Goal: Task Accomplishment & Management: Use online tool/utility

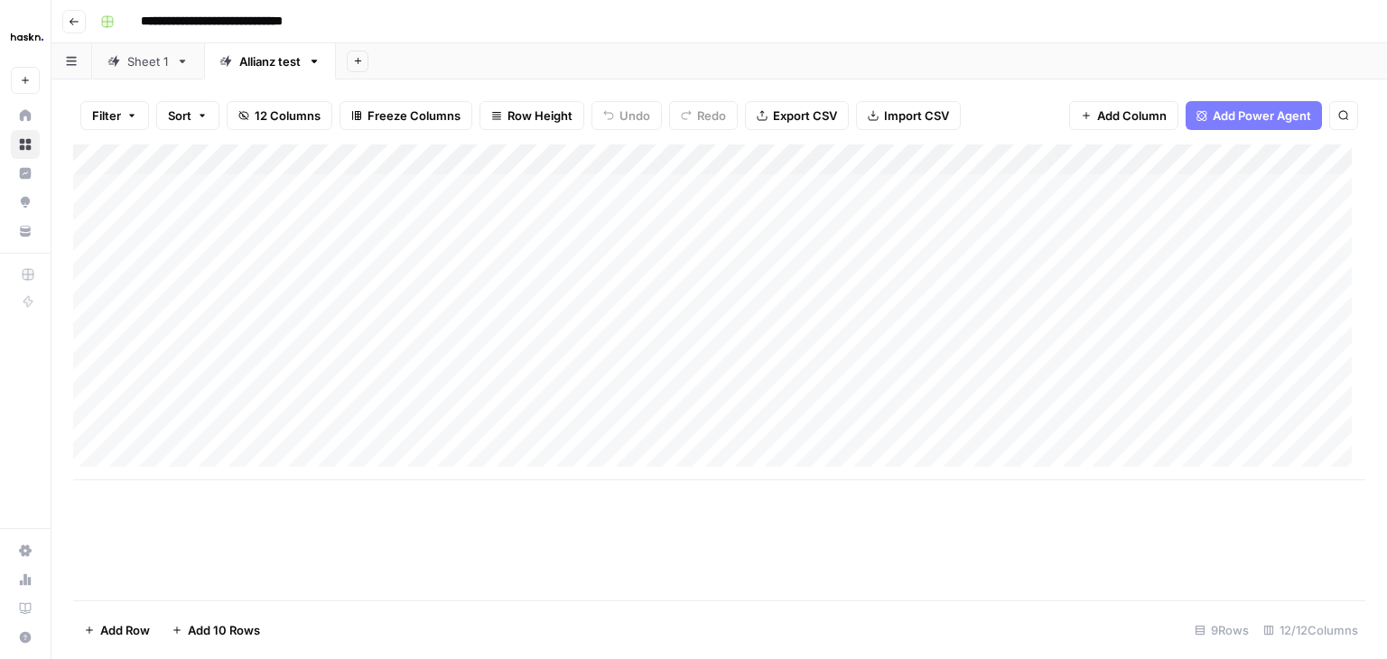
click at [477, 339] on div "Add Column" at bounding box center [719, 313] width 1293 height 336
click at [719, 344] on div "Add Column" at bounding box center [719, 313] width 1293 height 336
click at [947, 342] on div "Add Column" at bounding box center [719, 313] width 1293 height 336
click at [773, 342] on div "Add Column" at bounding box center [719, 313] width 1293 height 336
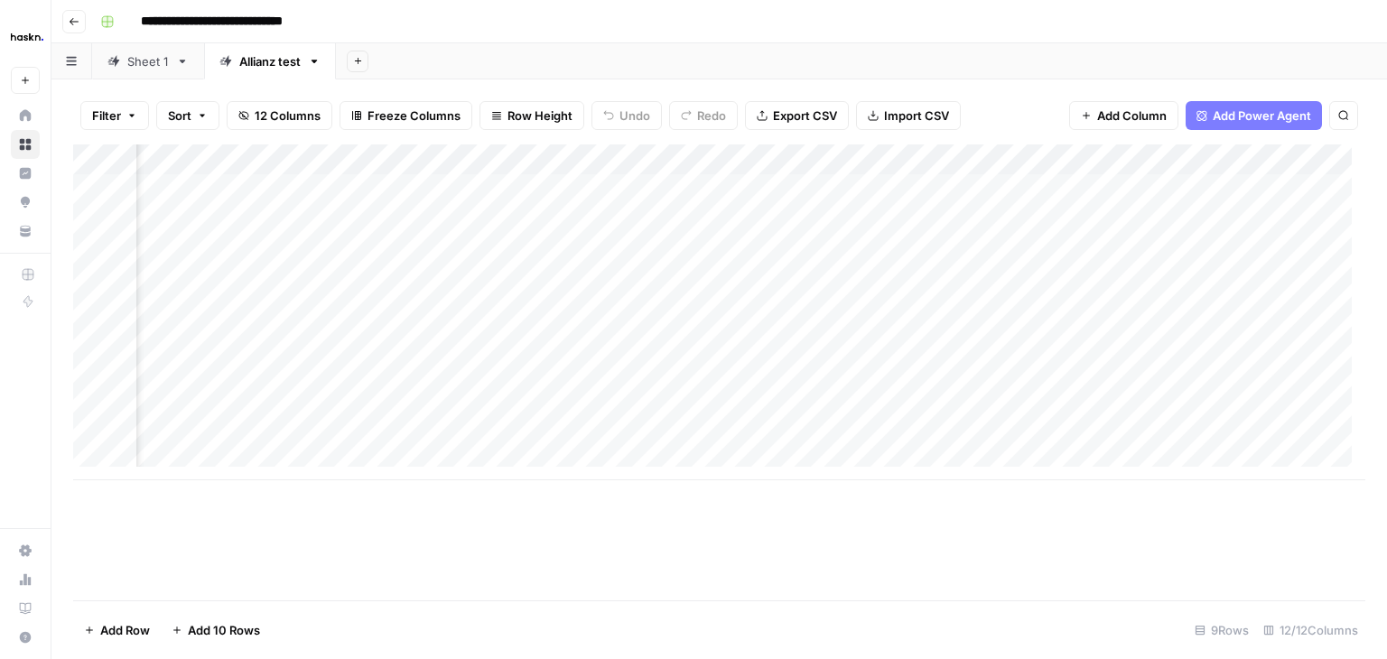
scroll to position [0, 1007]
click at [742, 338] on div "Add Column" at bounding box center [719, 313] width 1293 height 336
click at [737, 342] on div "Add Column" at bounding box center [719, 313] width 1293 height 336
click at [955, 341] on div "Add Column" at bounding box center [719, 313] width 1293 height 336
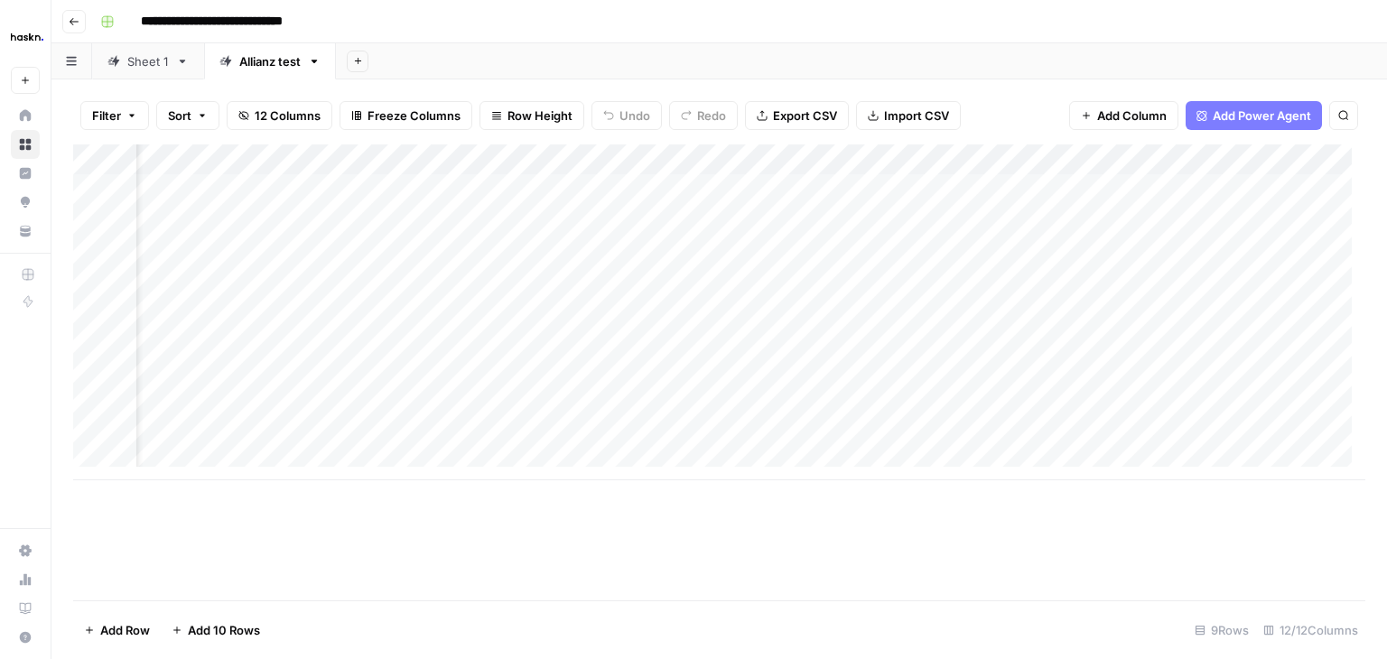
scroll to position [0, 0]
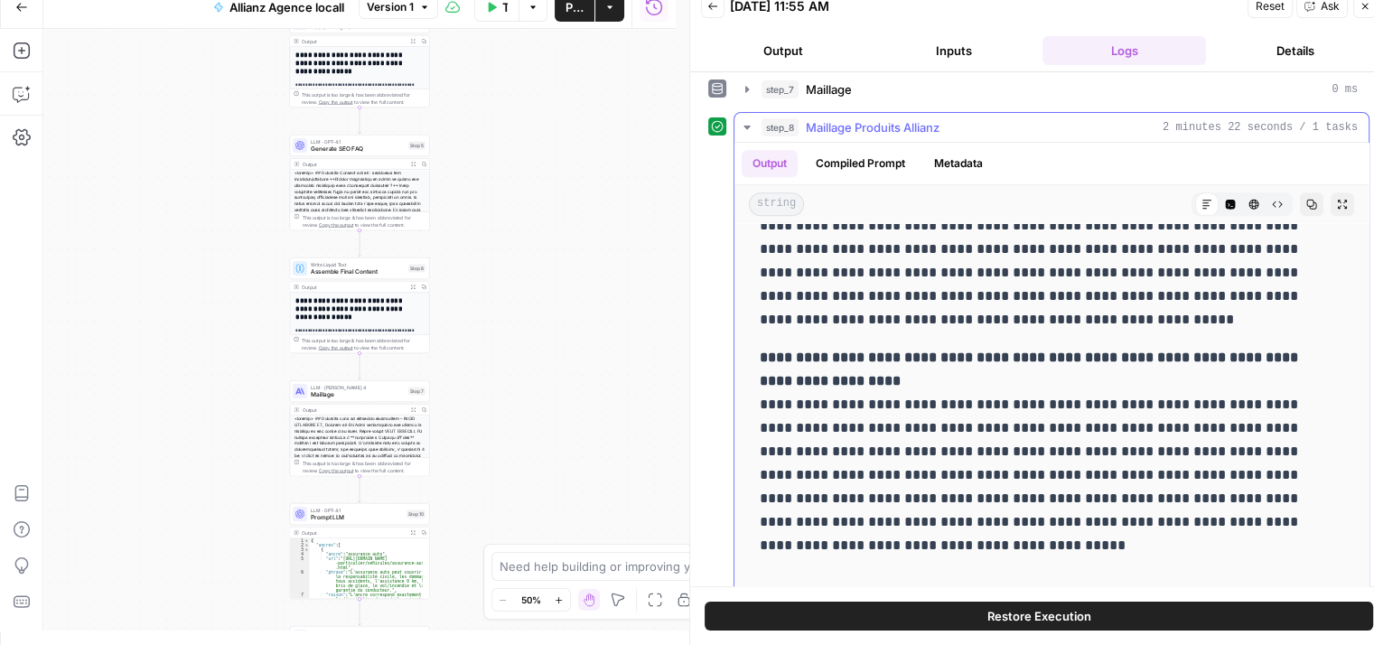
scroll to position [248, 0]
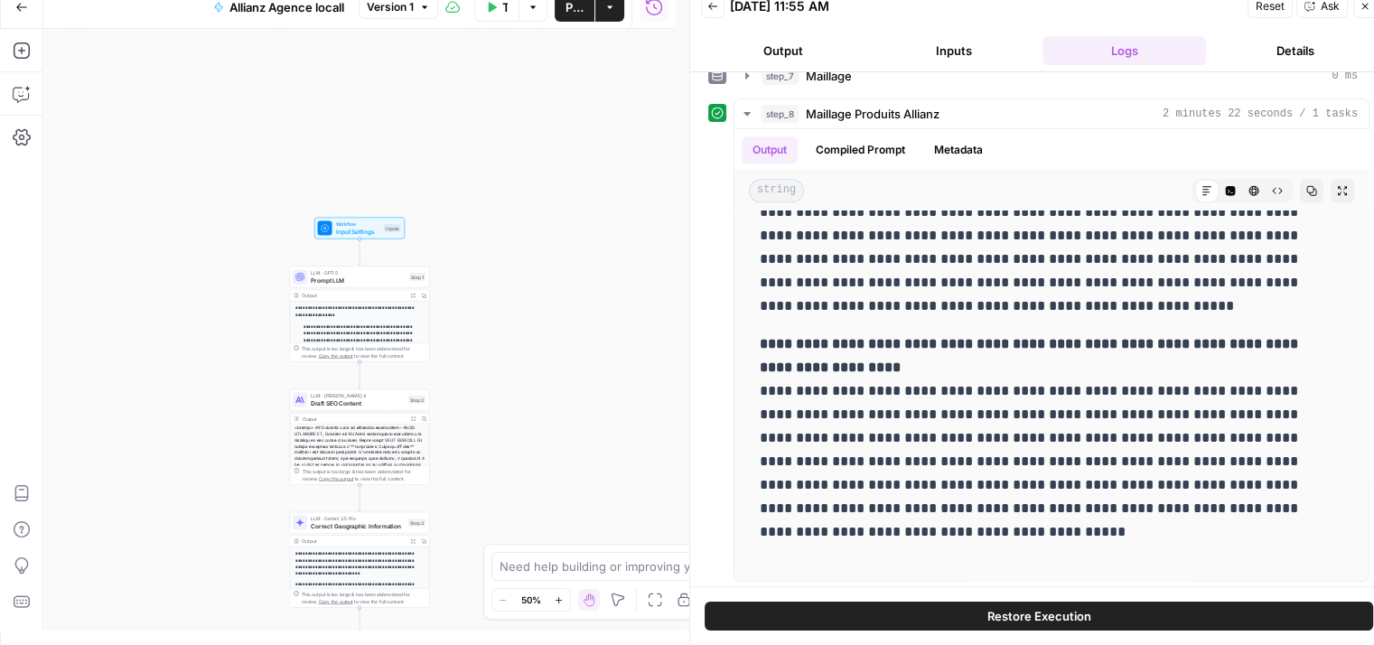
click at [614, 223] on div "**********" at bounding box center [359, 330] width 632 height 602
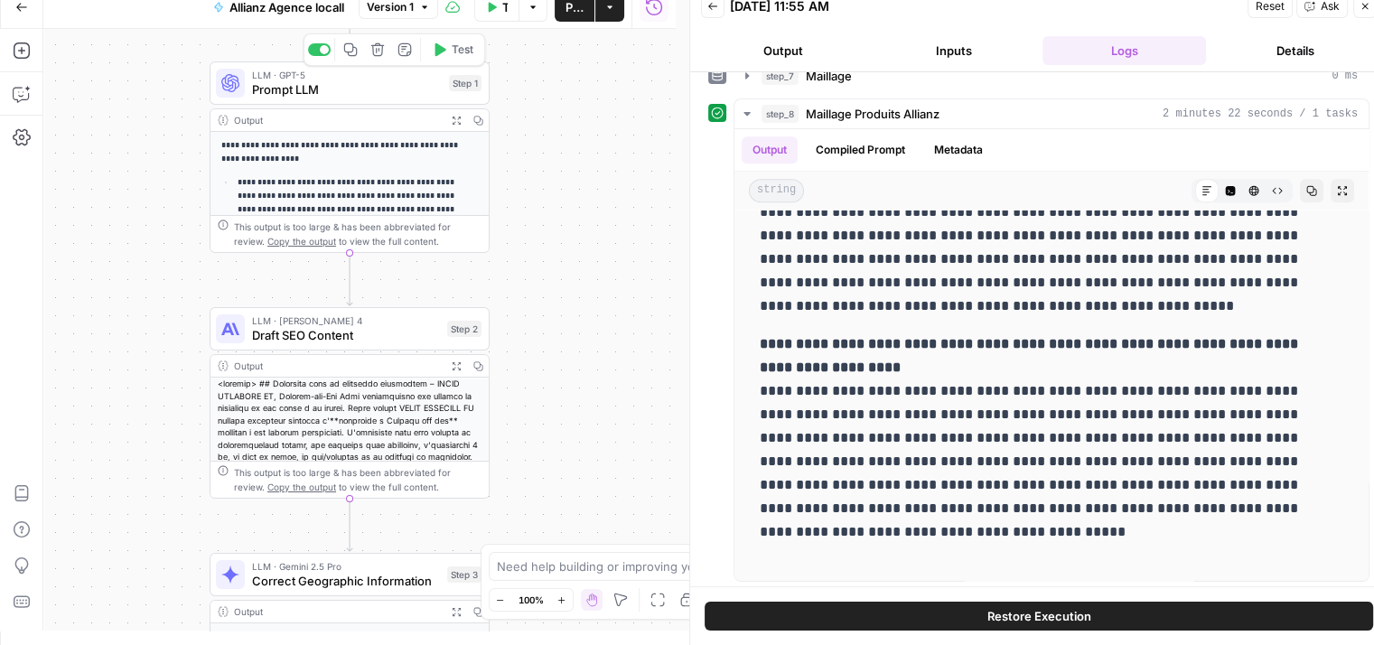
click at [285, 82] on span "Prompt LLM" at bounding box center [347, 89] width 190 height 18
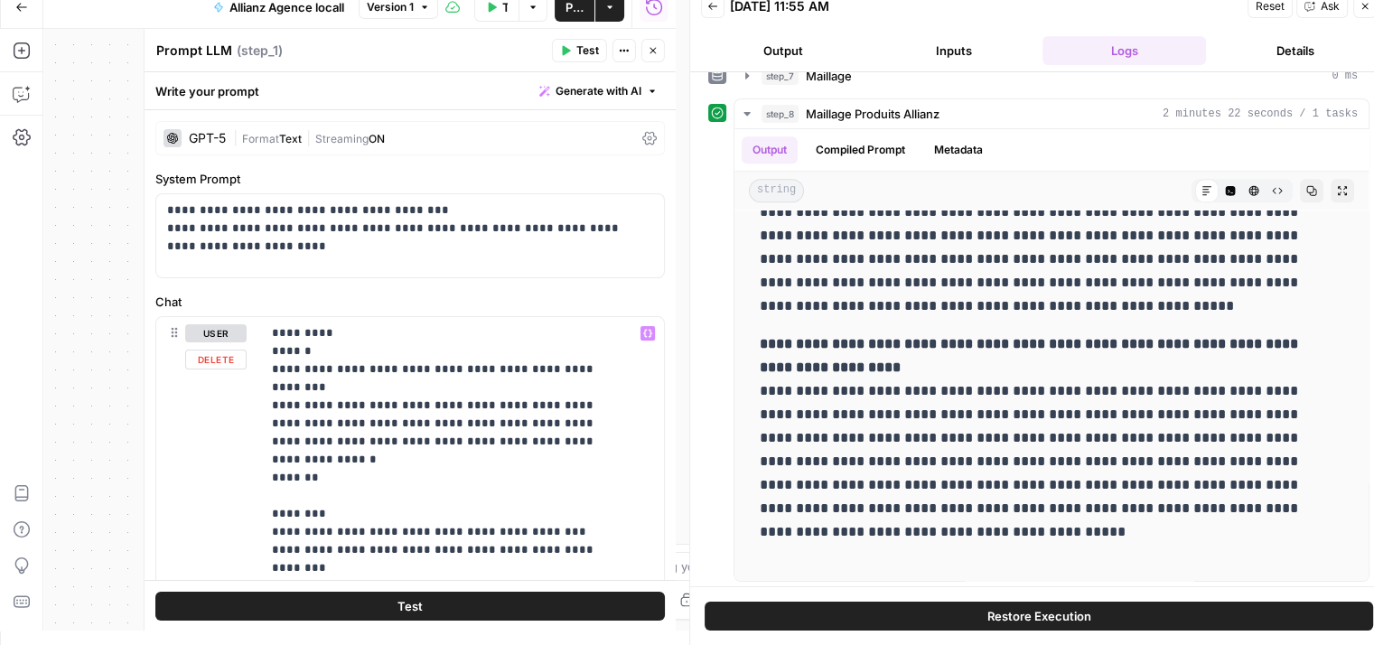
scroll to position [0, 0]
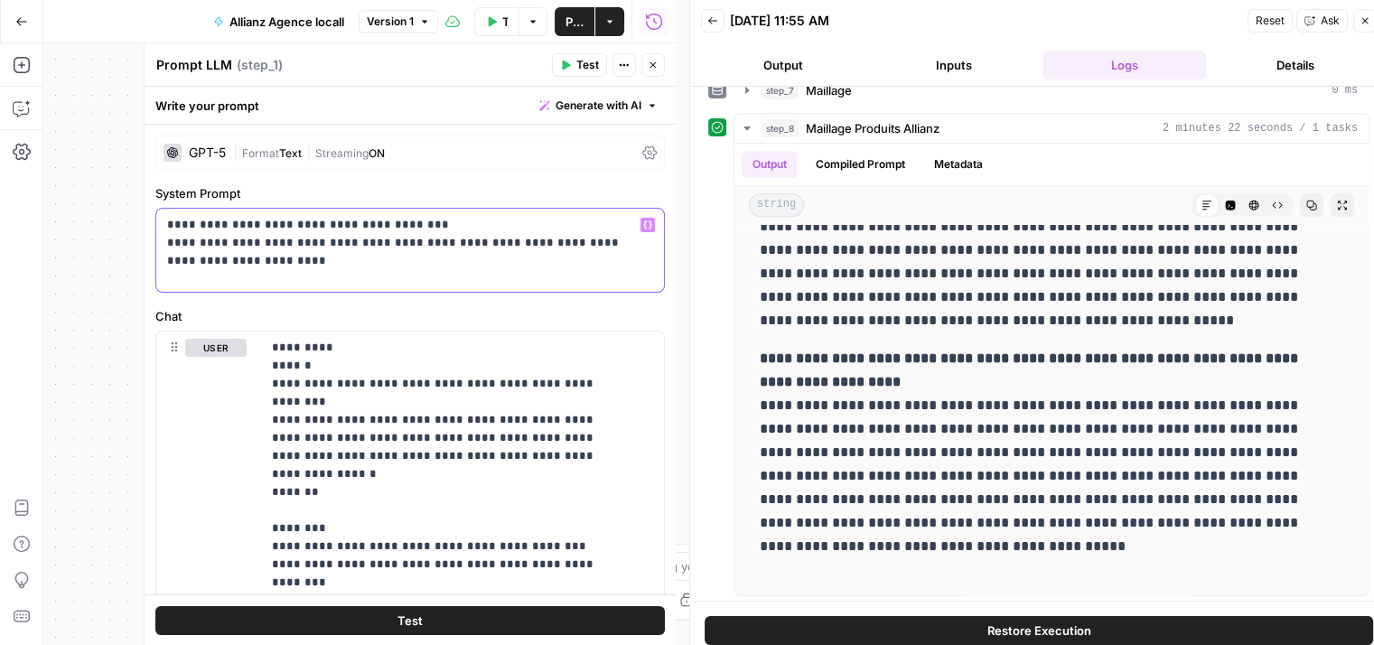
click at [235, 243] on p "**********" at bounding box center [403, 243] width 472 height 54
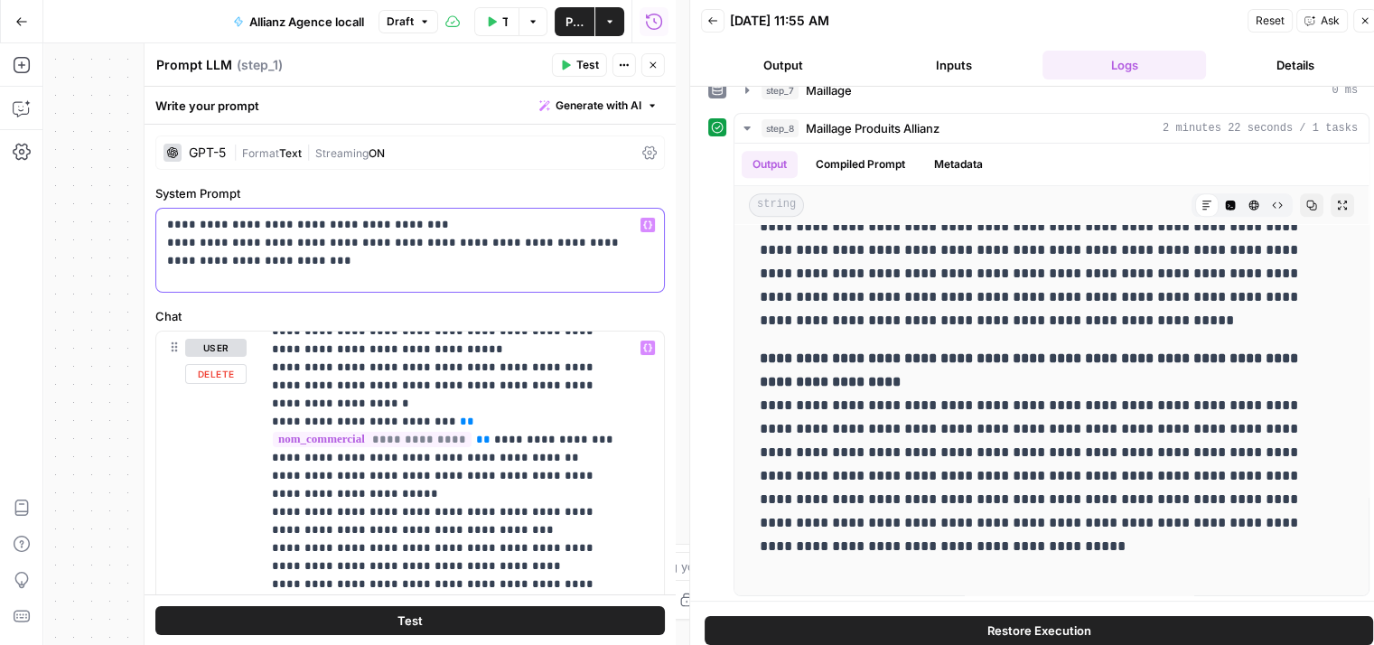
scroll to position [270, 0]
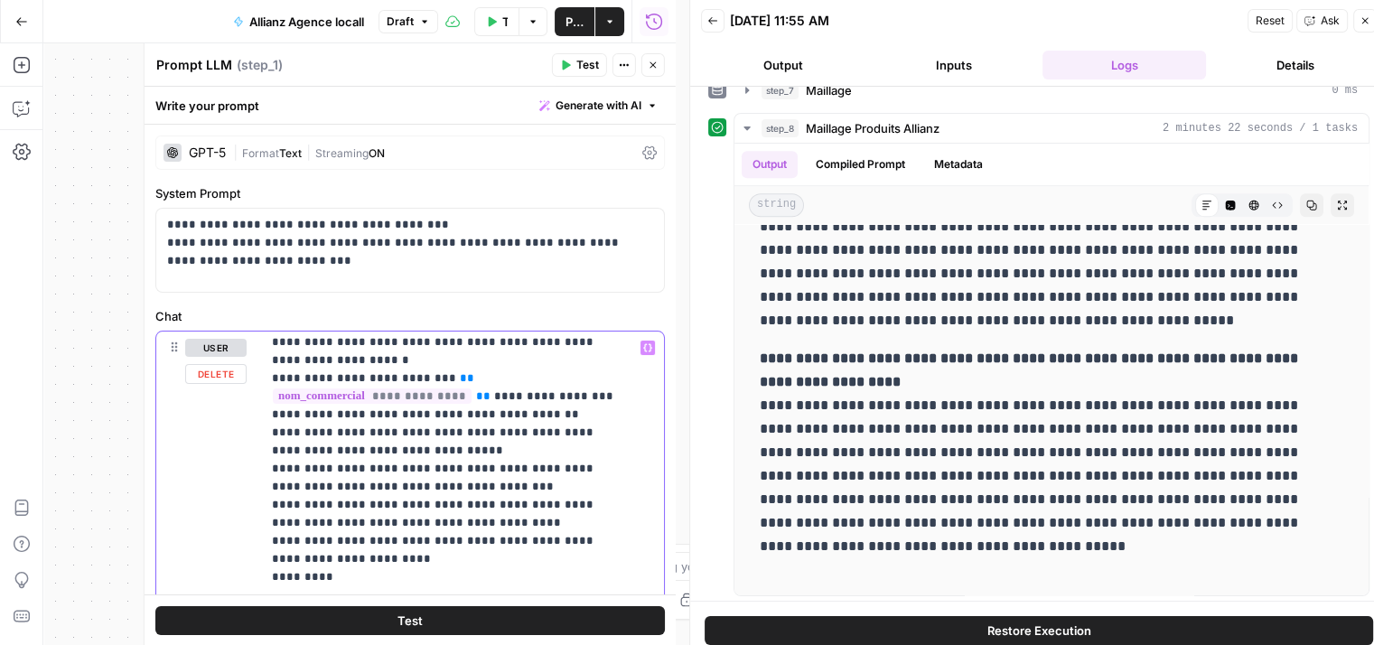
scroll to position [313, 0]
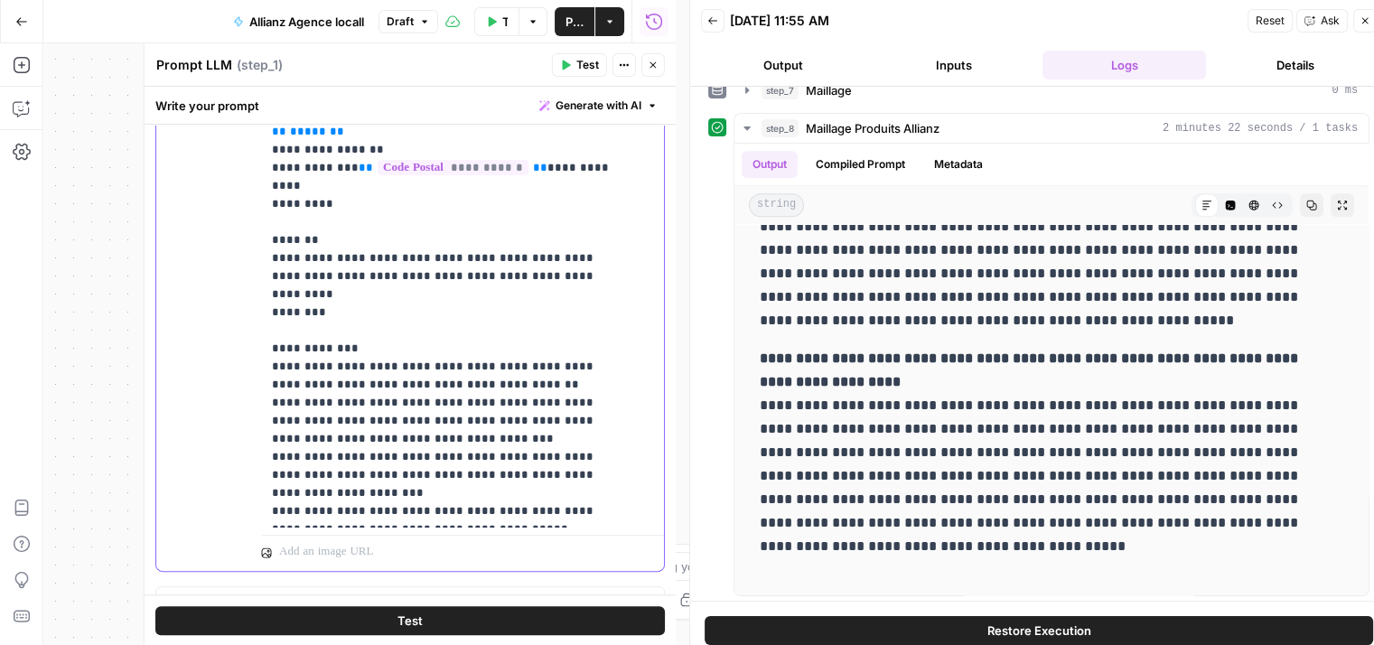
scroll to position [568, 0]
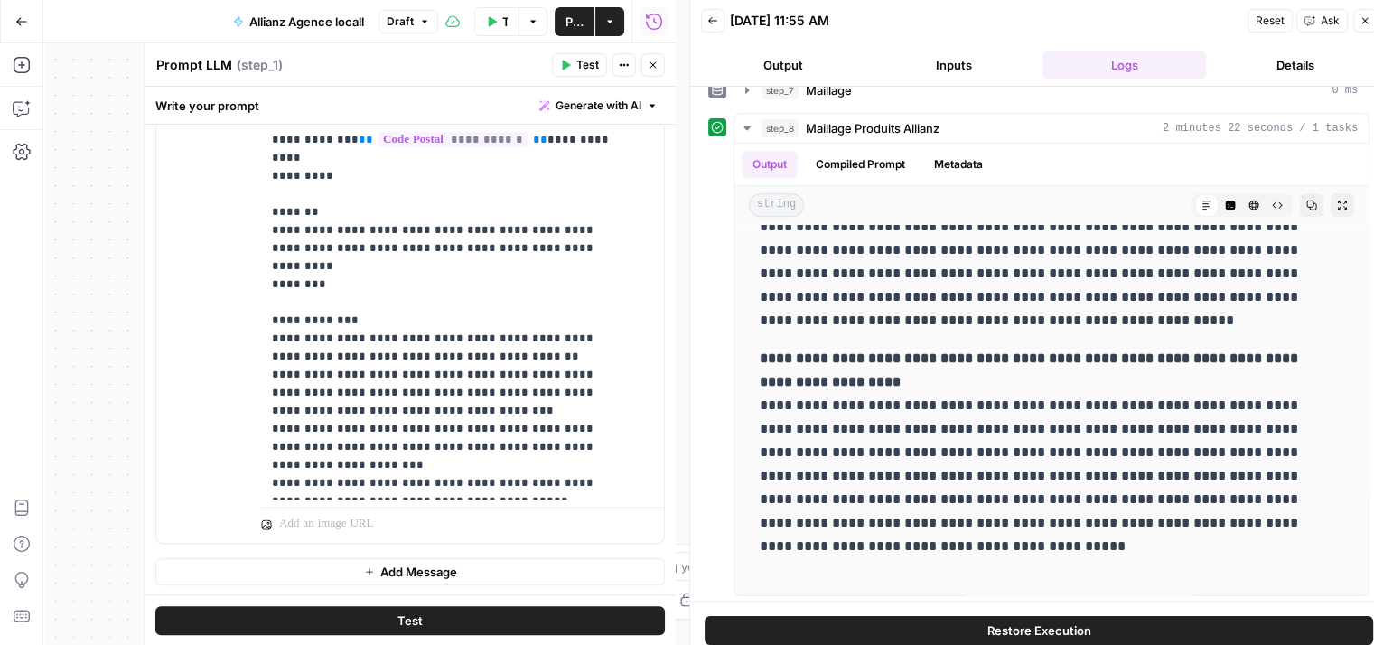
click at [429, 621] on button "Test" at bounding box center [409, 619] width 509 height 29
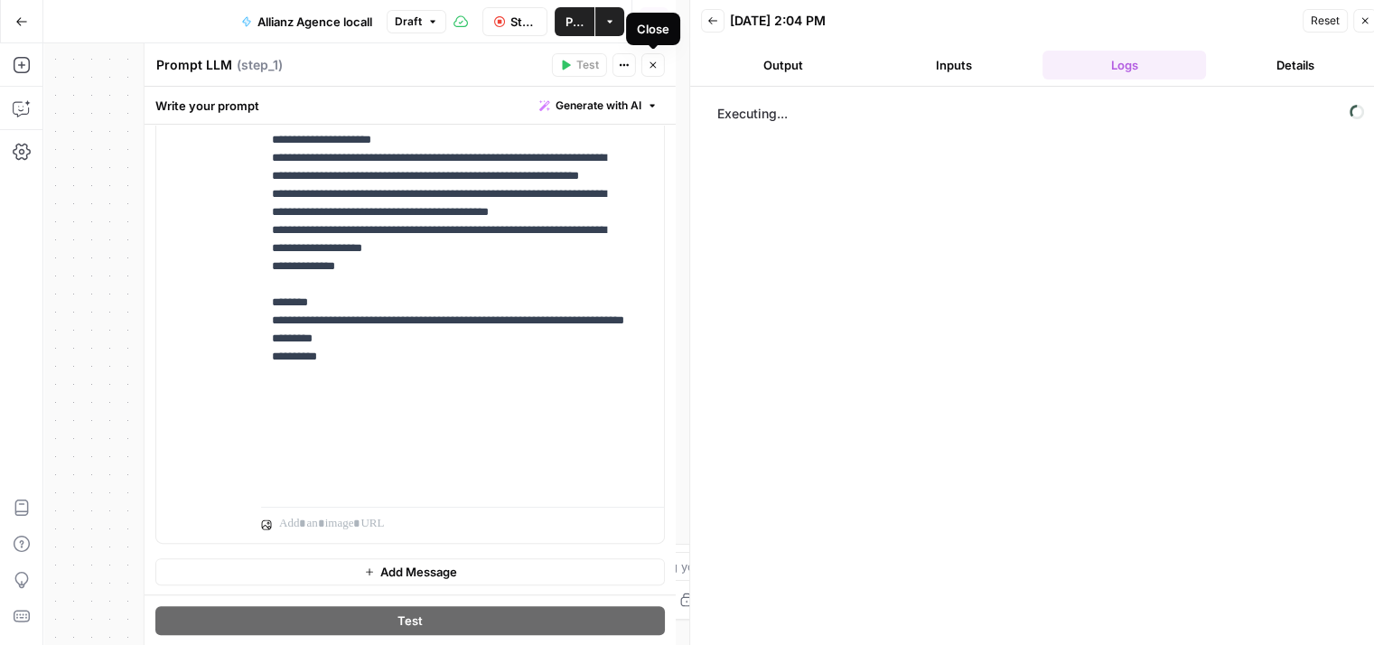
click at [653, 67] on icon "button" at bounding box center [653, 65] width 11 height 11
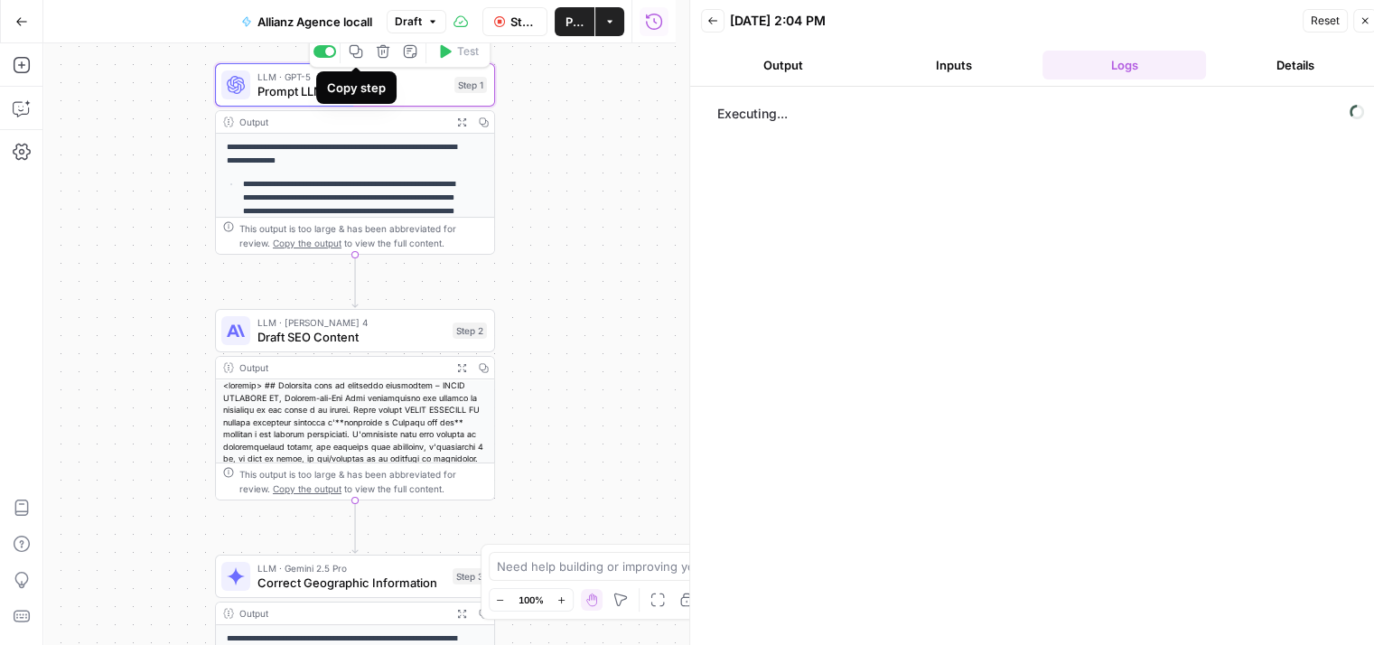
click at [340, 92] on div "Copy step" at bounding box center [356, 88] width 59 height 18
click at [258, 91] on span "Prompt LLM" at bounding box center [352, 91] width 190 height 18
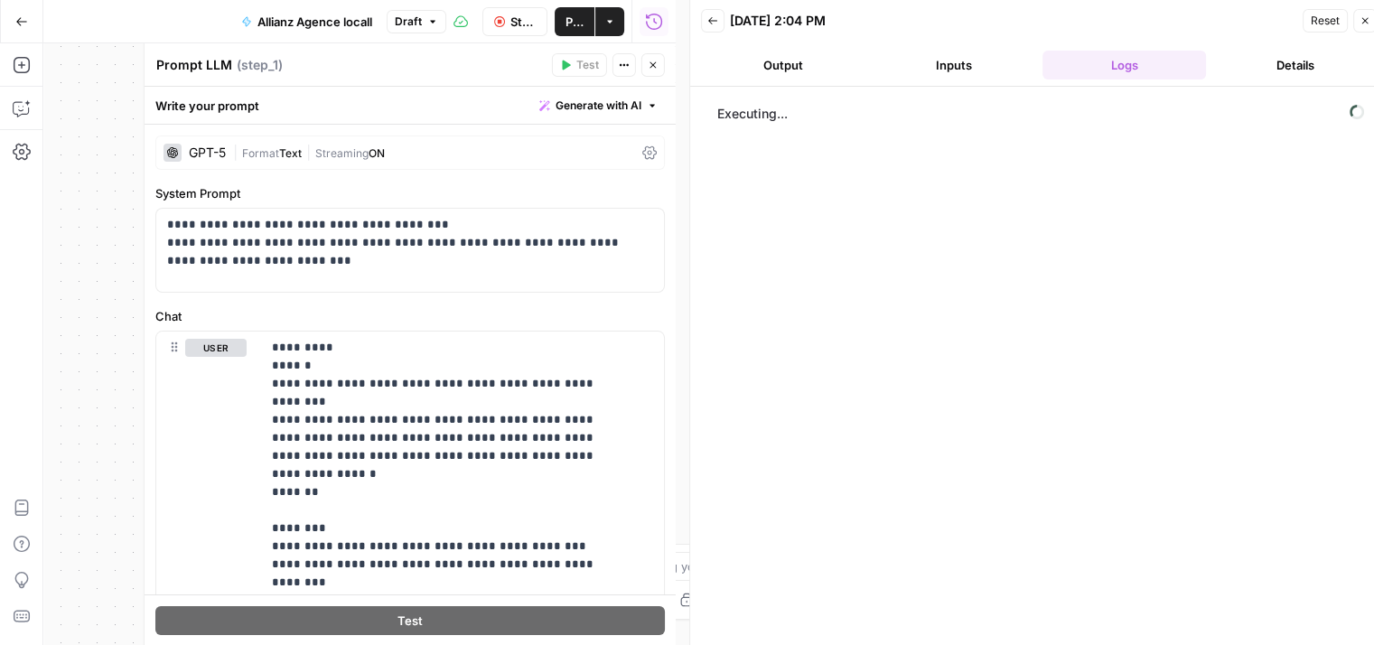
click at [642, 153] on icon at bounding box center [649, 153] width 14 height 14
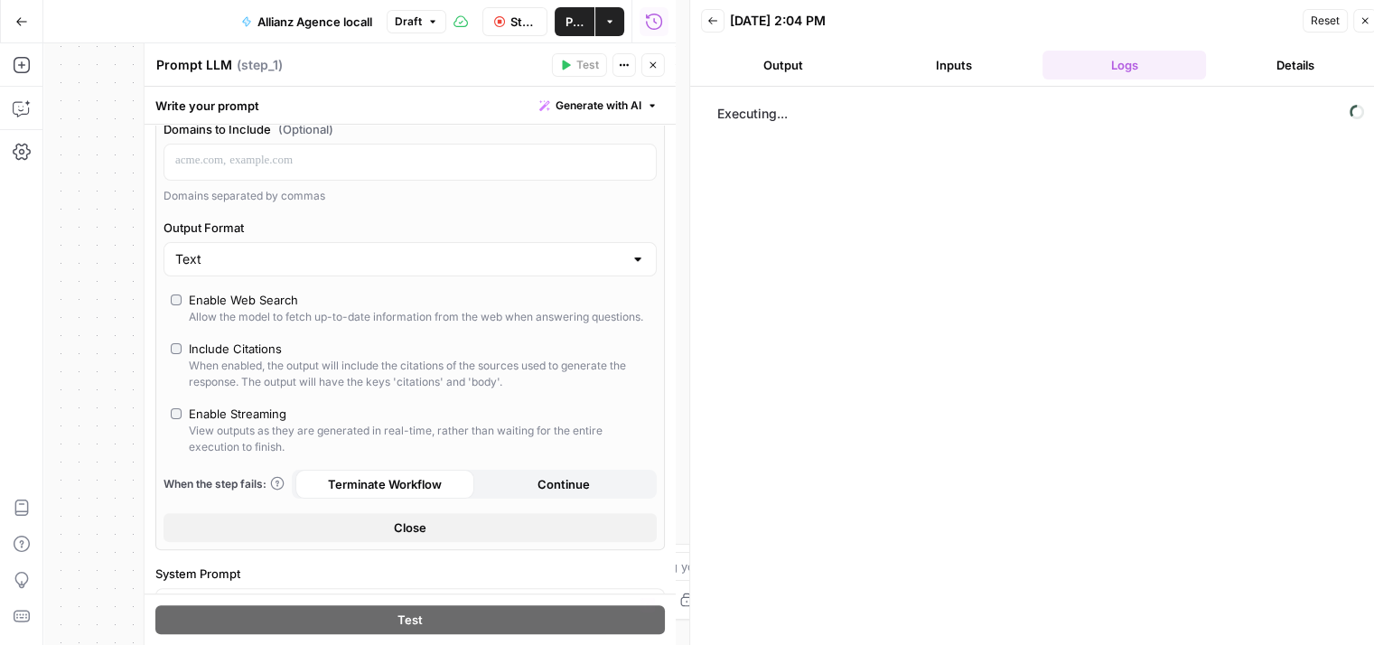
scroll to position [412, 0]
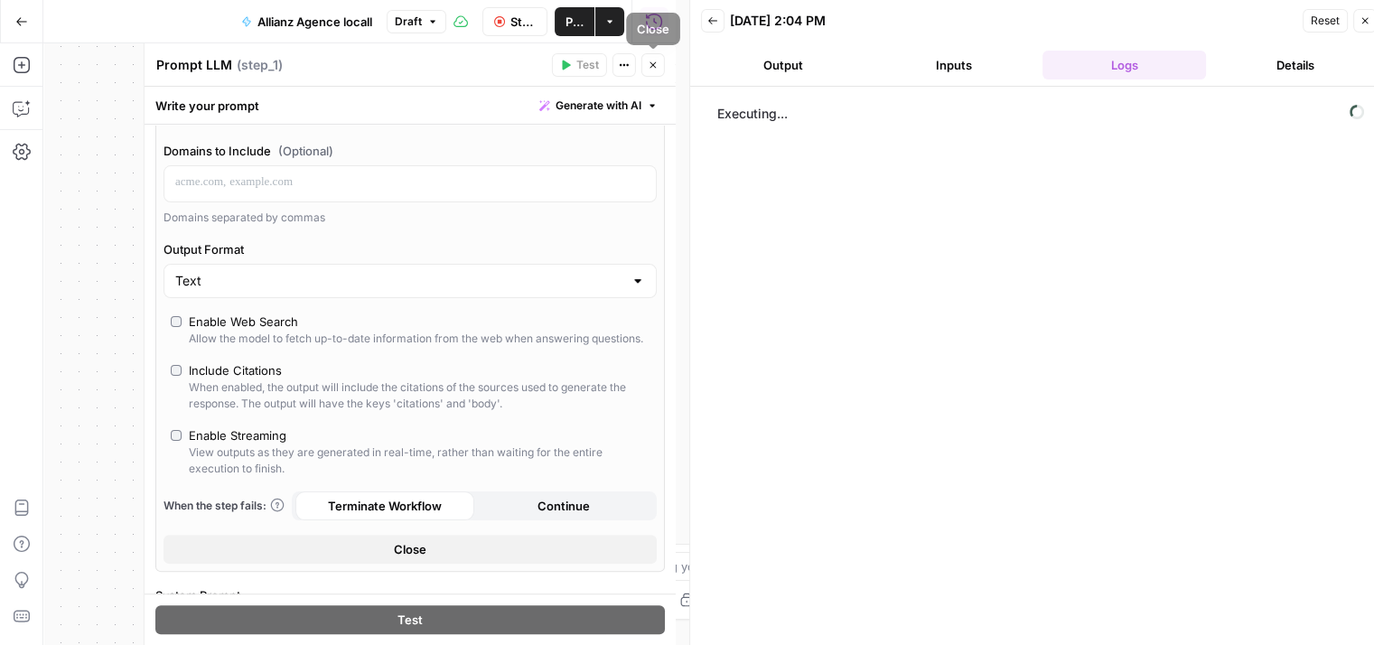
click at [658, 69] on icon "button" at bounding box center [653, 65] width 11 height 11
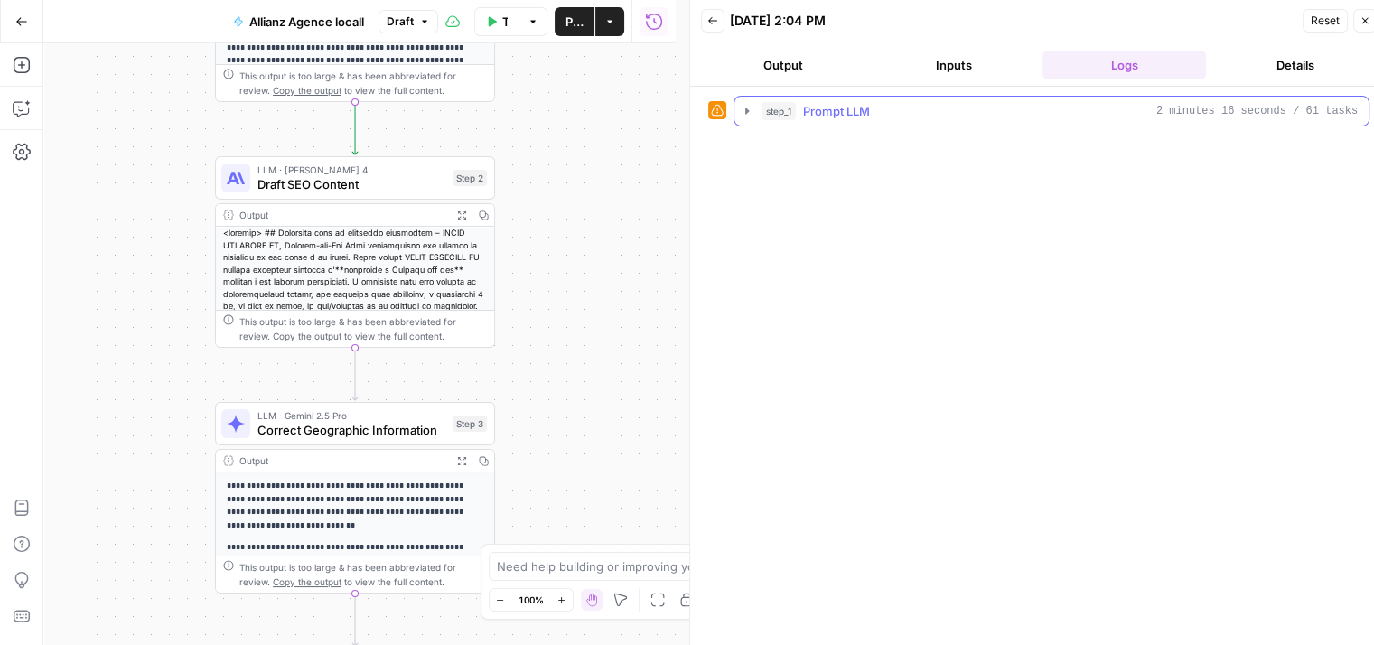
click at [742, 113] on icon "button" at bounding box center [747, 111] width 14 height 14
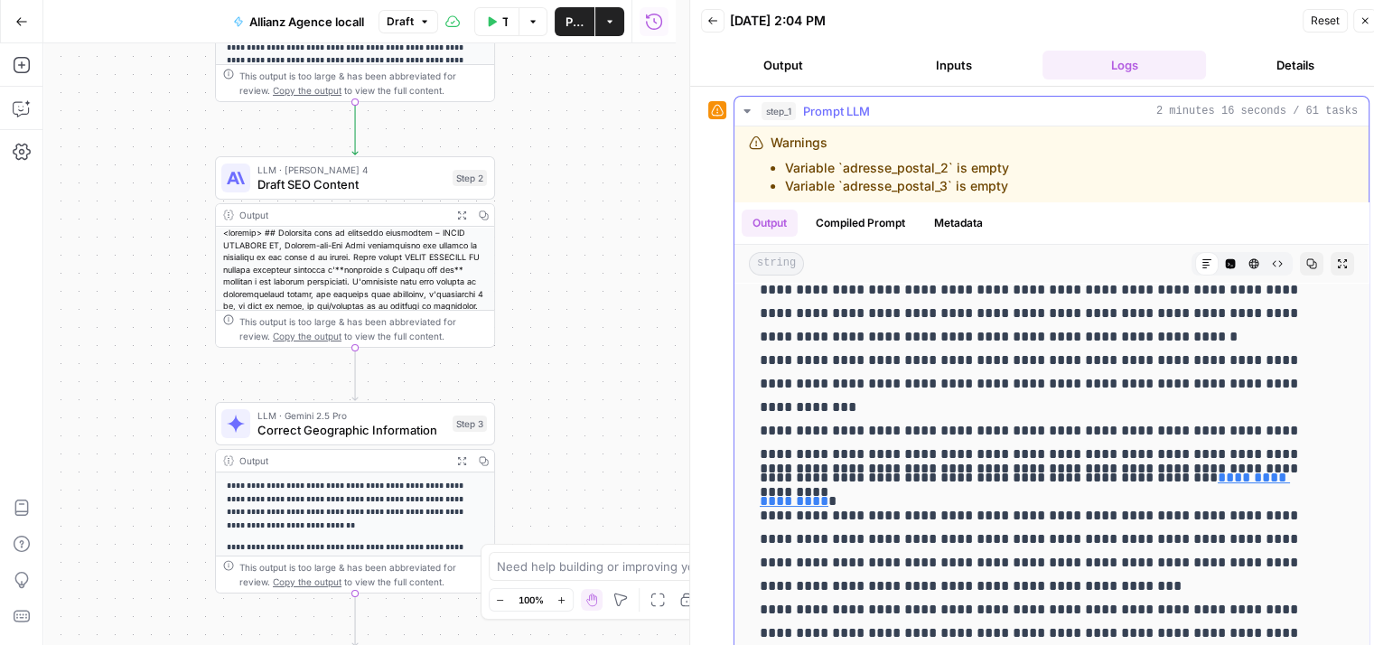
scroll to position [231, 0]
click at [1169, 470] on link "**********" at bounding box center [1025, 488] width 530 height 37
click at [747, 108] on icon "button" at bounding box center [747, 111] width 14 height 14
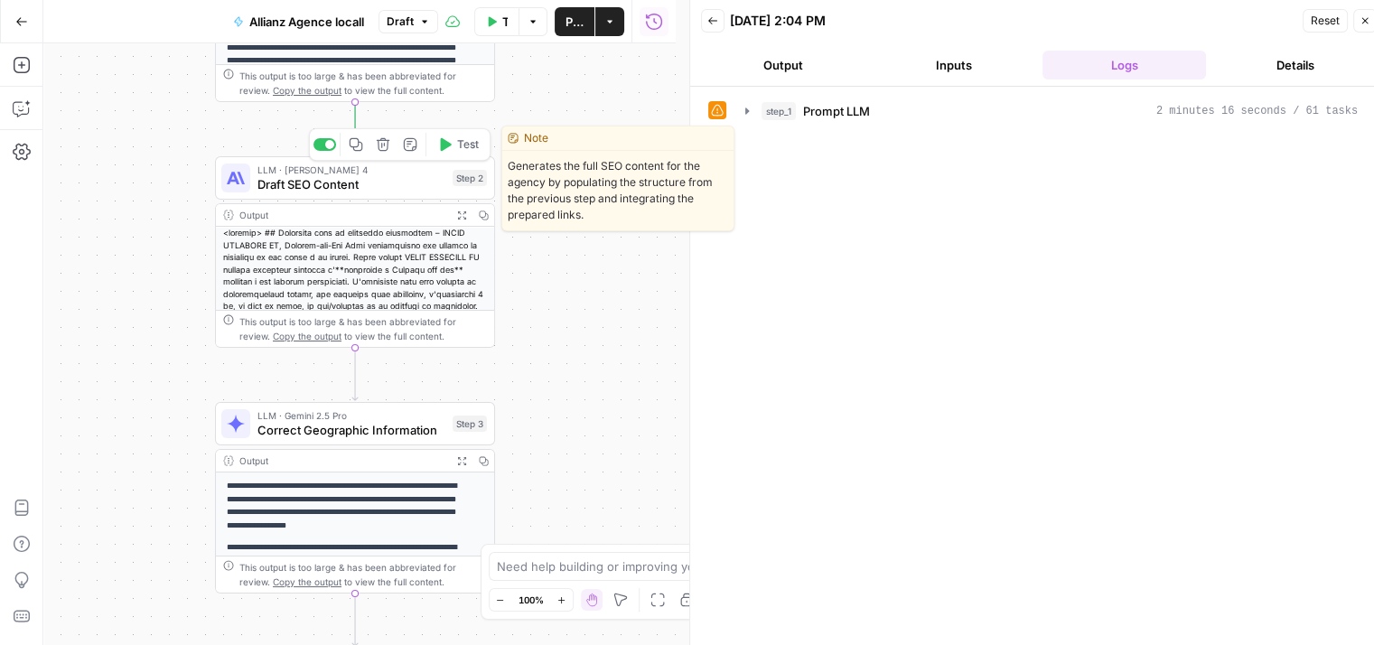
click at [289, 184] on span "Draft SEO Content" at bounding box center [351, 184] width 188 height 18
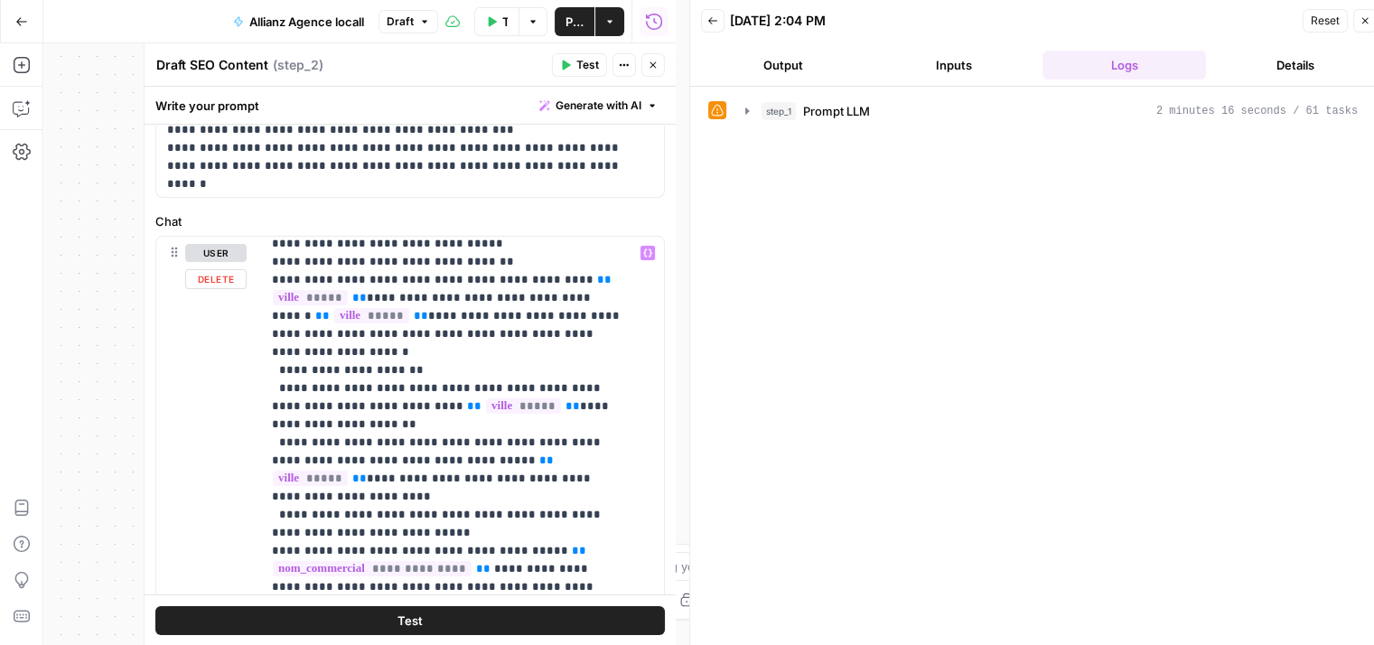
scroll to position [227, 0]
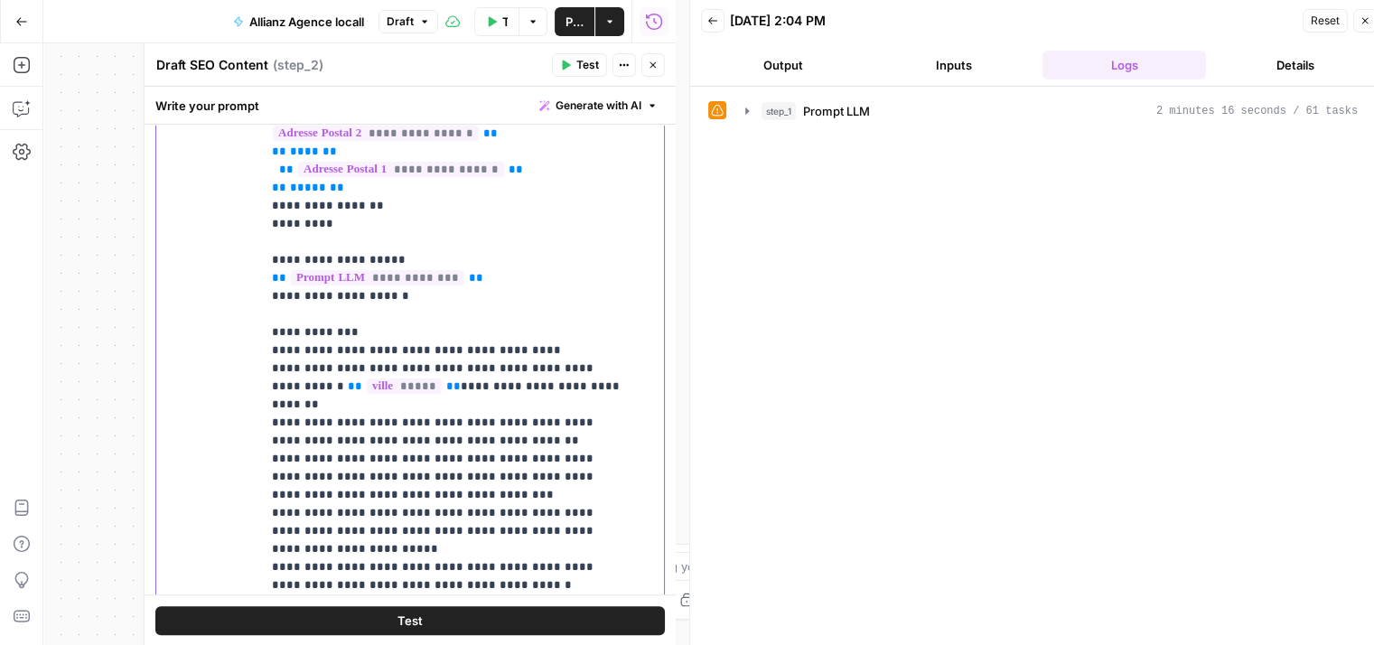
scroll to position [0, 0]
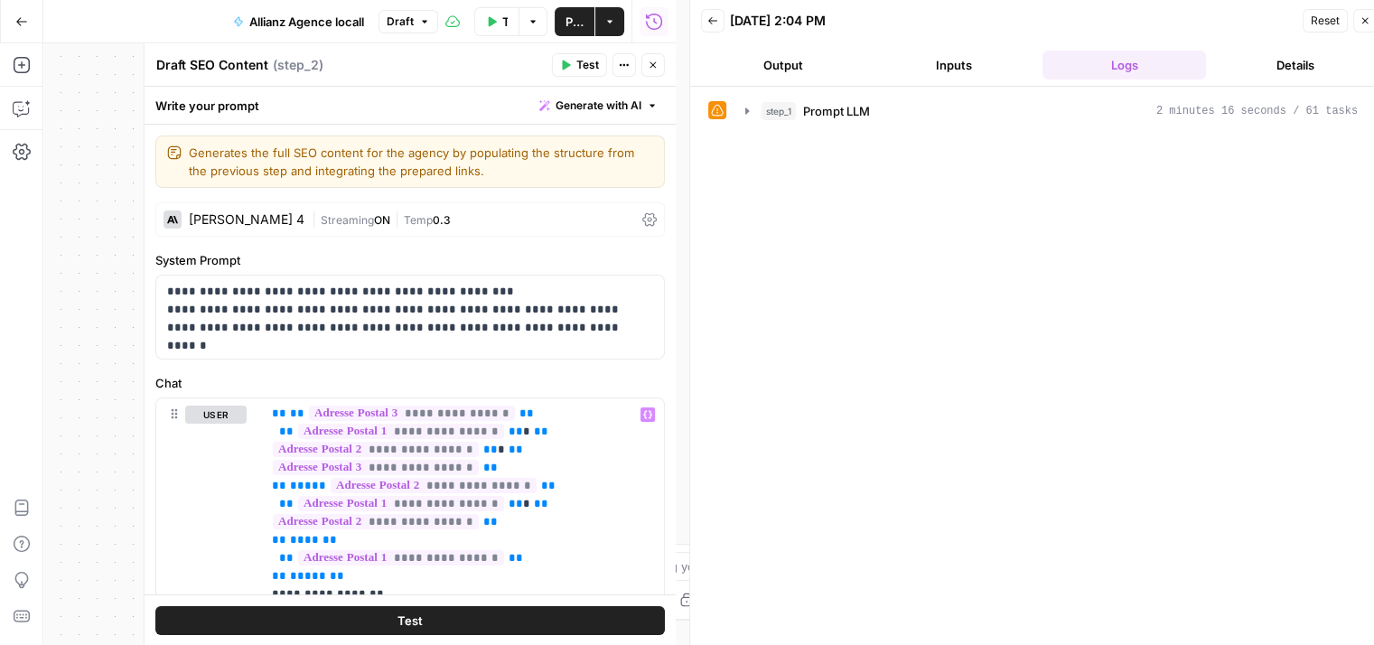
click at [642, 220] on icon at bounding box center [649, 219] width 14 height 14
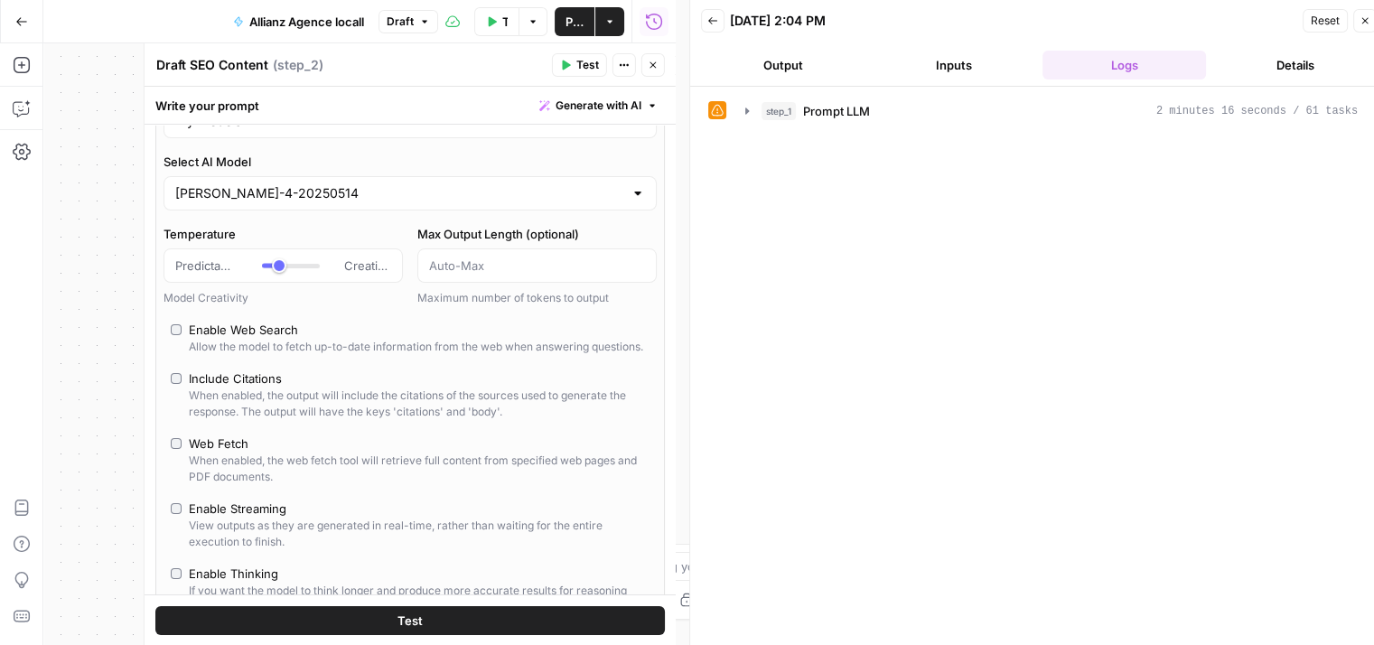
scroll to position [126, 0]
click at [561, 204] on input "Select AI Model" at bounding box center [399, 197] width 448 height 18
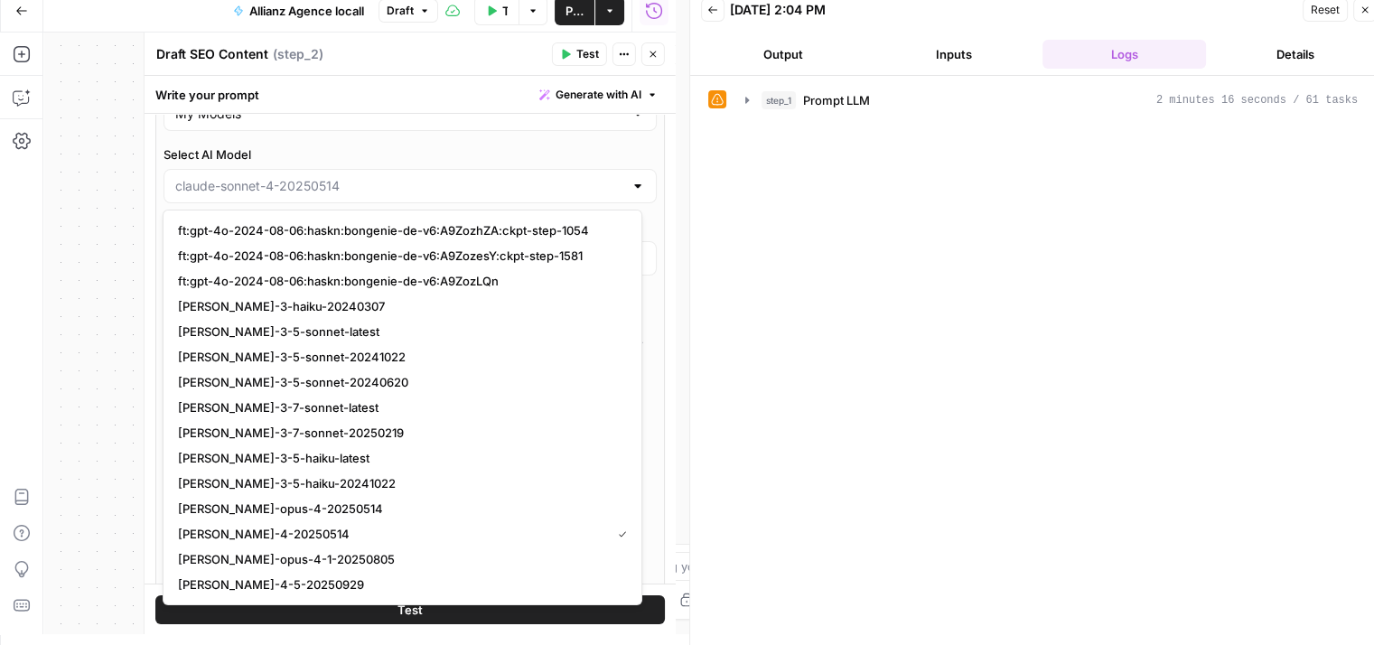
scroll to position [14, 0]
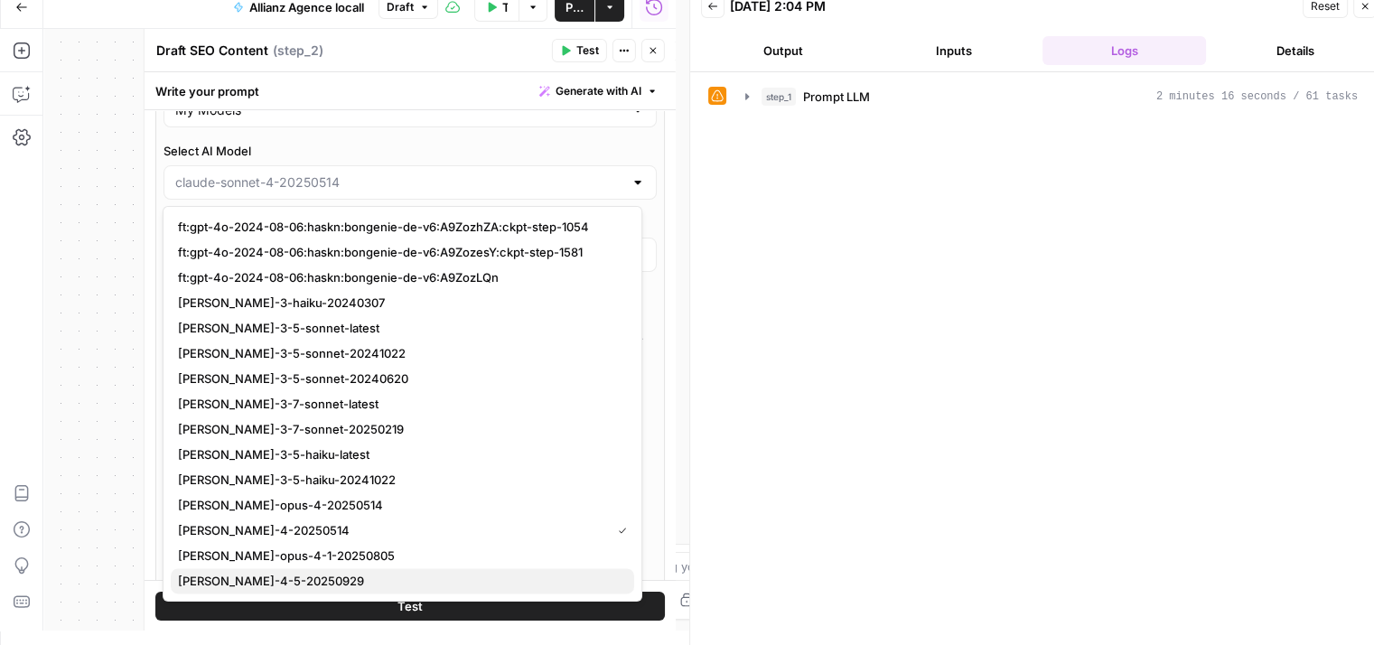
click at [275, 573] on span "claude-sonnet-4-5-20250929" at bounding box center [399, 581] width 442 height 18
type input "claude-sonnet-4-5-20250929"
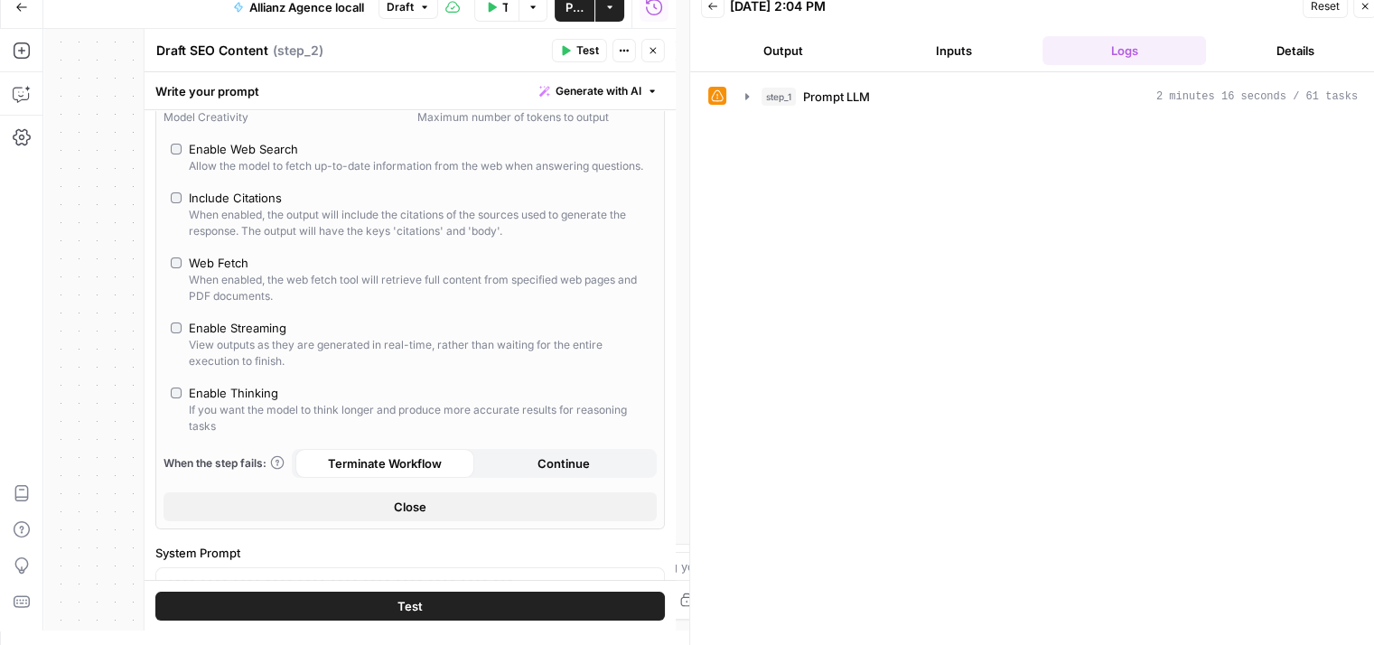
scroll to position [303, 0]
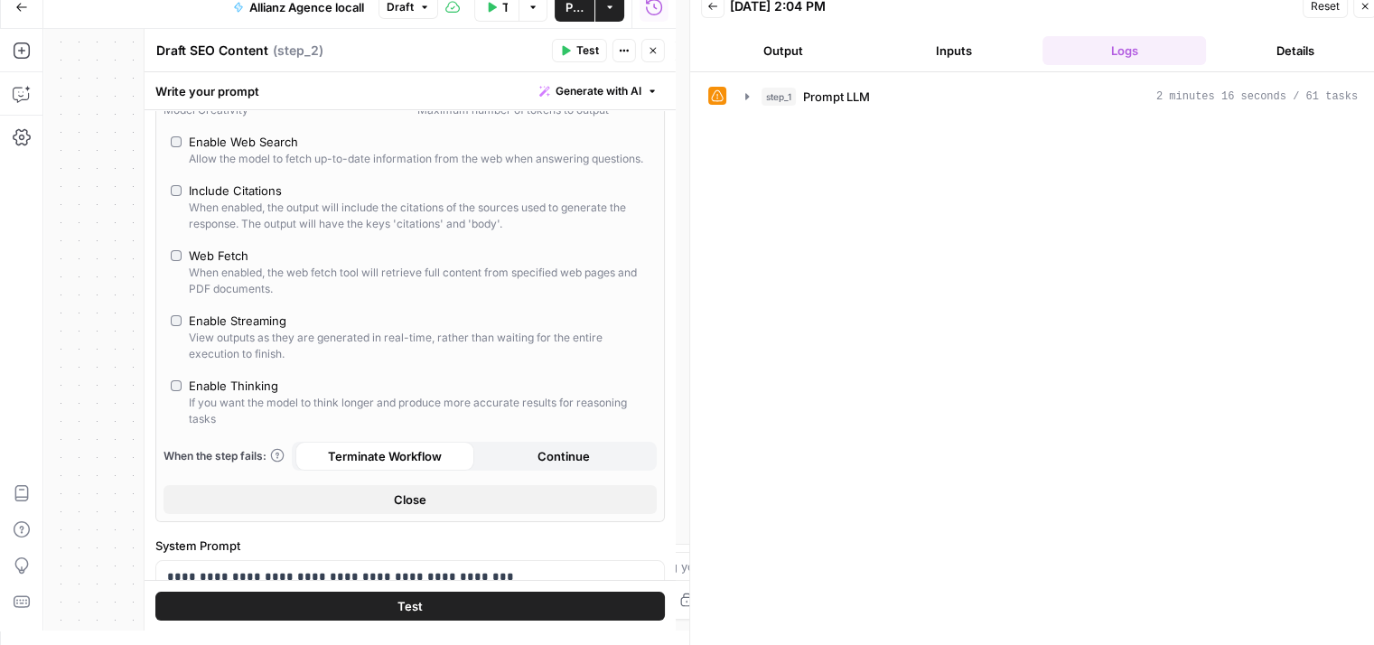
click at [436, 601] on button "Test" at bounding box center [409, 605] width 509 height 29
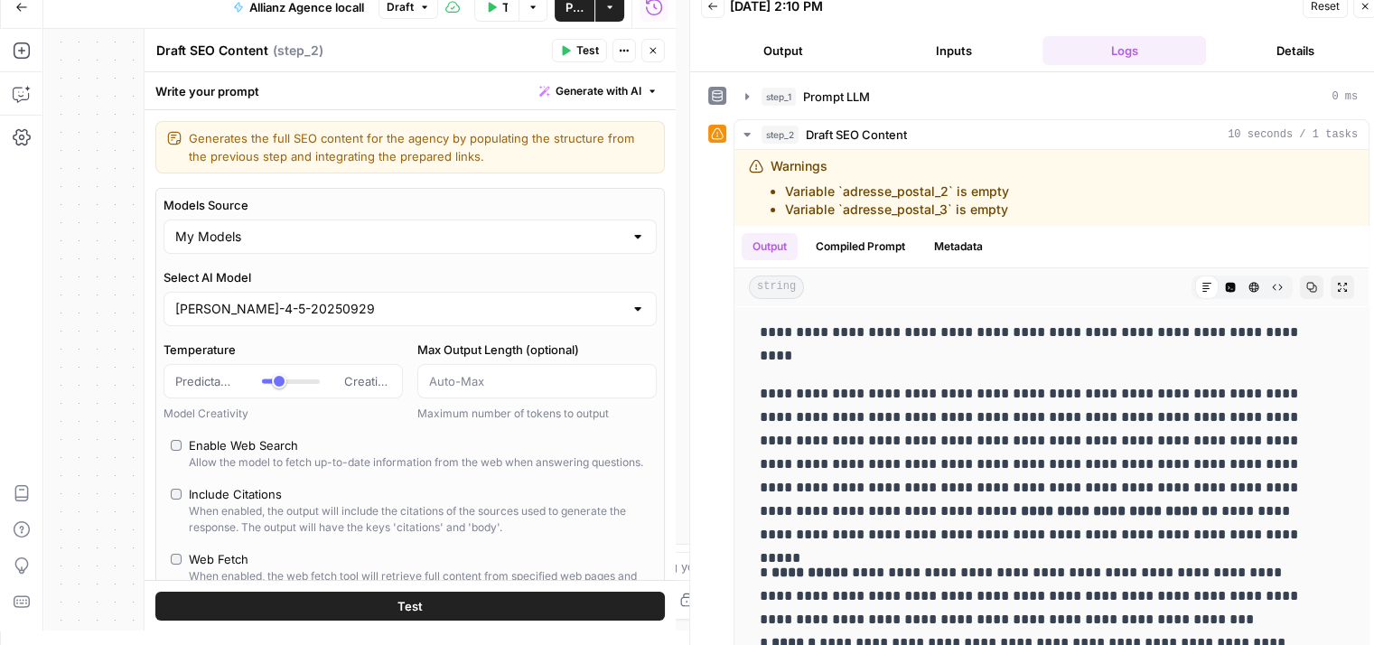
scroll to position [0, 0]
click at [658, 44] on button "Close" at bounding box center [652, 50] width 23 height 23
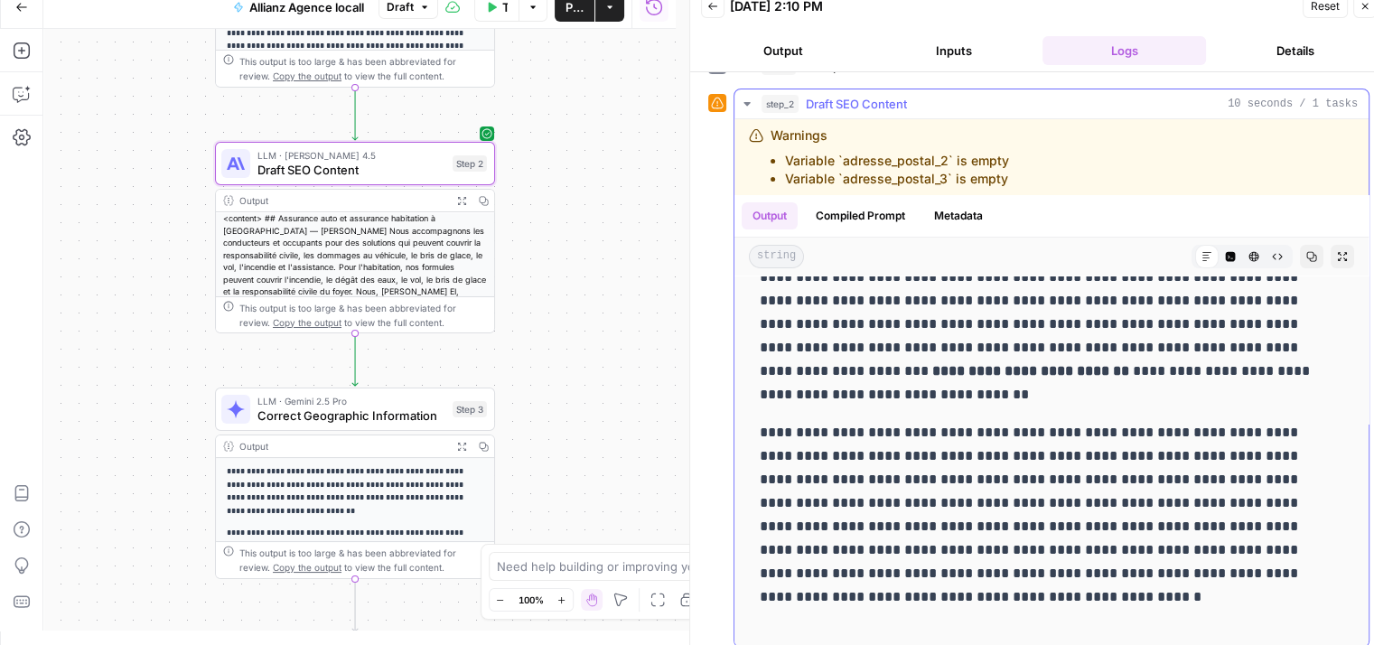
scroll to position [40, 0]
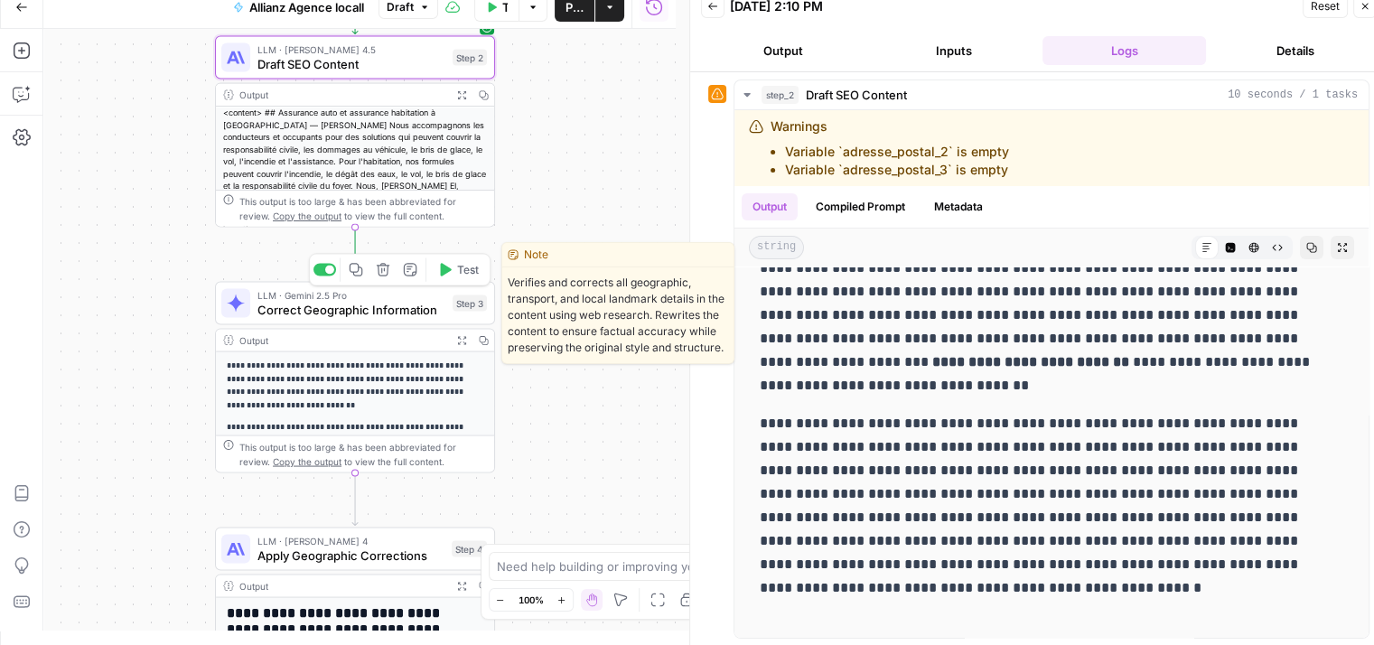
click at [452, 272] on button "Test" at bounding box center [458, 269] width 56 height 23
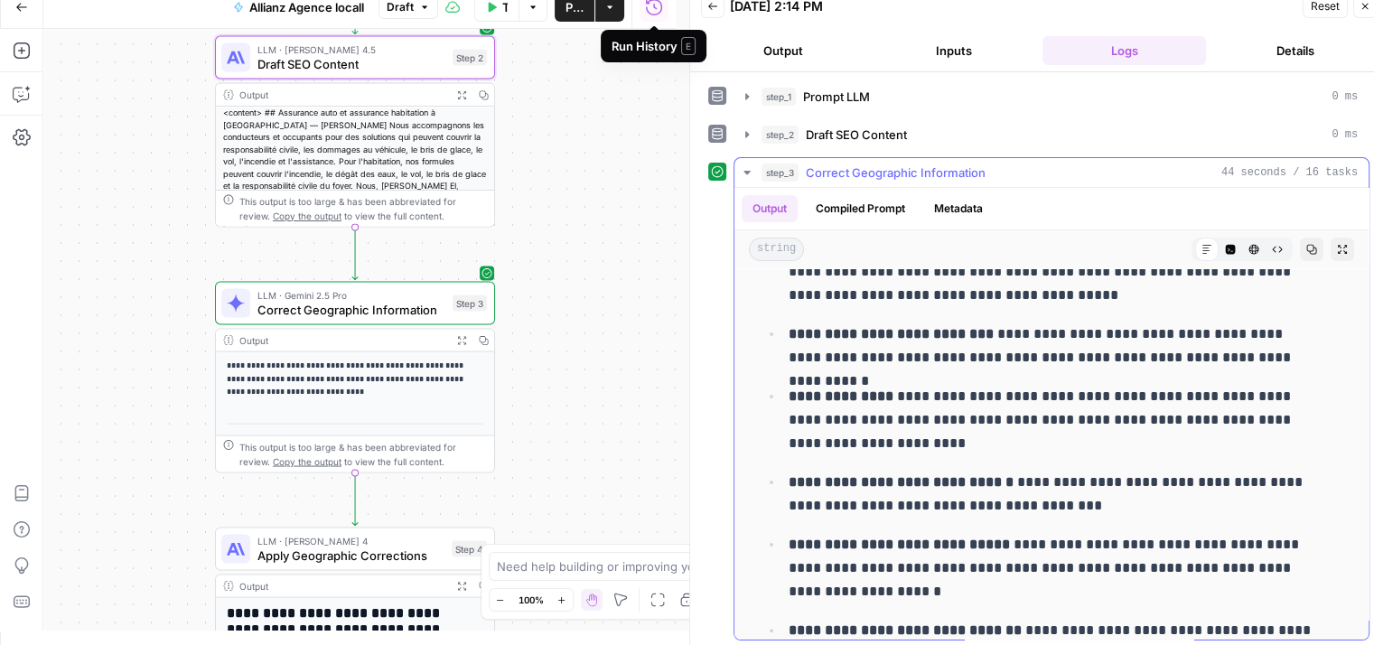
scroll to position [0, 0]
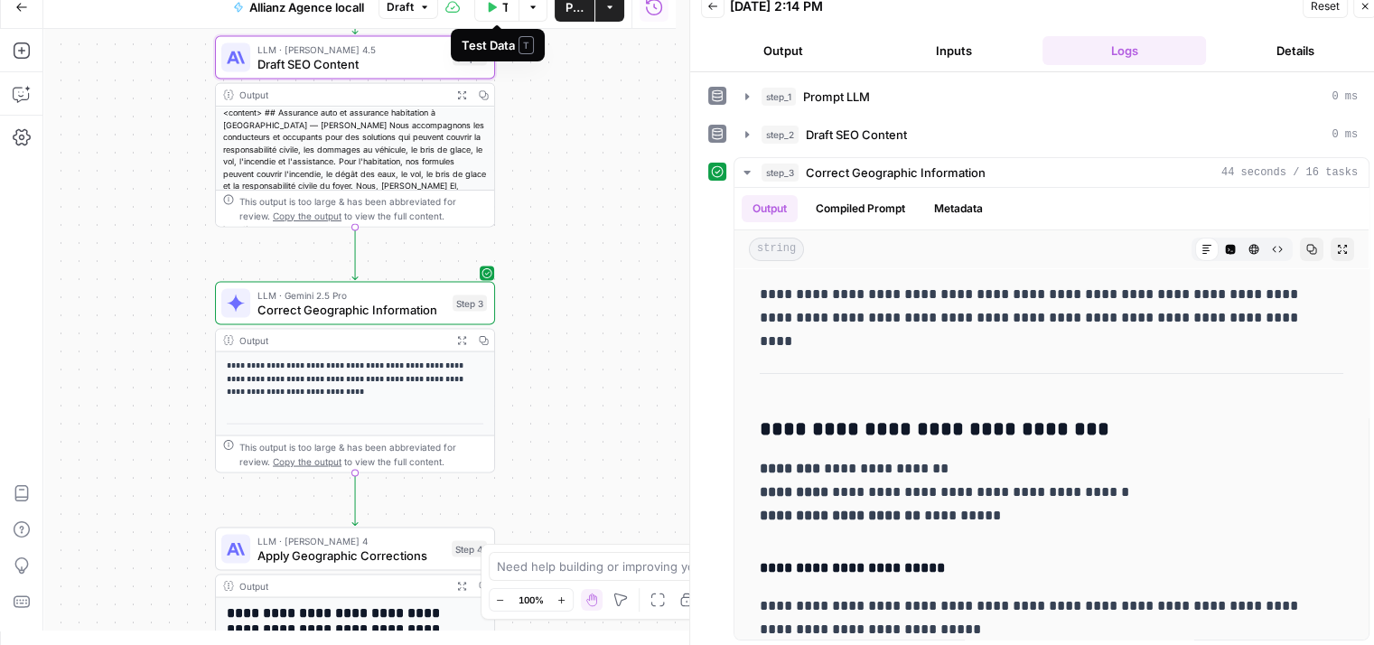
click at [499, 5] on button "Test Data" at bounding box center [496, 7] width 45 height 29
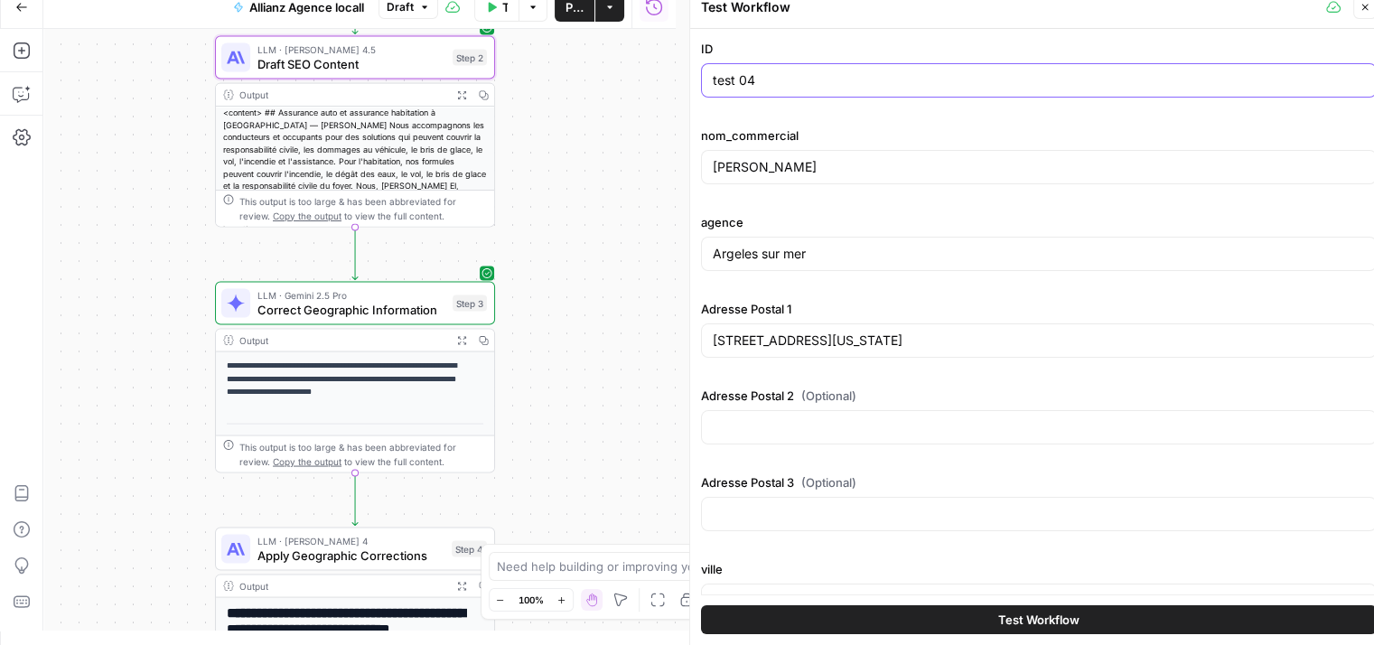
click at [780, 72] on input "test 04" at bounding box center [1039, 80] width 652 height 18
type input "test 05"
click at [836, 168] on input "GALLY JONATHAN EI" at bounding box center [1039, 167] width 652 height 18
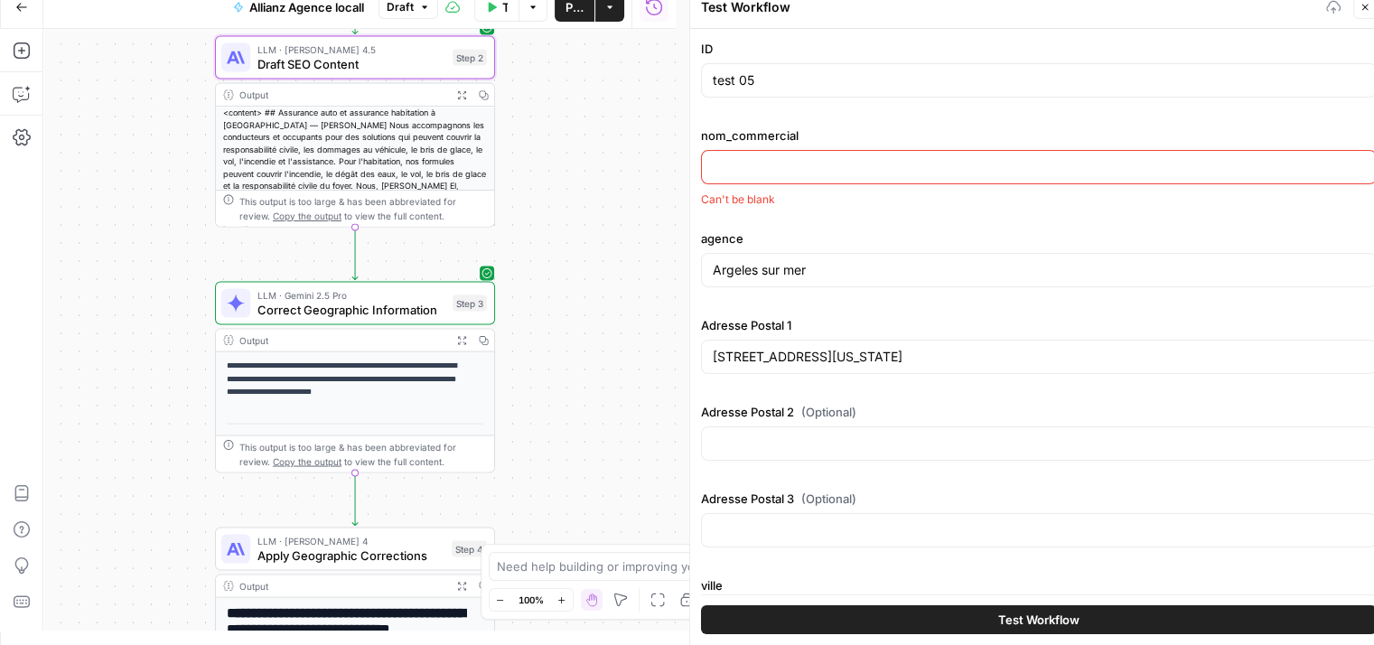
paste input "MATHILDE & ROMAIN PERRIN EI"
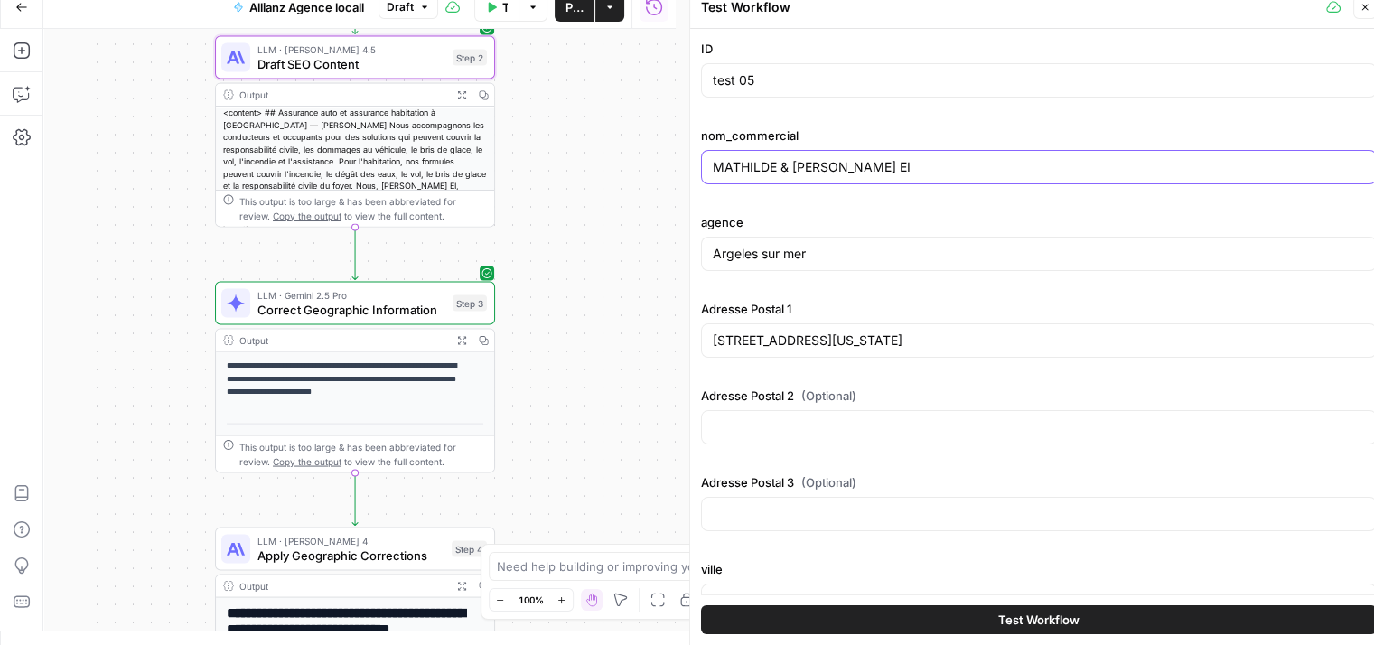
type input "MATHILDE & ROMAIN PERRIN EI"
click at [830, 255] on input "Argeles sur mer" at bounding box center [1039, 254] width 652 height 18
paste input "Sallanches"
type input "Sallanches"
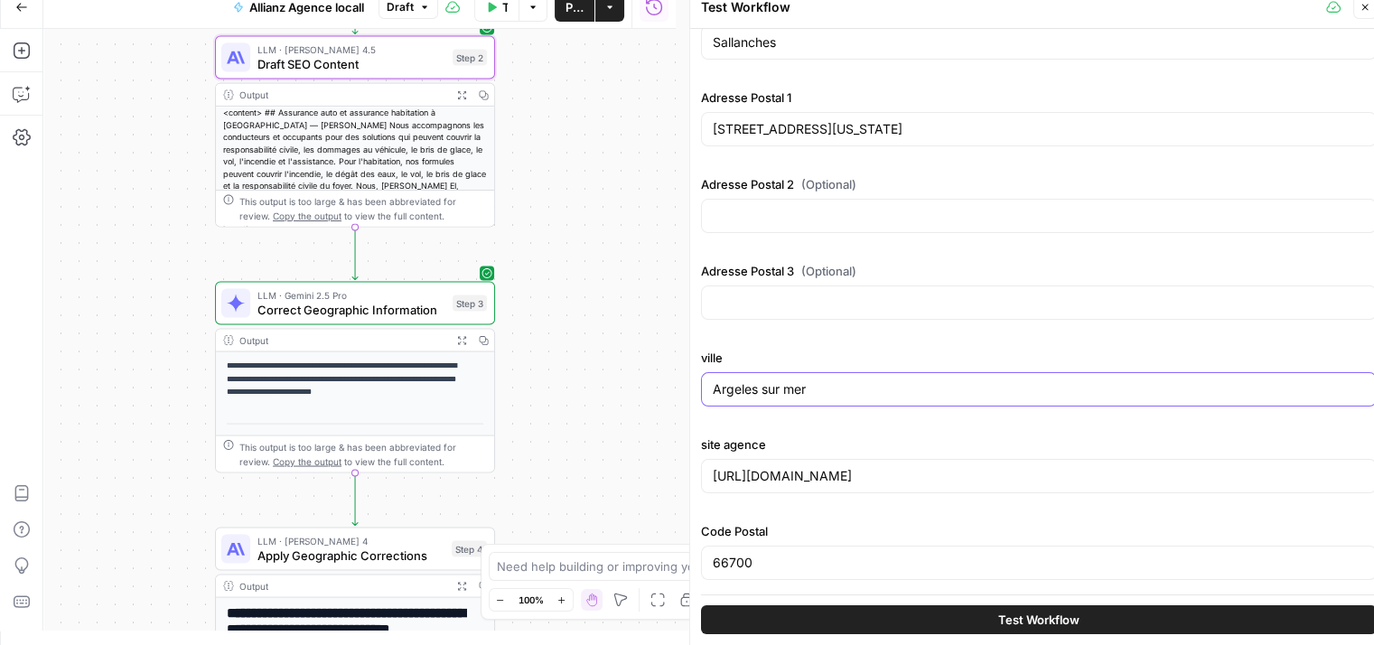
click at [827, 387] on input "Argeles sur mer" at bounding box center [1039, 389] width 652 height 18
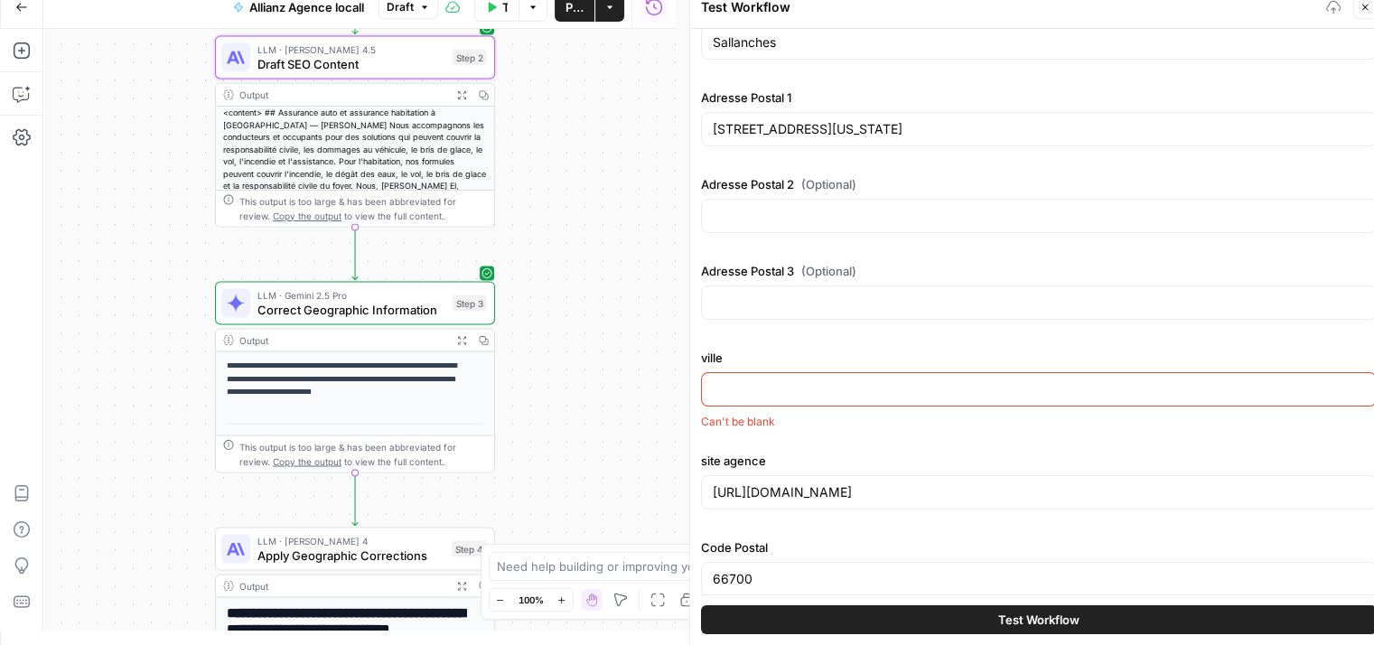
paste input "Sallanches"
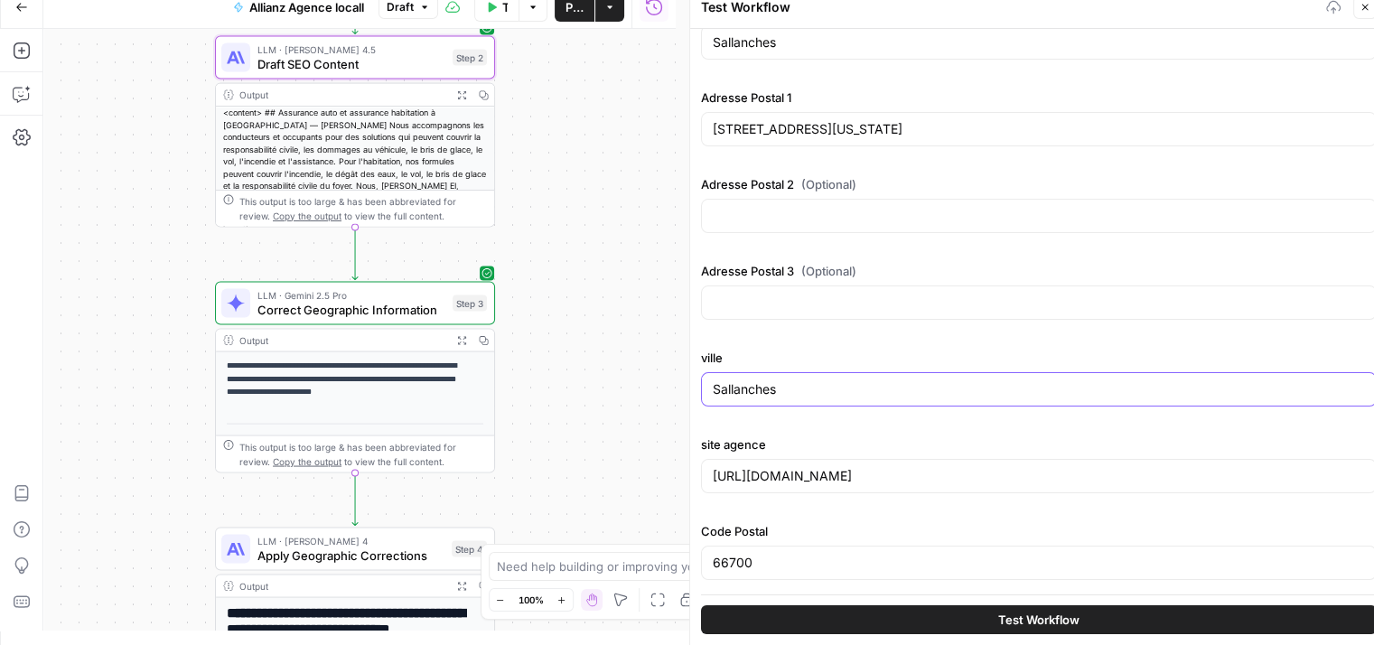
scroll to position [0, 0]
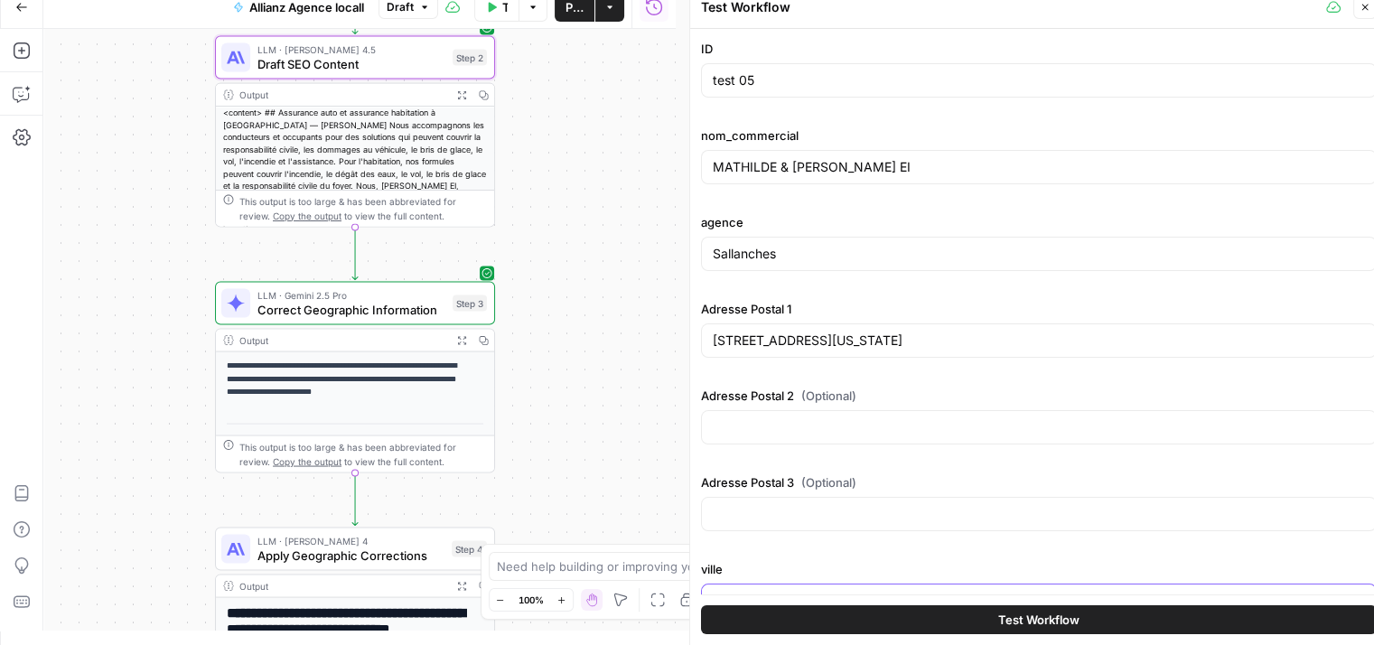
type input "Sallanches"
click at [864, 335] on input "30 chemin de palau" at bounding box center [1039, 340] width 652 height 18
paste input "130 RUE JUSTIN"
type input "130 RUE JUSTIN"
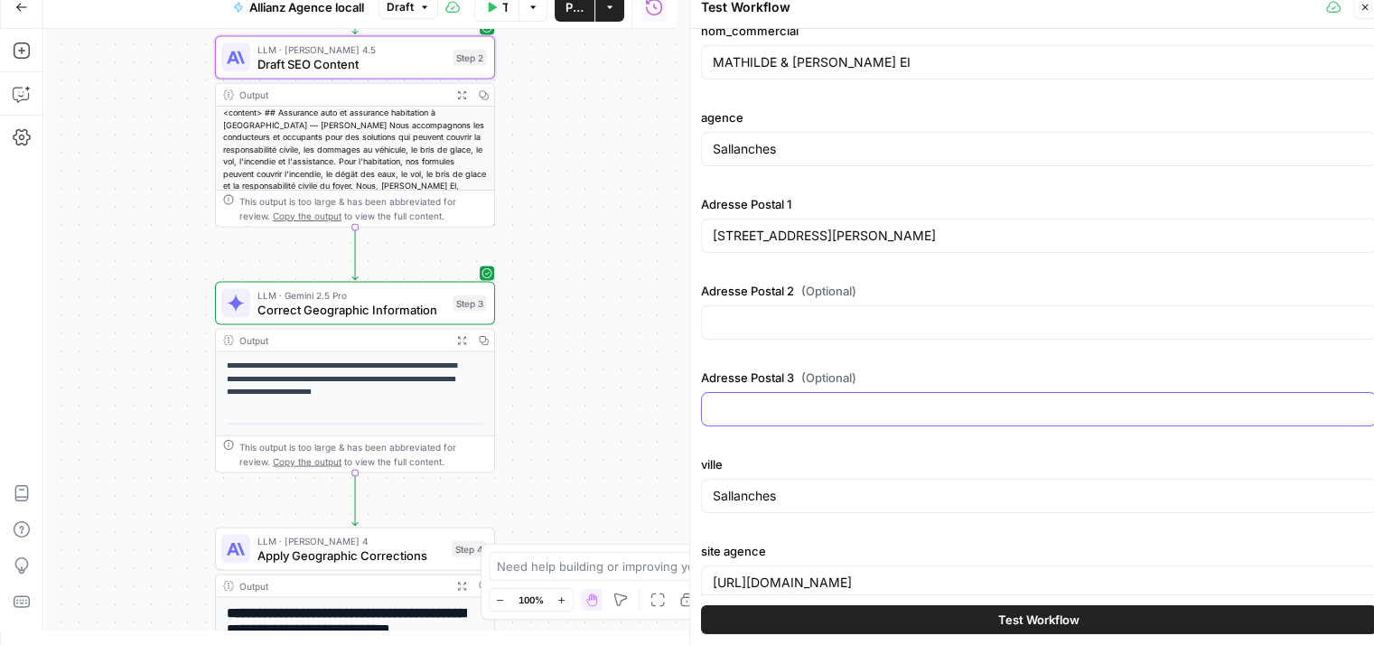
click at [781, 406] on input "Adresse Postal 3 (Optional)" at bounding box center [1039, 409] width 652 height 18
paste input "CS 80095"
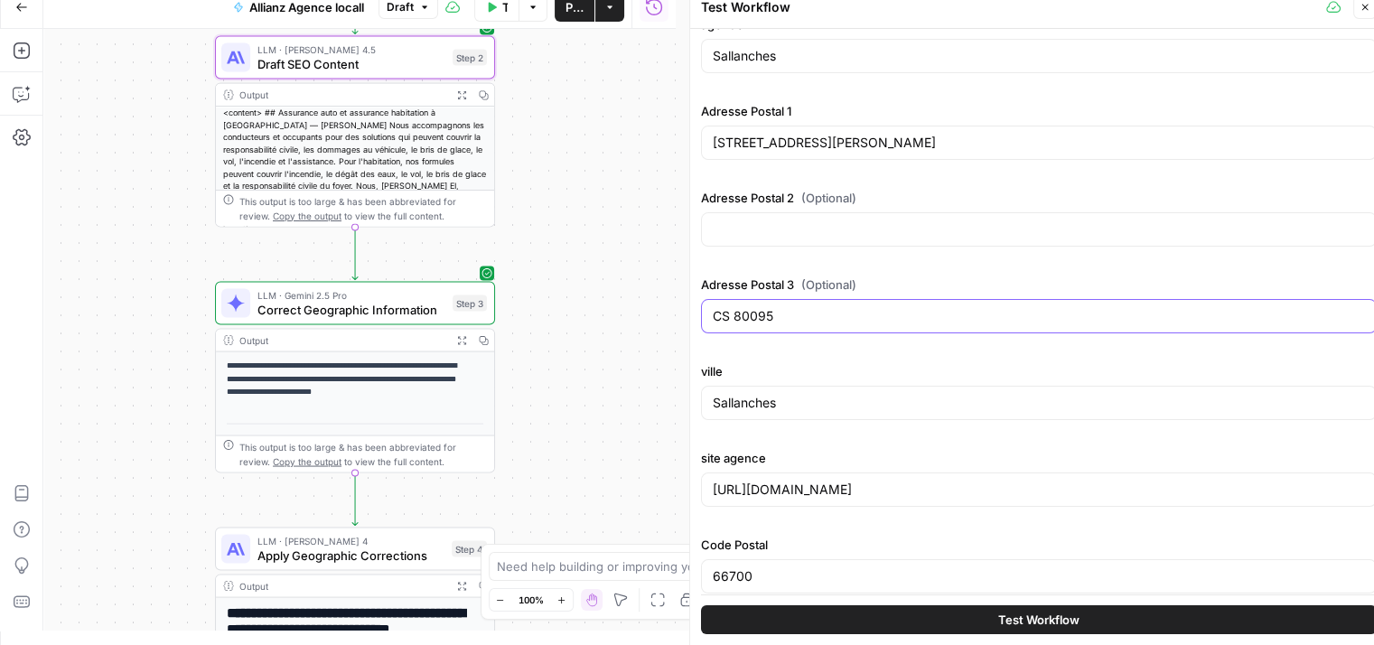
scroll to position [206, 0]
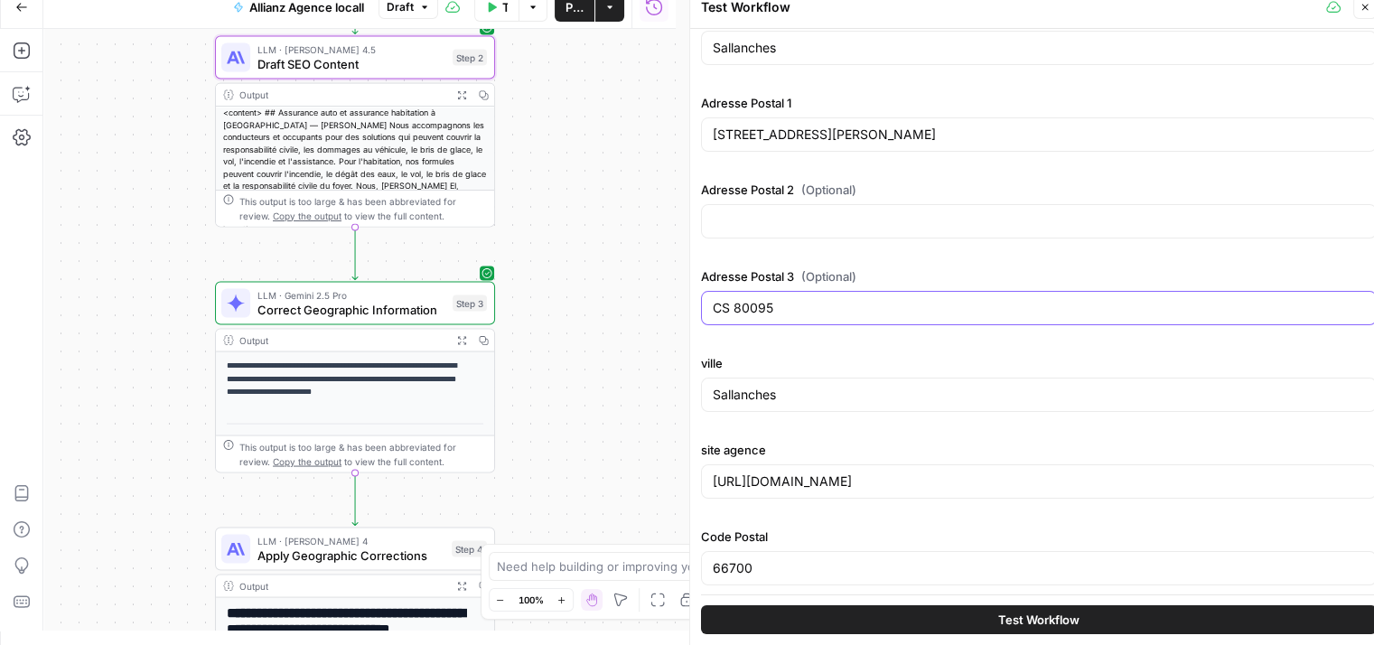
type input "CS 80095"
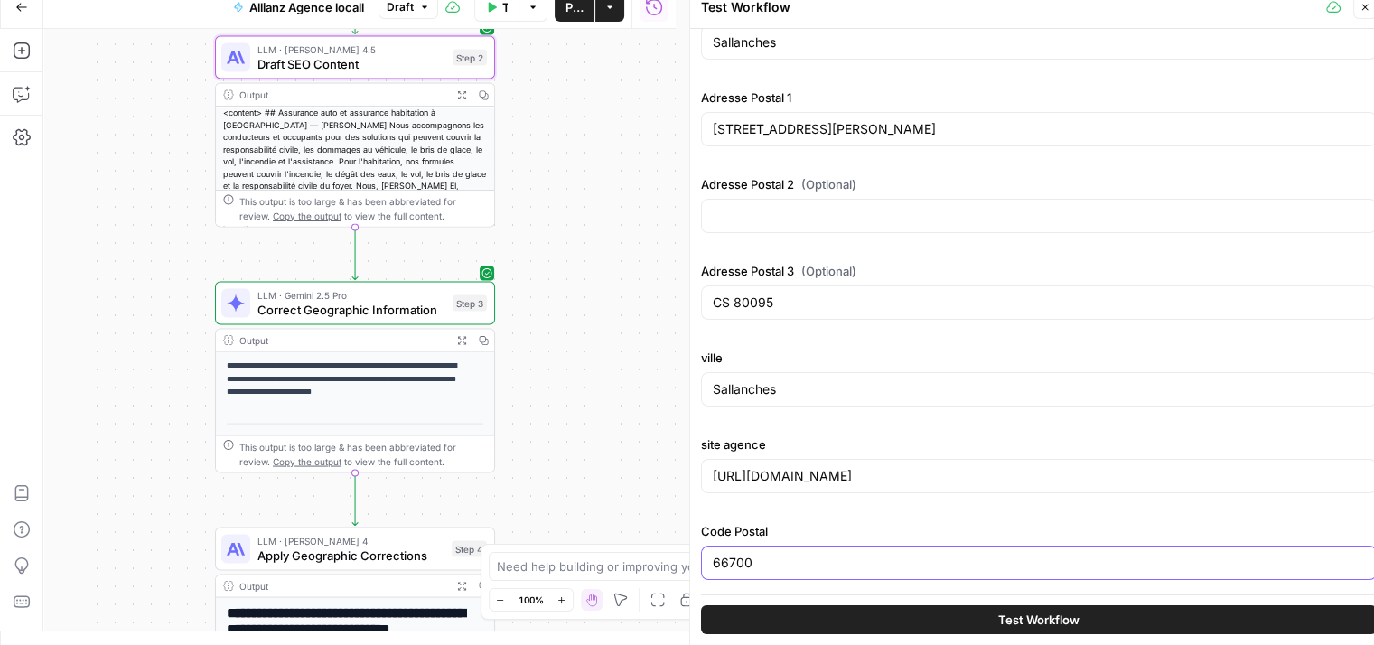
click at [751, 565] on input "66700" at bounding box center [1039, 563] width 652 height 18
paste input "74703"
type input "74703"
click at [901, 474] on input "https://agence.allianz.fr/argeles-sur-mer-66700-H96639" at bounding box center [1039, 476] width 652 height 18
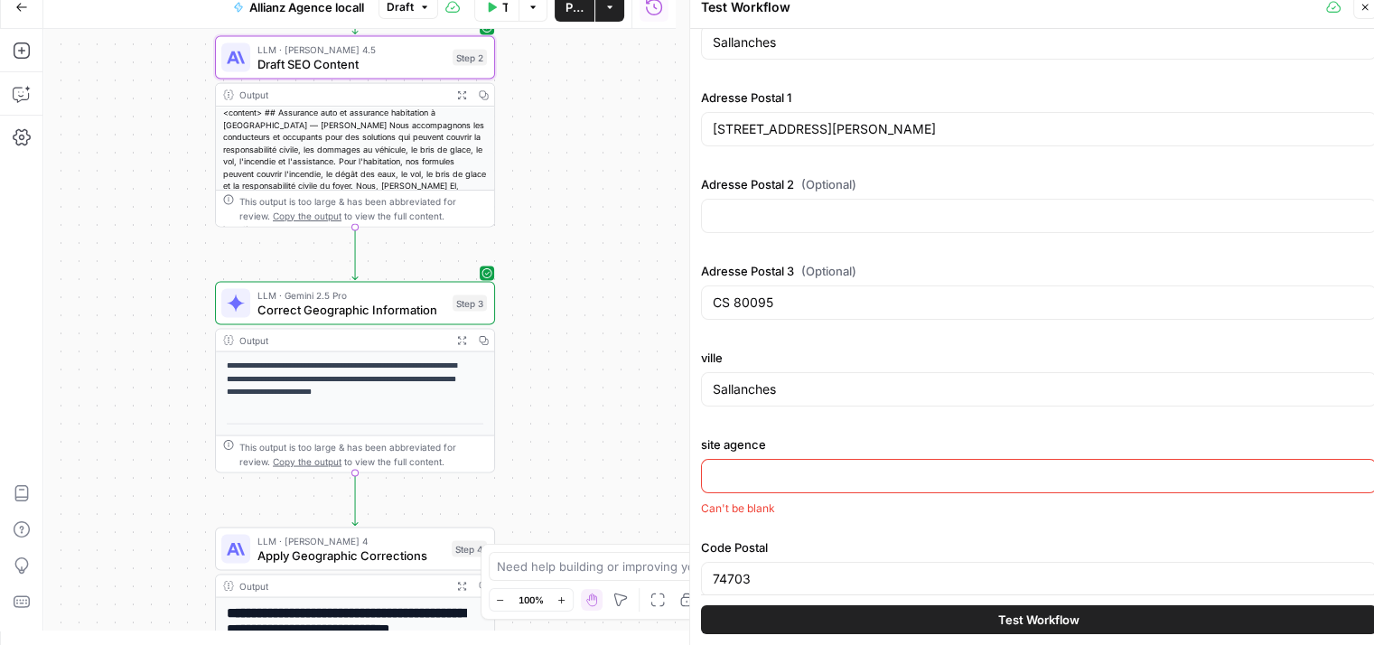
paste input "https://agence.allianz.fr/sallanches-74703-400757"
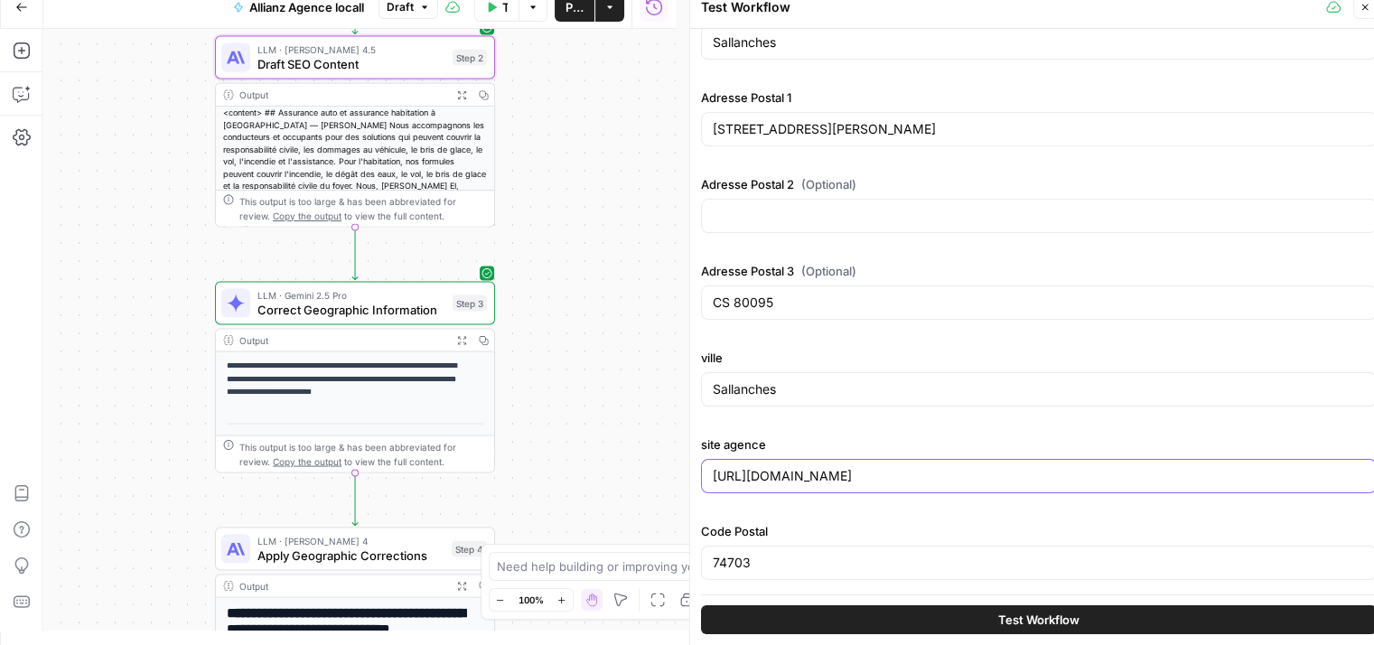
type input "https://agence.allianz.fr/sallanches-74703-400757"
click at [1014, 619] on span "Test Workflow" at bounding box center [1038, 620] width 81 height 18
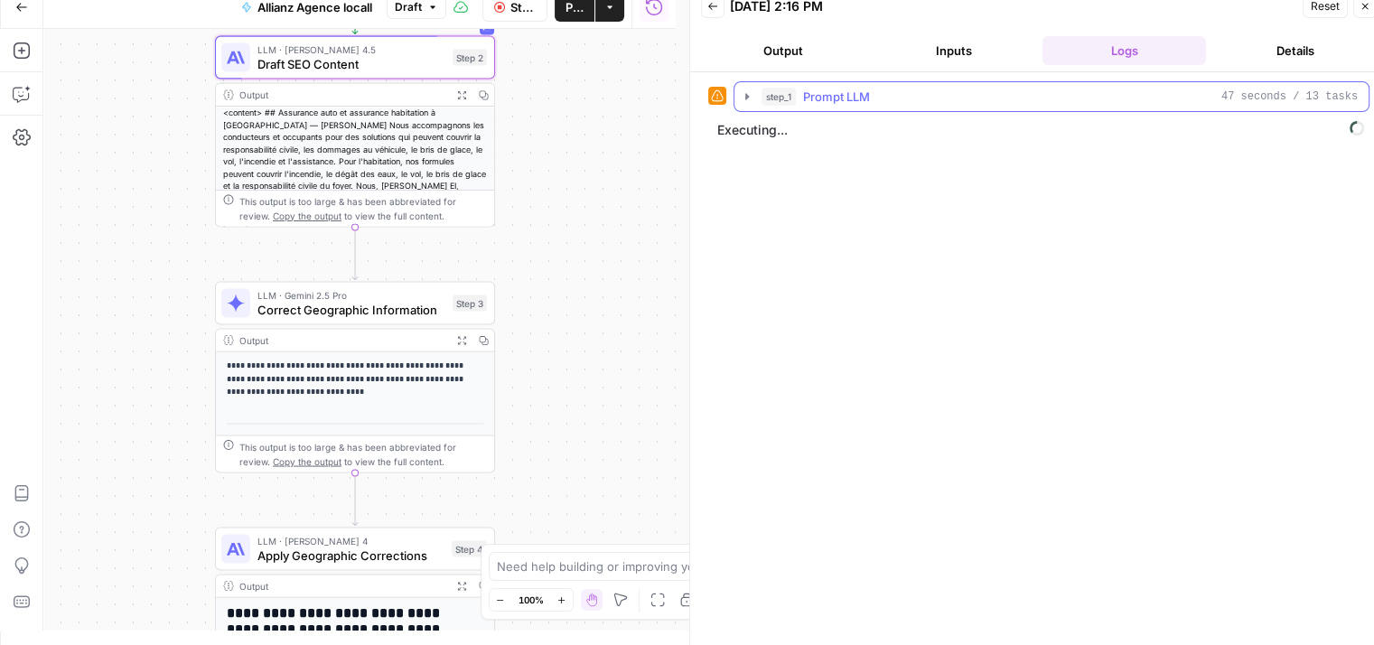
click at [747, 97] on icon "button" at bounding box center [747, 96] width 4 height 6
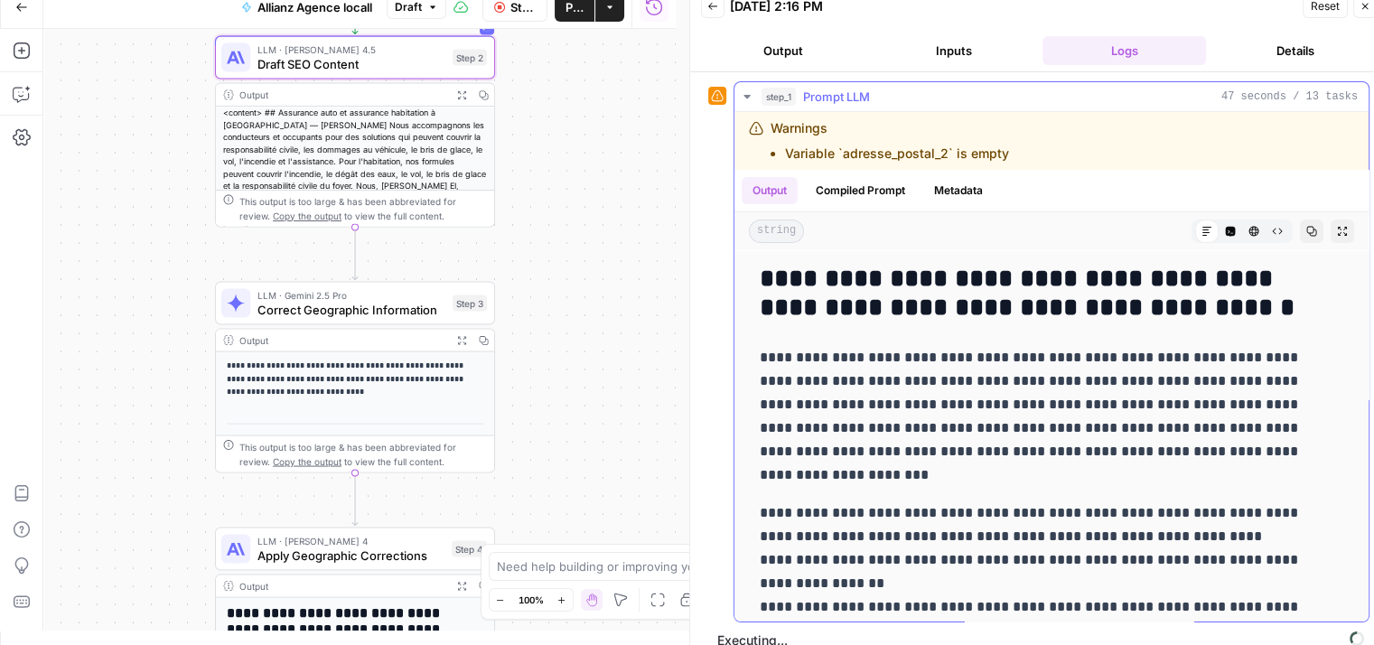
click at [745, 98] on icon "button" at bounding box center [747, 96] width 14 height 14
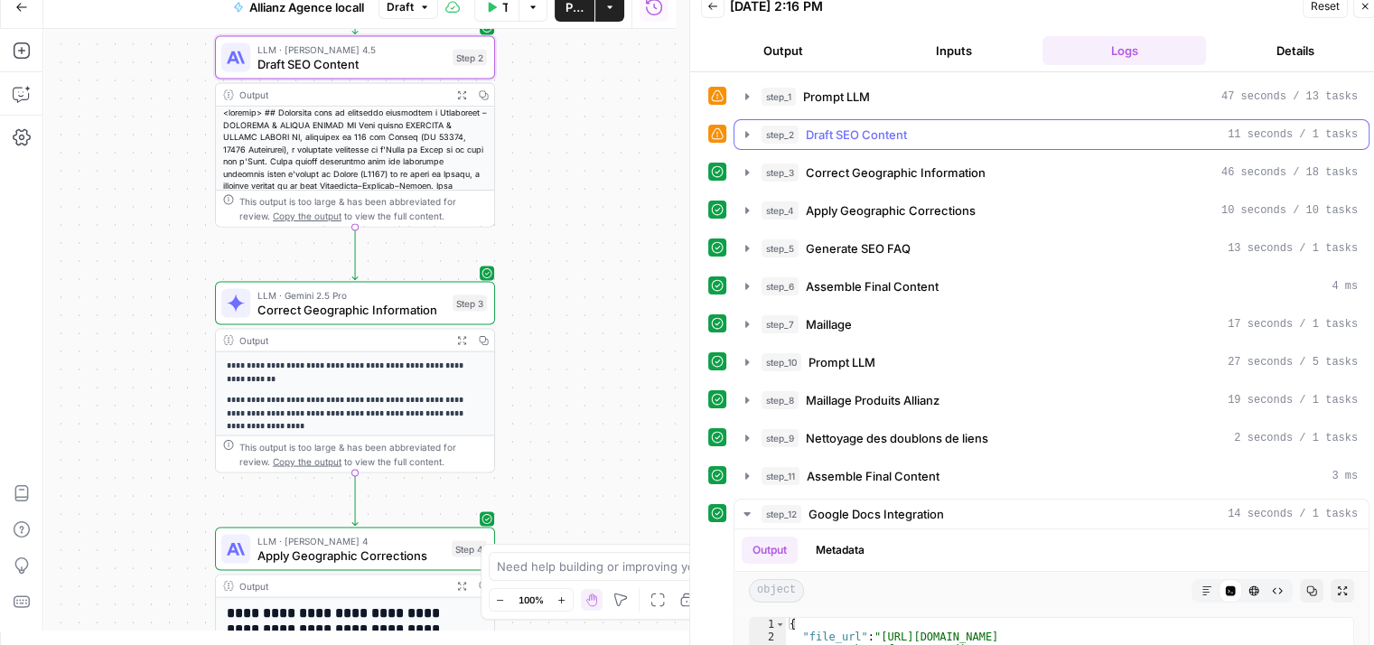
click at [750, 131] on icon "button" at bounding box center [747, 134] width 14 height 14
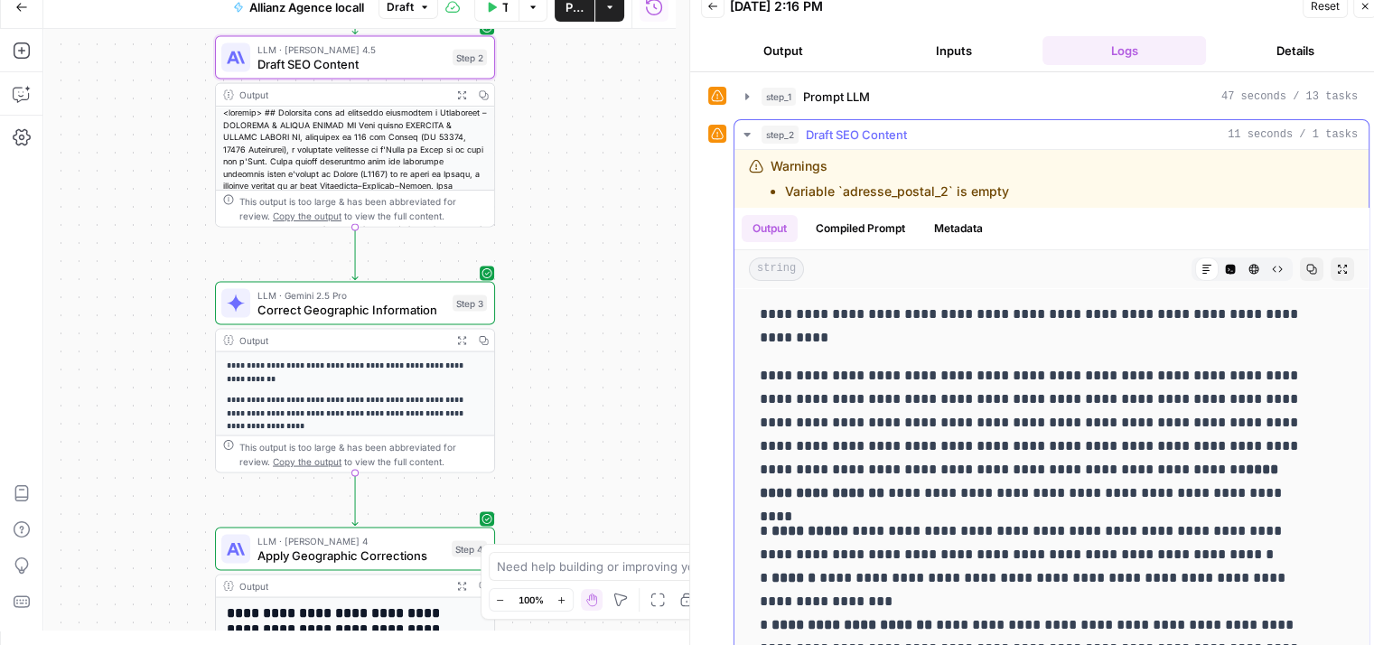
click at [742, 131] on icon "button" at bounding box center [747, 134] width 14 height 14
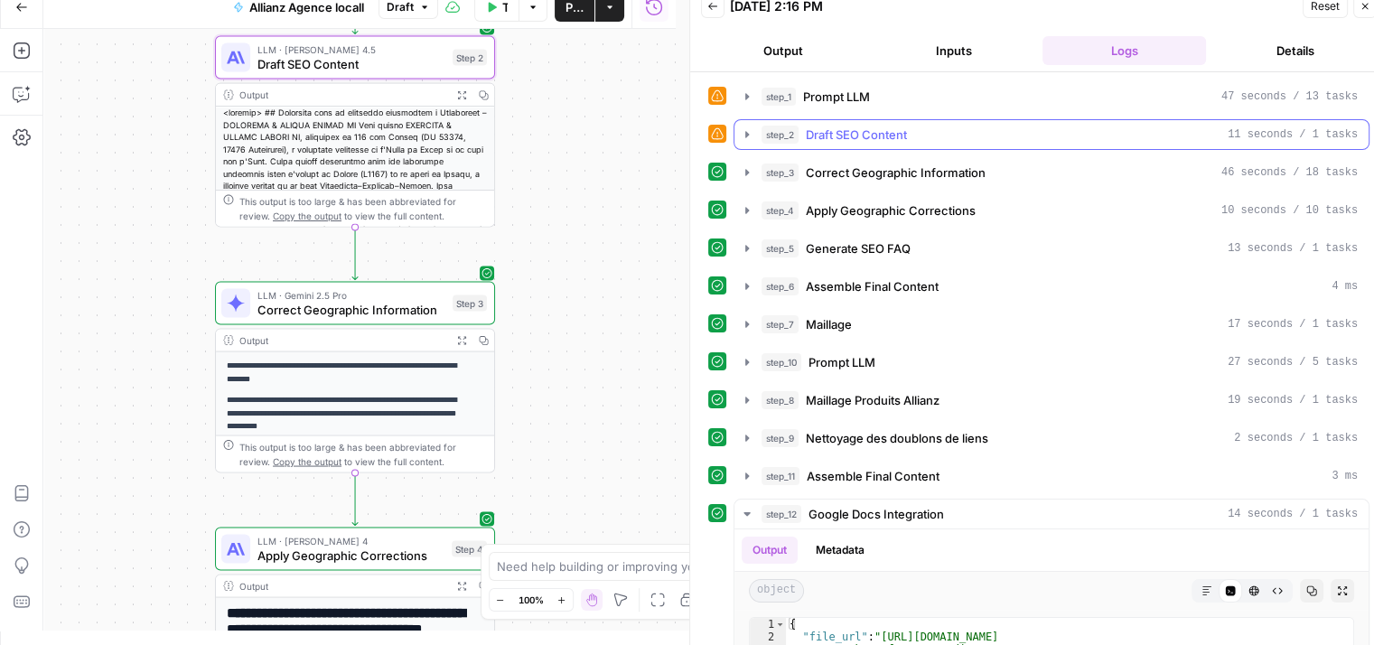
click at [742, 131] on icon "button" at bounding box center [747, 134] width 14 height 14
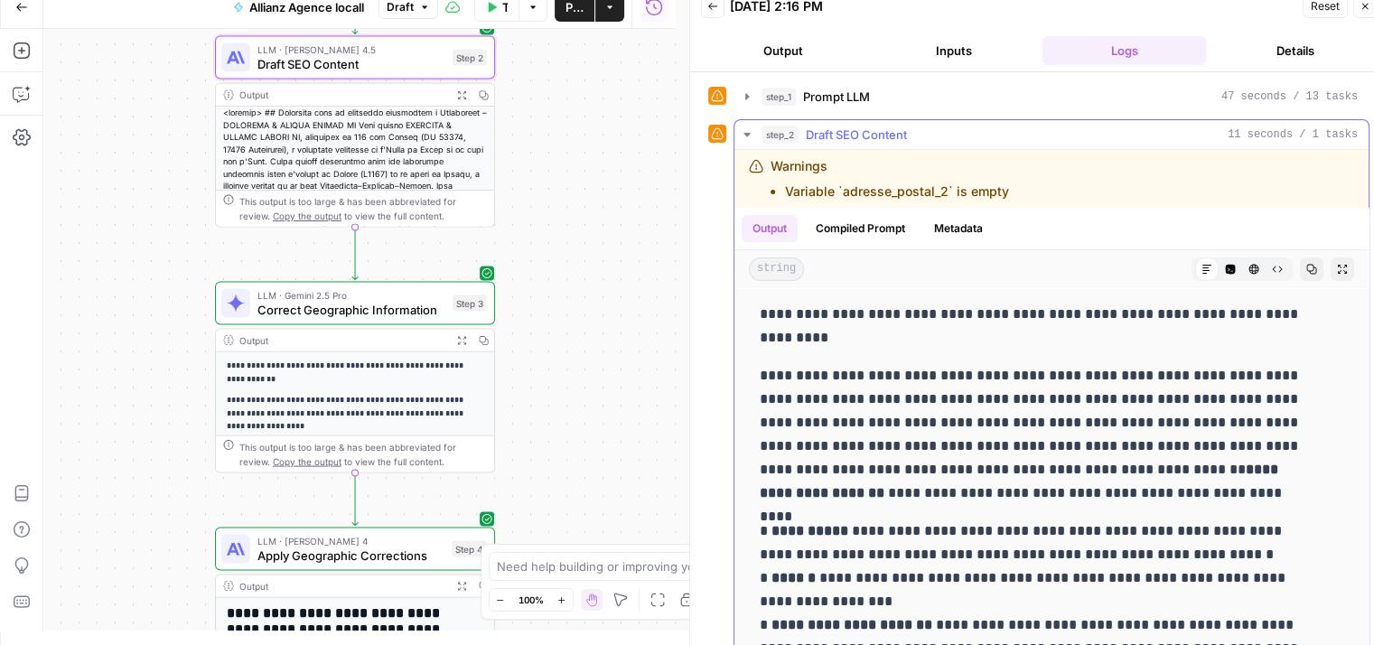
click at [742, 131] on icon "button" at bounding box center [747, 134] width 14 height 14
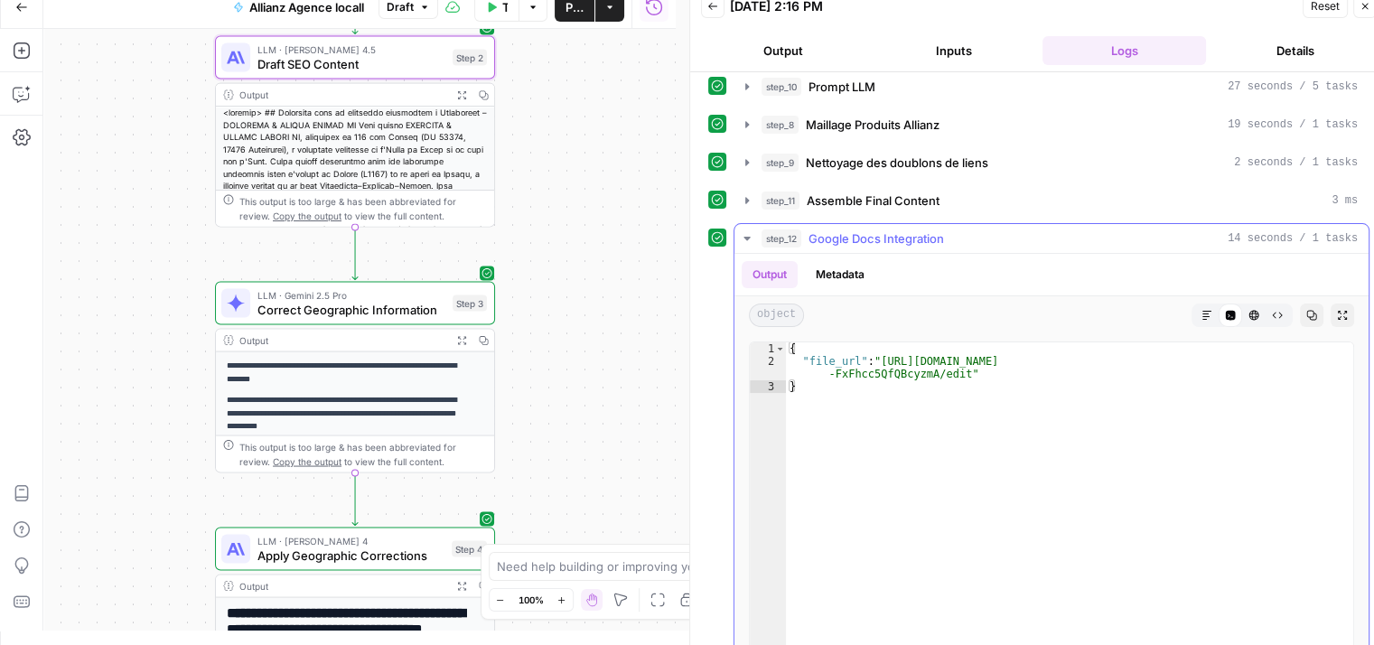
scroll to position [274, 0]
click at [744, 237] on icon "button" at bounding box center [747, 240] width 14 height 14
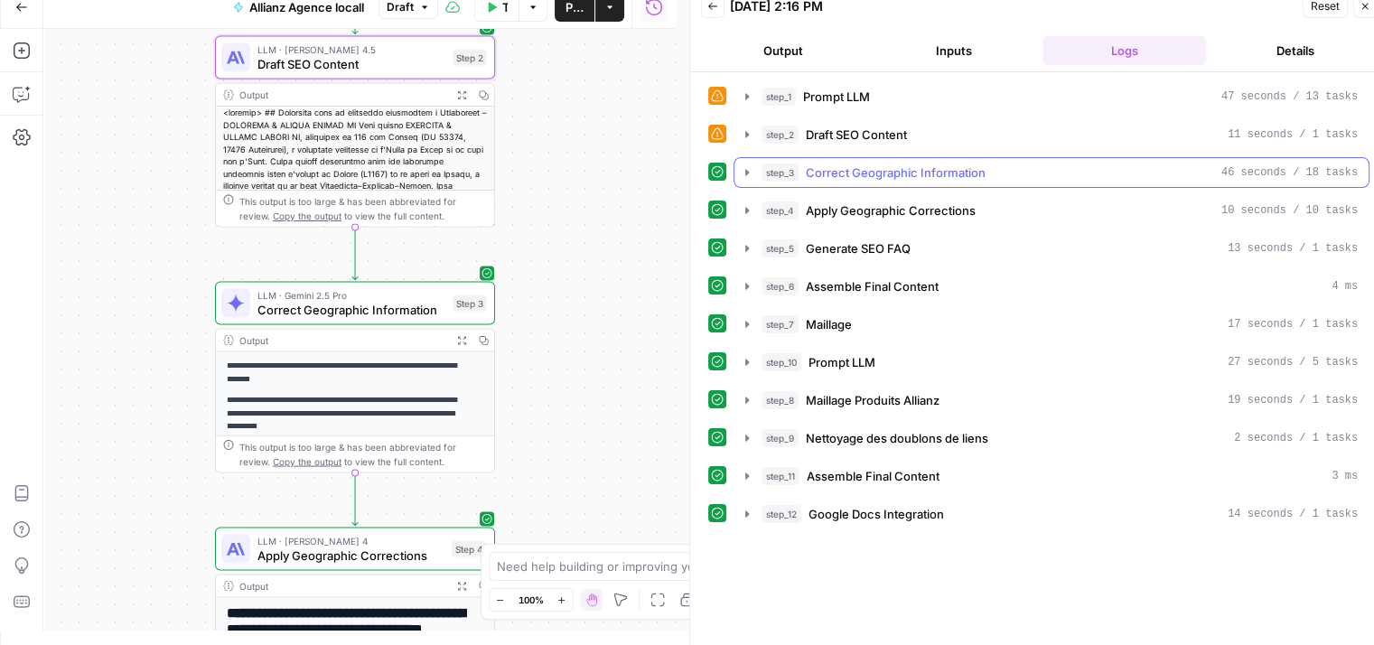
click at [750, 176] on icon "button" at bounding box center [747, 172] width 14 height 14
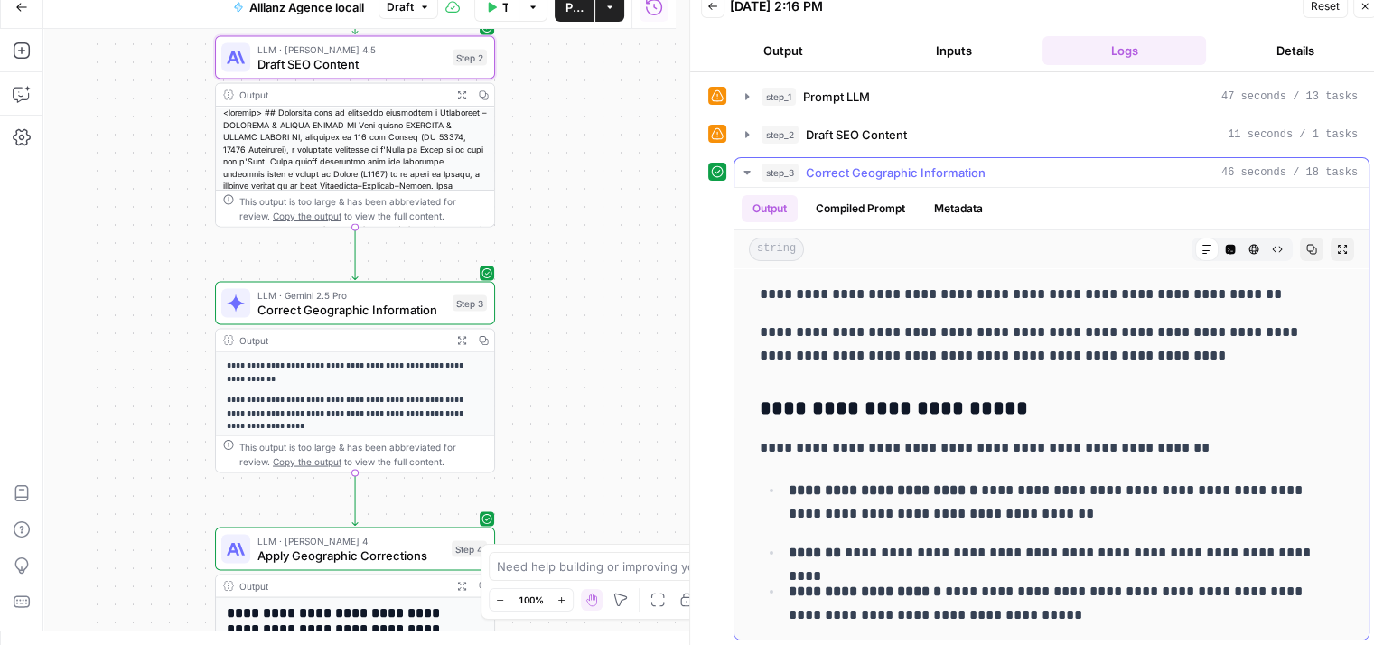
click at [750, 176] on icon "button" at bounding box center [747, 172] width 14 height 14
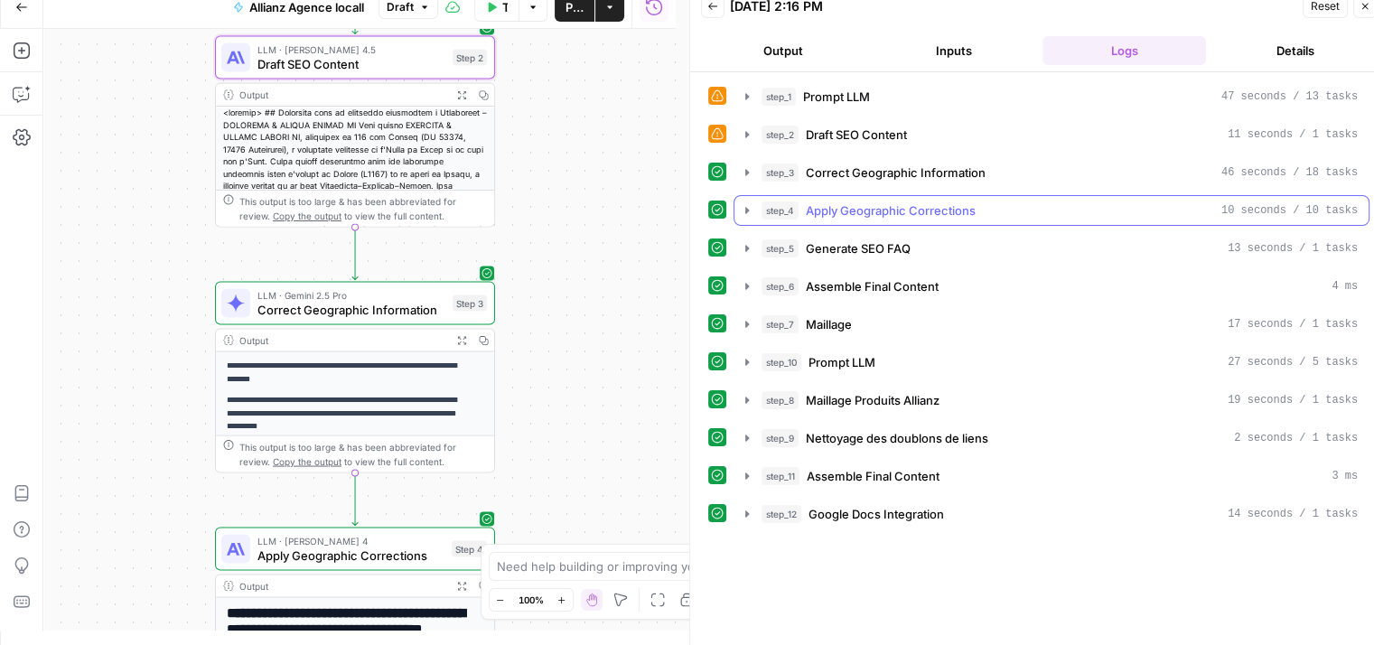
click at [742, 207] on icon "button" at bounding box center [747, 210] width 14 height 14
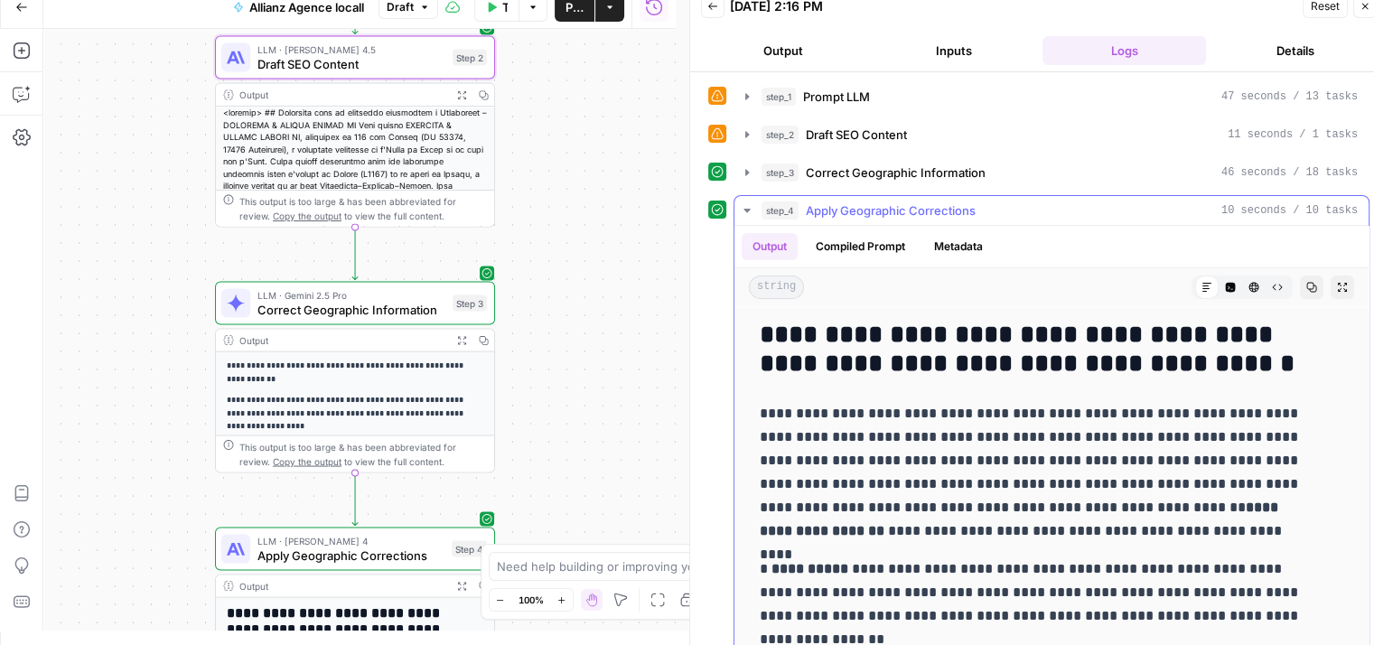
click at [742, 207] on icon "button" at bounding box center [747, 210] width 14 height 14
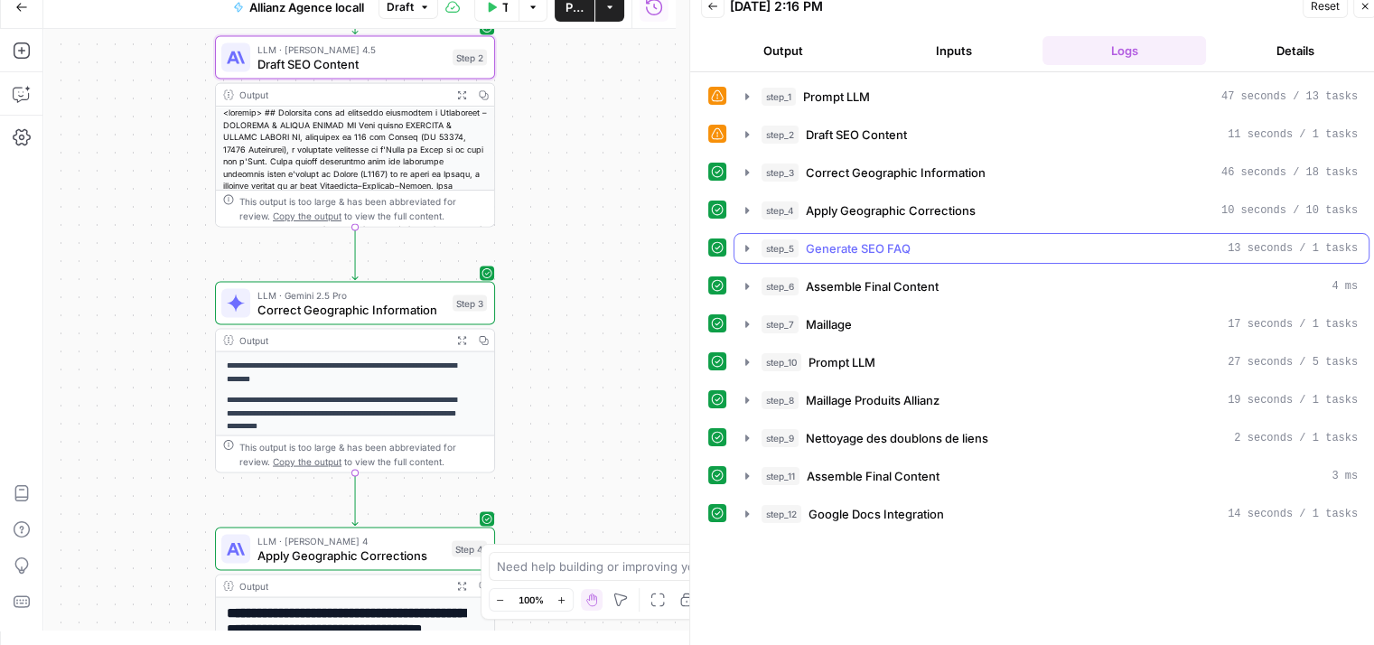
click at [741, 247] on icon "button" at bounding box center [747, 248] width 14 height 14
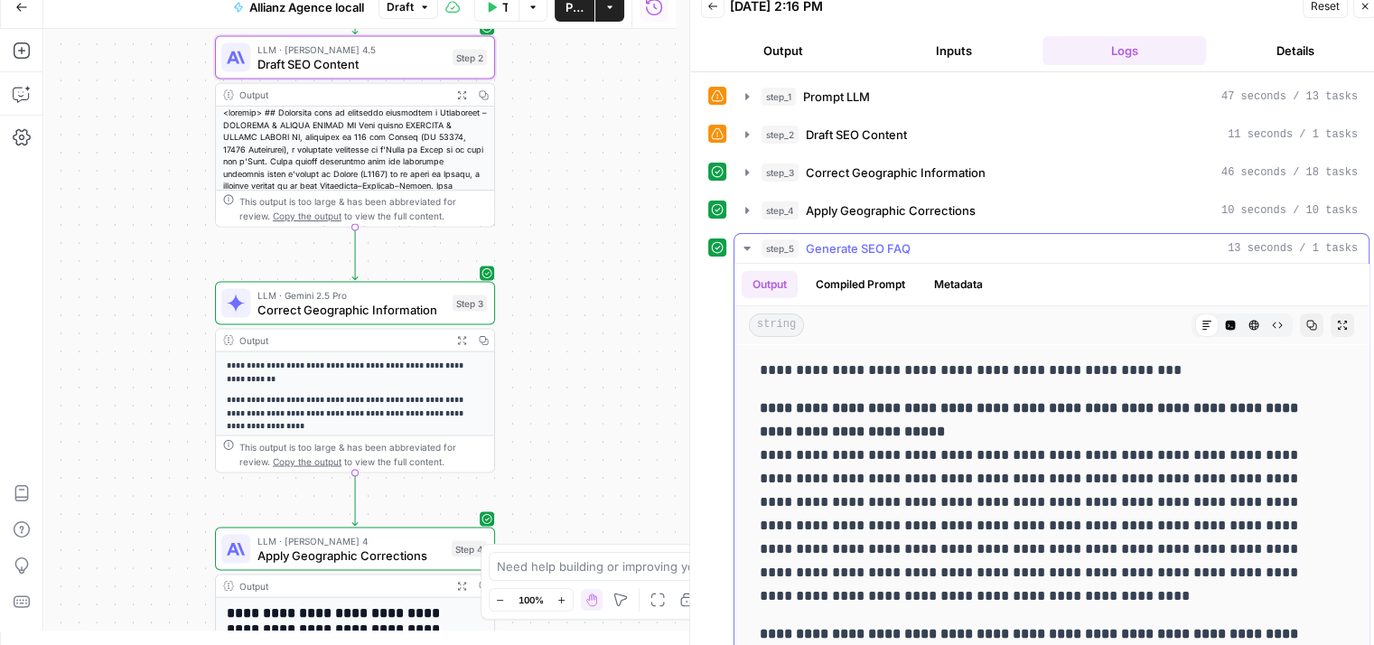
click at [741, 247] on icon "button" at bounding box center [747, 248] width 14 height 14
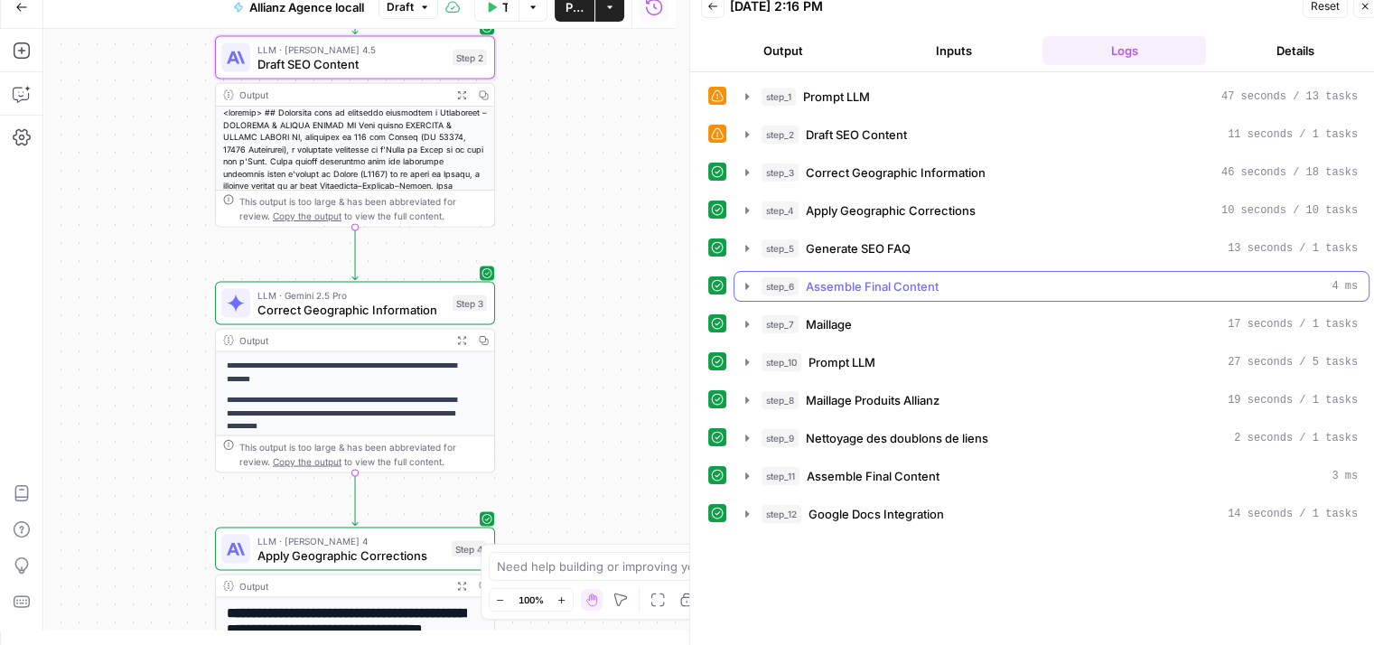
click at [745, 288] on icon "button" at bounding box center [747, 286] width 14 height 14
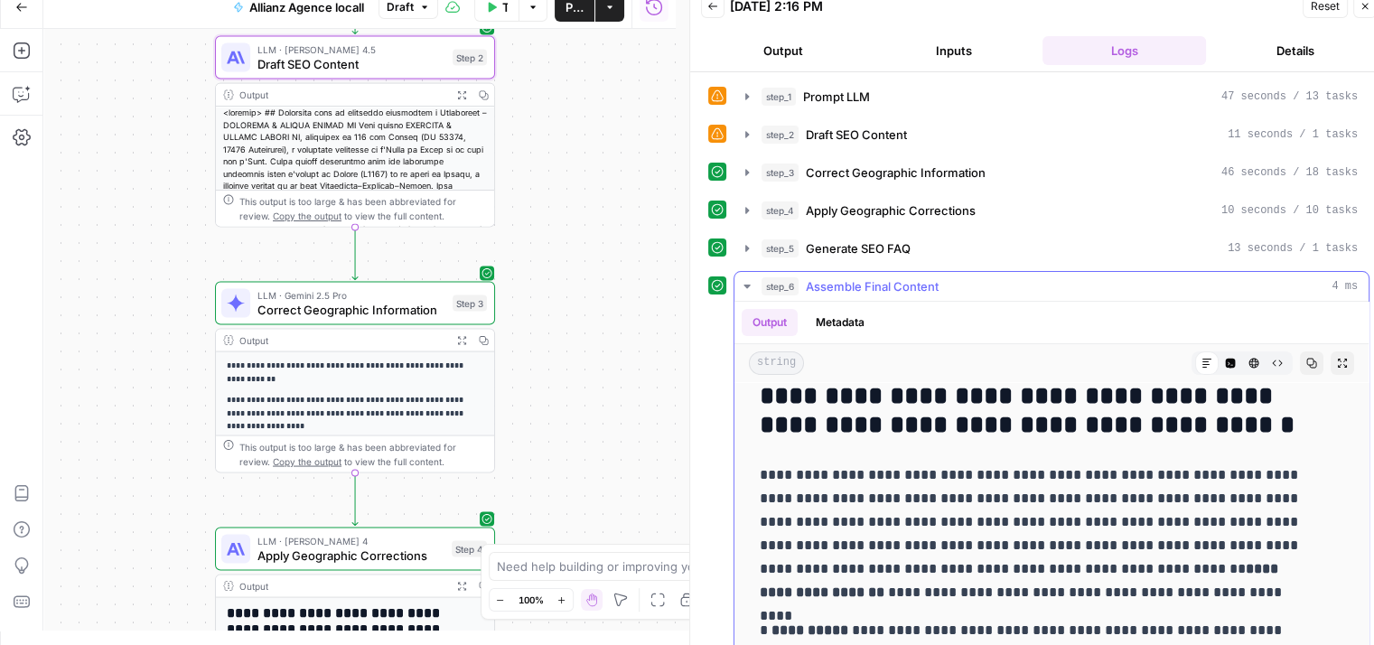
scroll to position [14, 0]
click at [743, 284] on icon "button" at bounding box center [747, 286] width 14 height 14
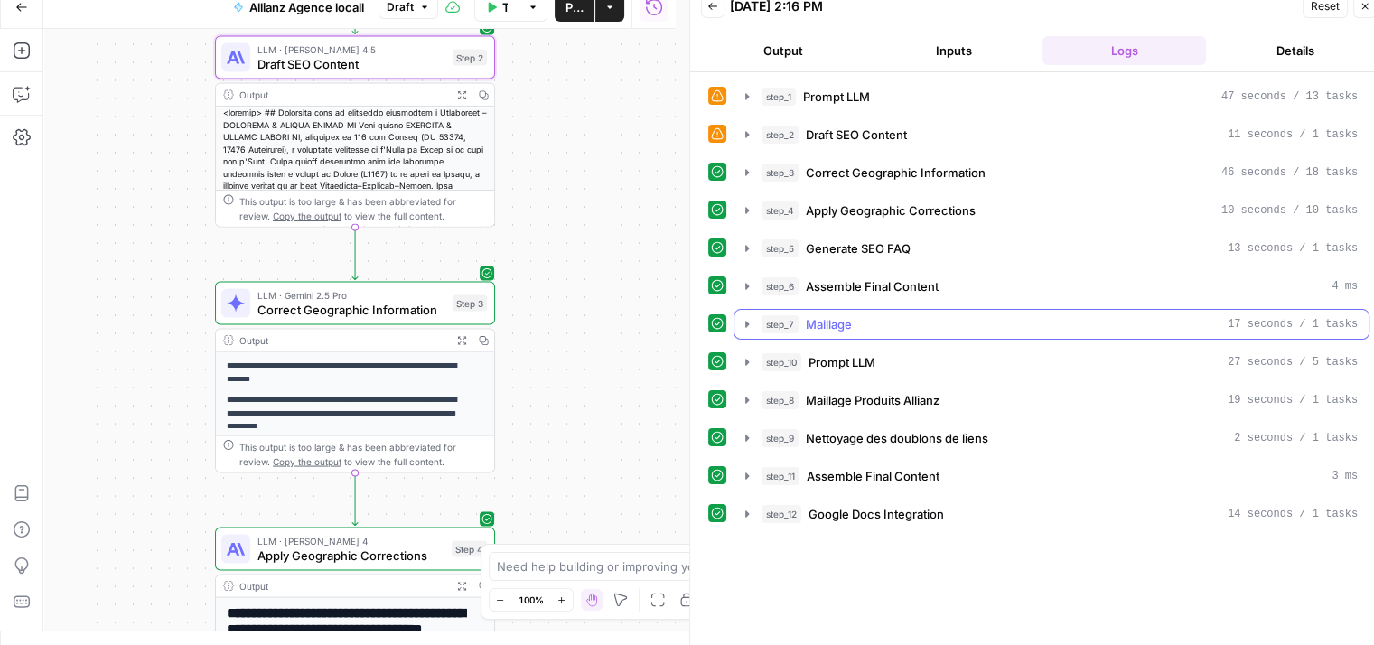
click at [747, 323] on icon "button" at bounding box center [747, 324] width 14 height 14
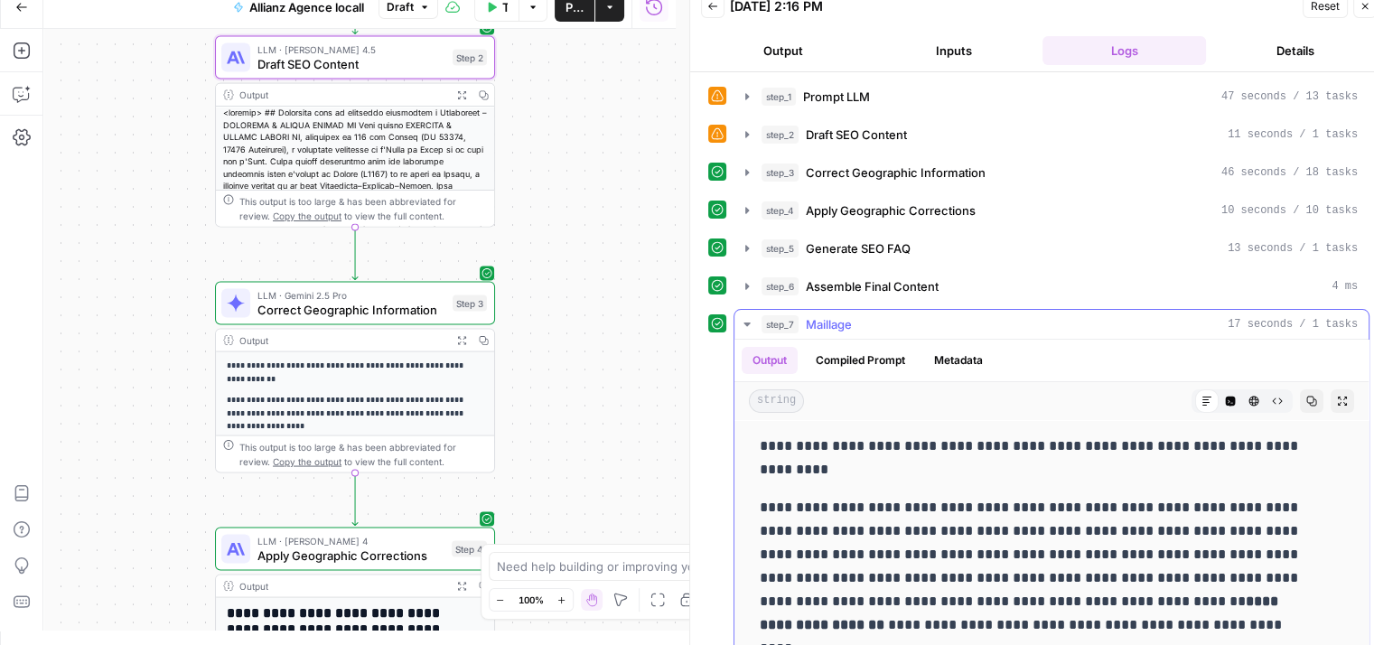
click at [747, 323] on icon "button" at bounding box center [747, 324] width 14 height 14
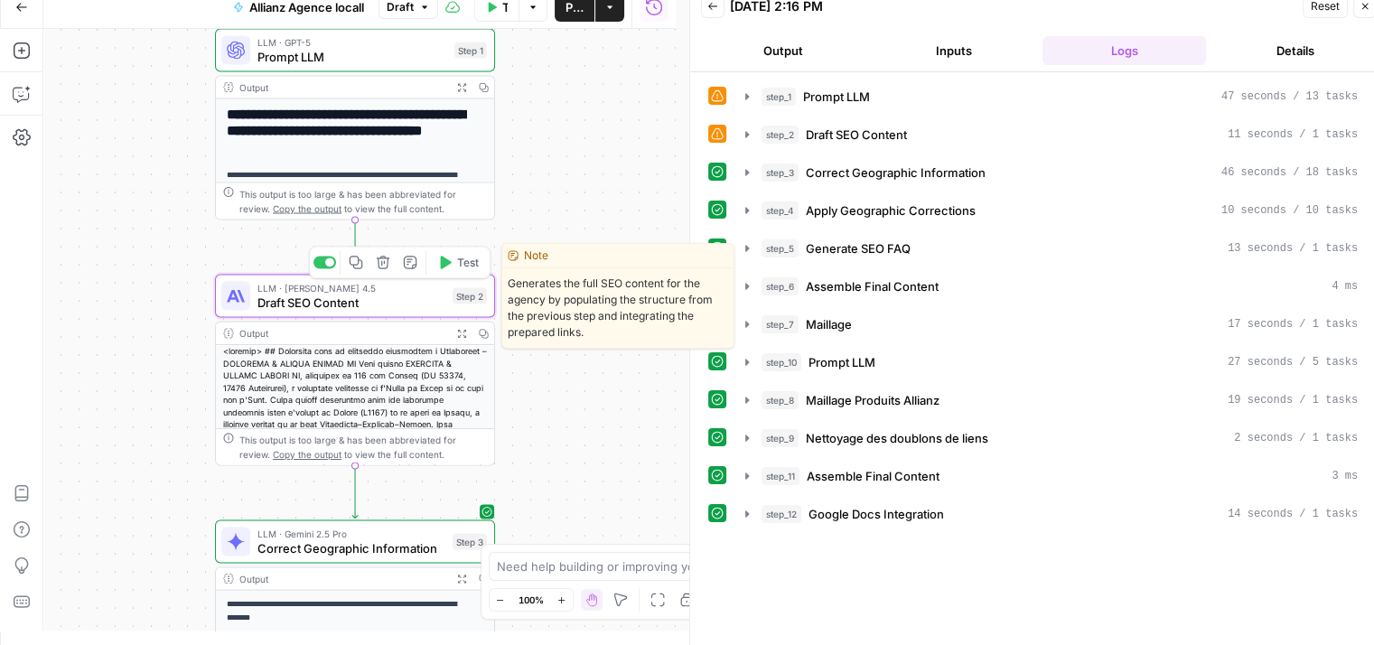
click at [319, 305] on span "Draft SEO Content" at bounding box center [351, 303] width 188 height 18
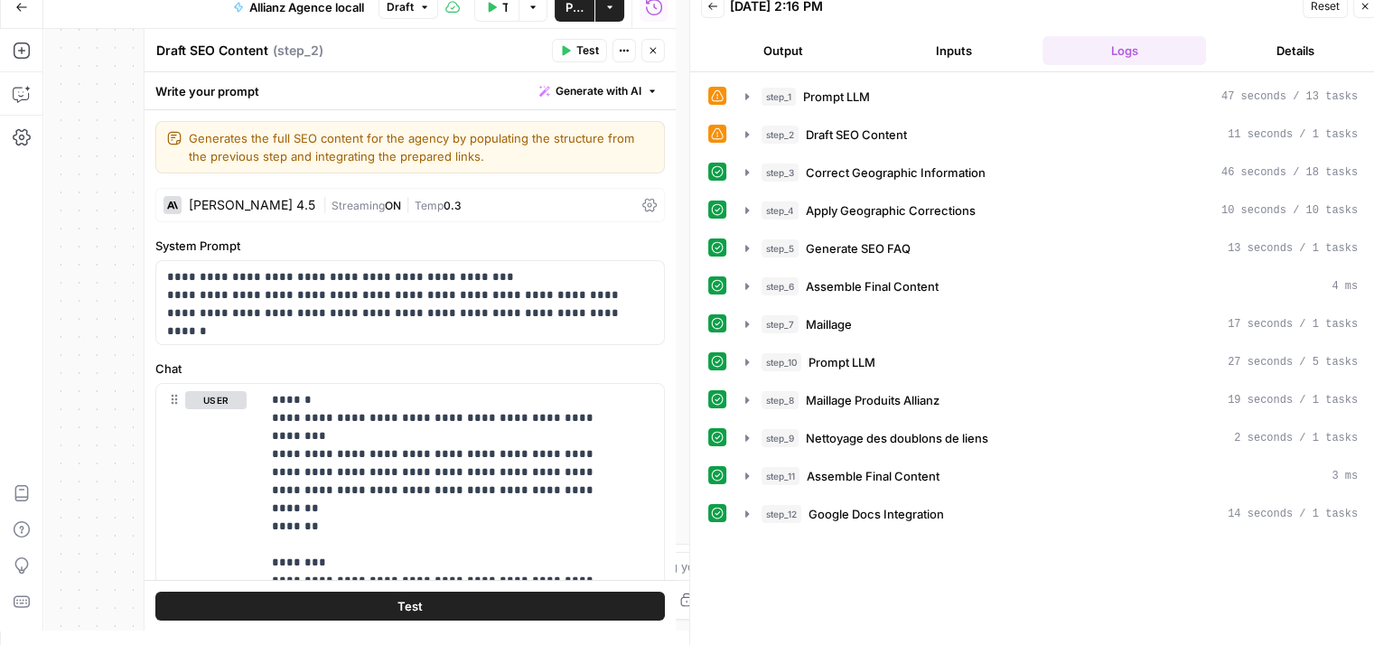
click at [642, 202] on icon at bounding box center [649, 205] width 14 height 14
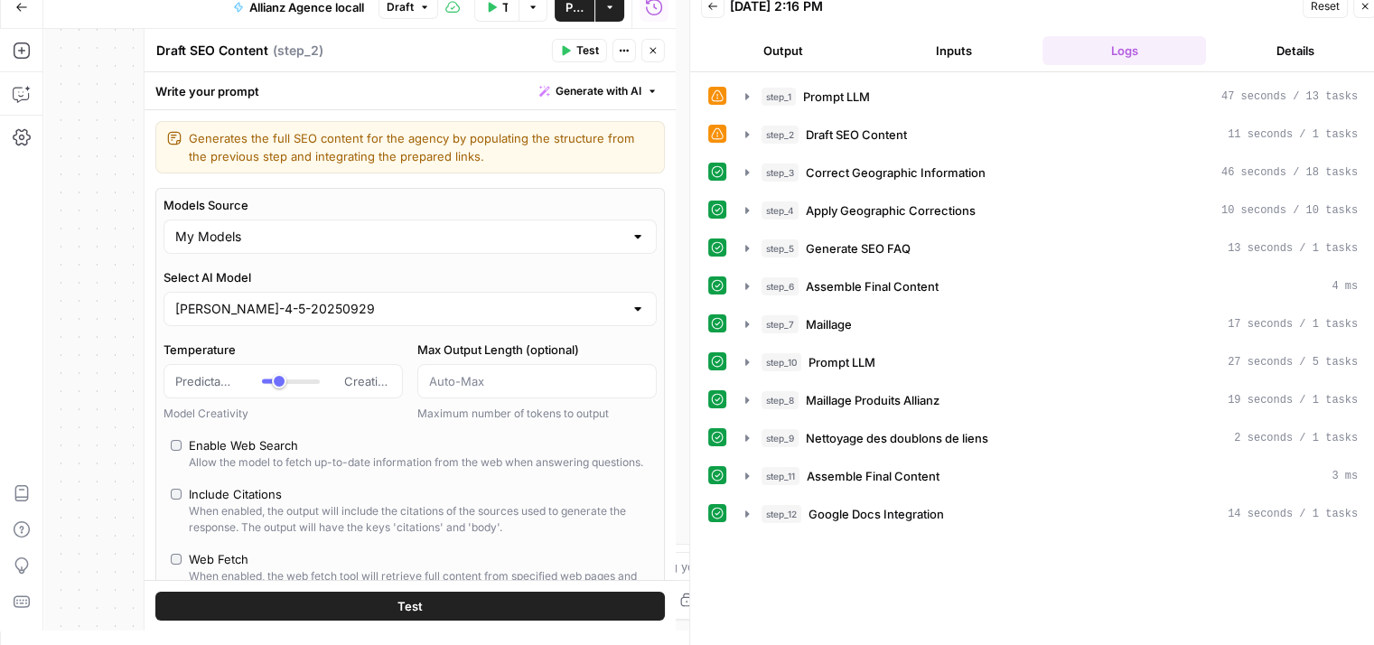
click at [630, 301] on div at bounding box center [637, 309] width 14 height 18
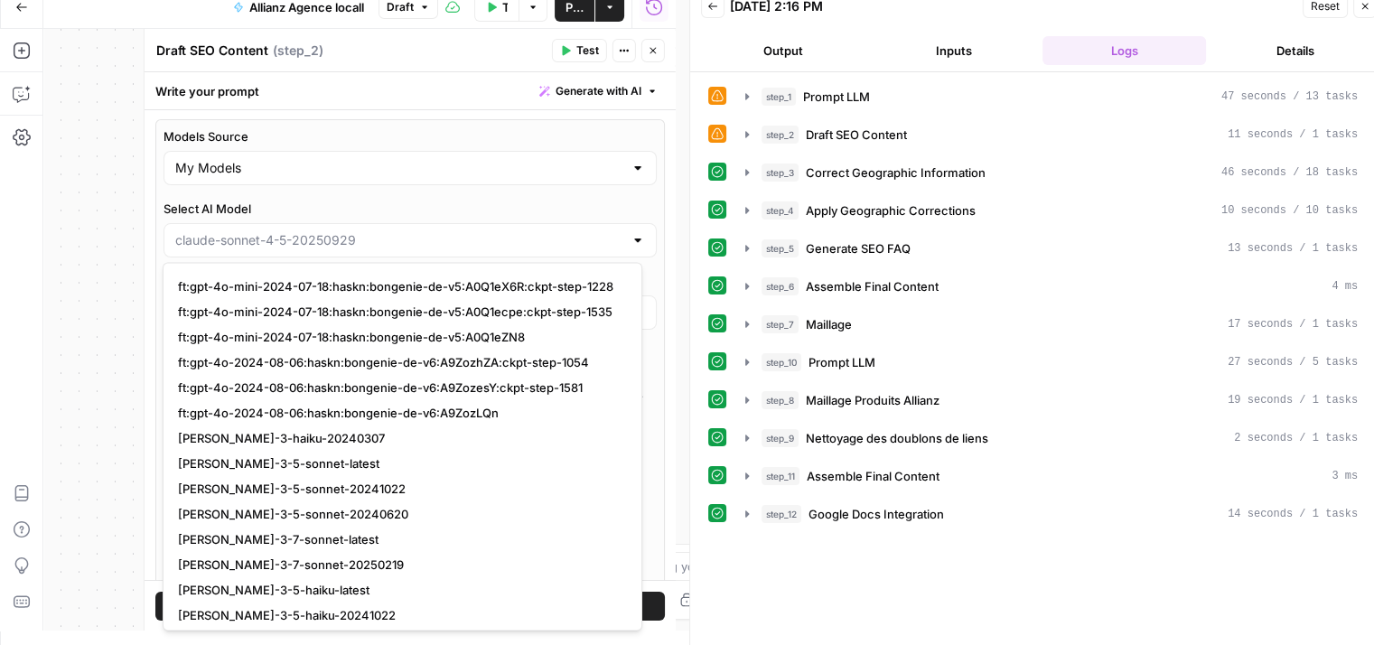
scroll to position [2631, 0]
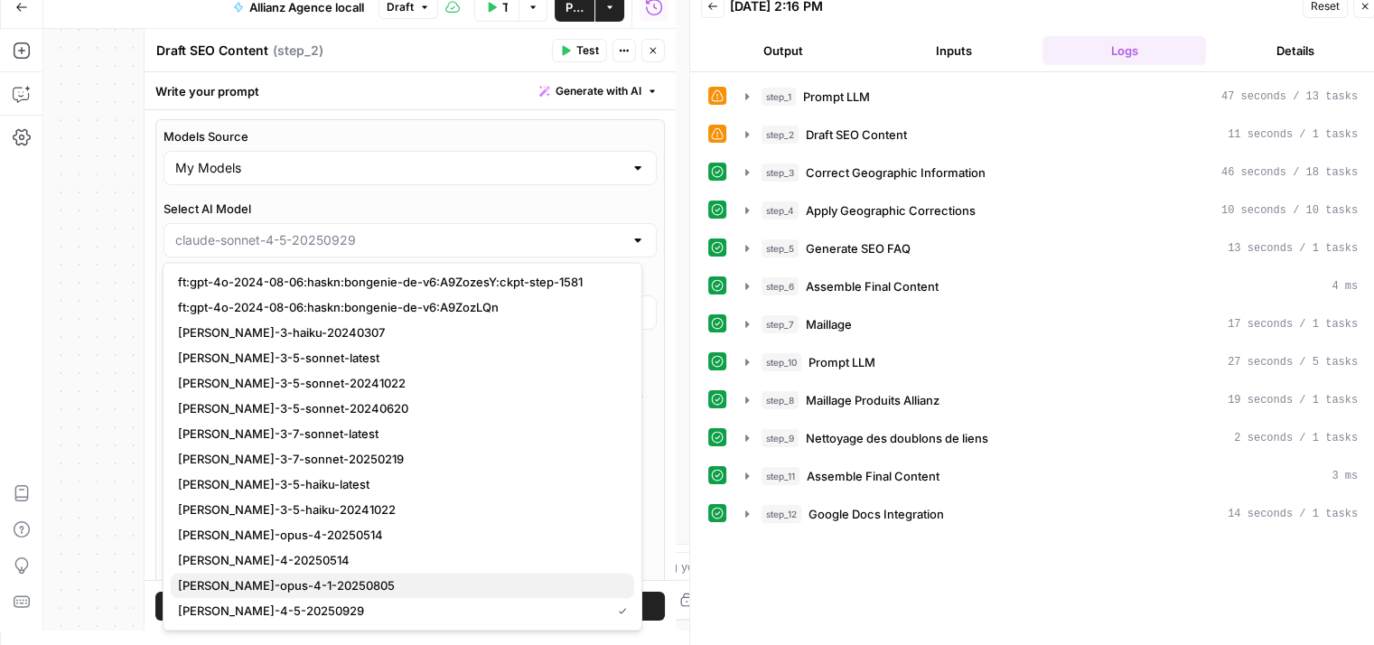
click at [254, 581] on span "claude-opus-4-1-20250805" at bounding box center [399, 585] width 442 height 18
type input "claude-opus-4-1-20250805"
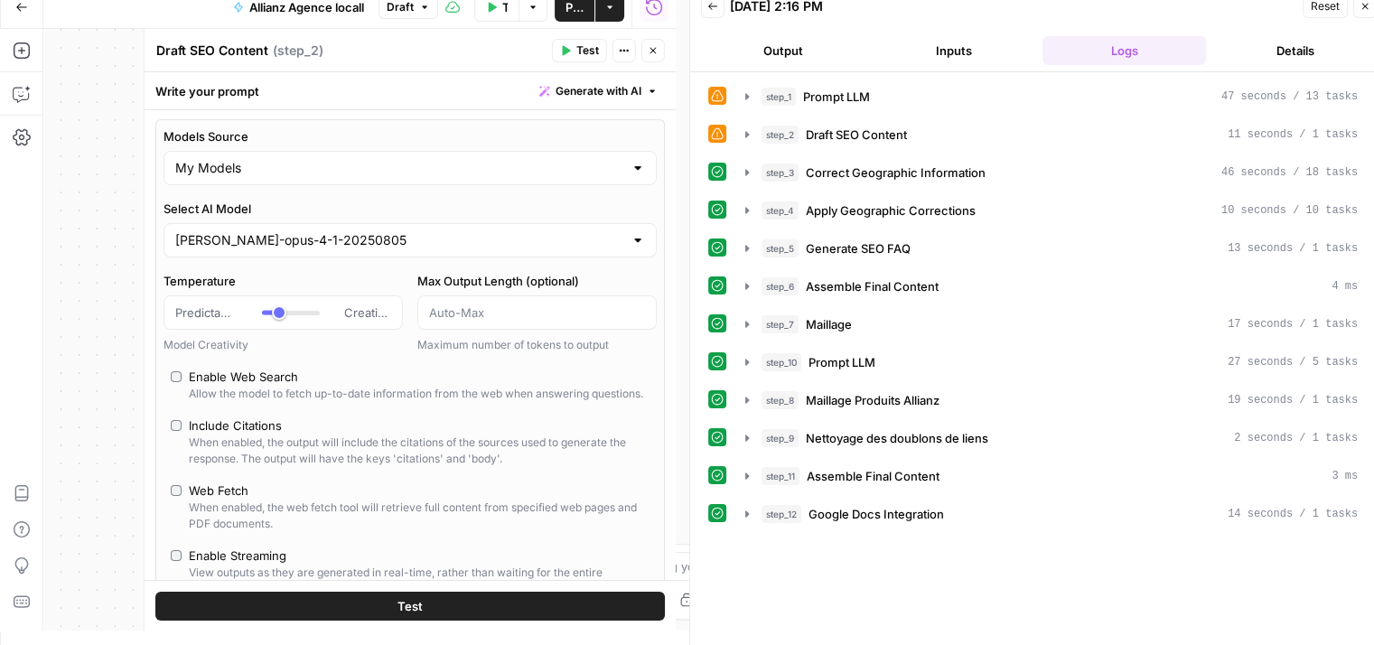
click at [401, 610] on span "Test" at bounding box center [409, 605] width 25 height 18
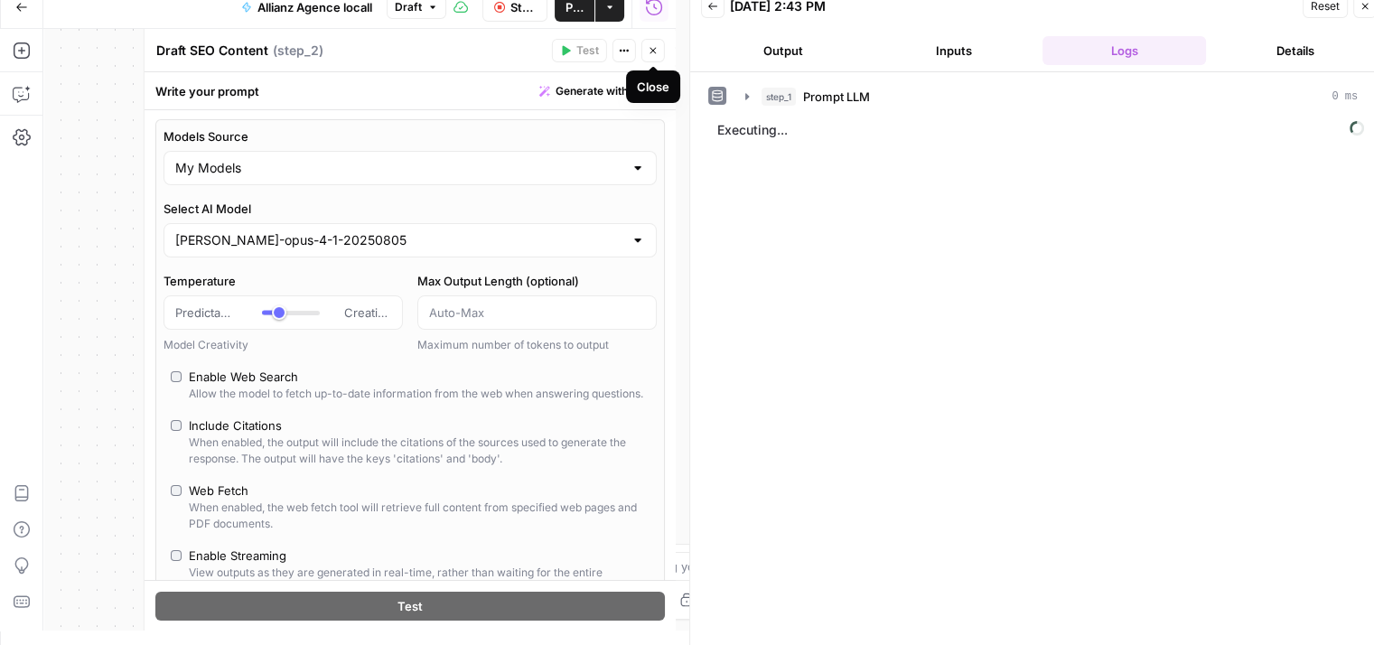
click at [648, 53] on icon "button" at bounding box center [653, 50] width 11 height 11
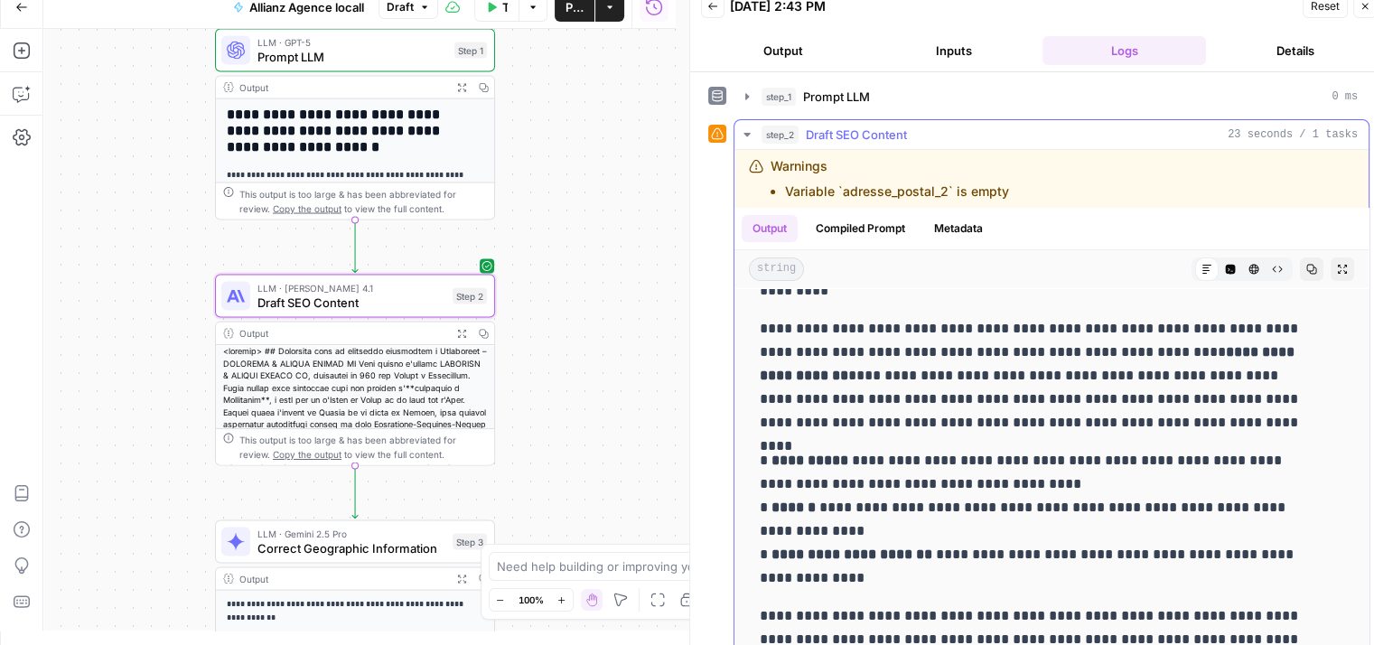
scroll to position [49, 0]
click at [747, 133] on icon "button" at bounding box center [746, 135] width 6 height 4
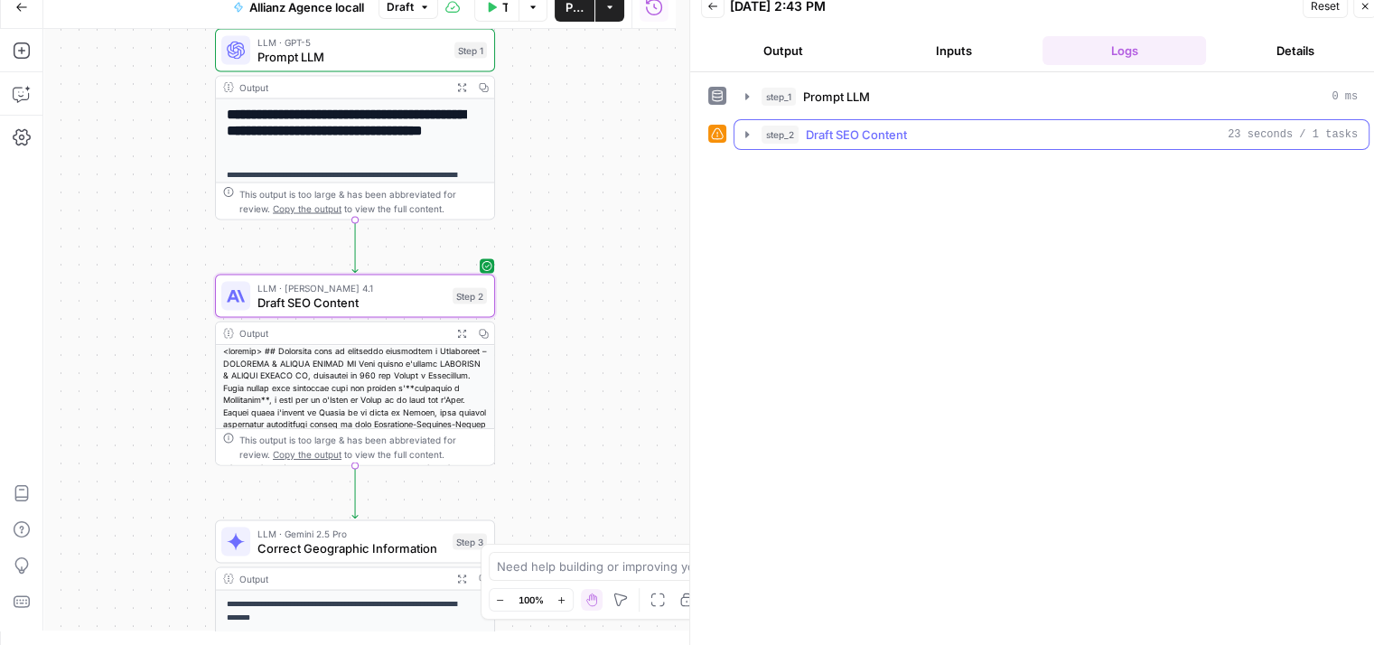
click at [747, 132] on icon "button" at bounding box center [747, 134] width 4 height 6
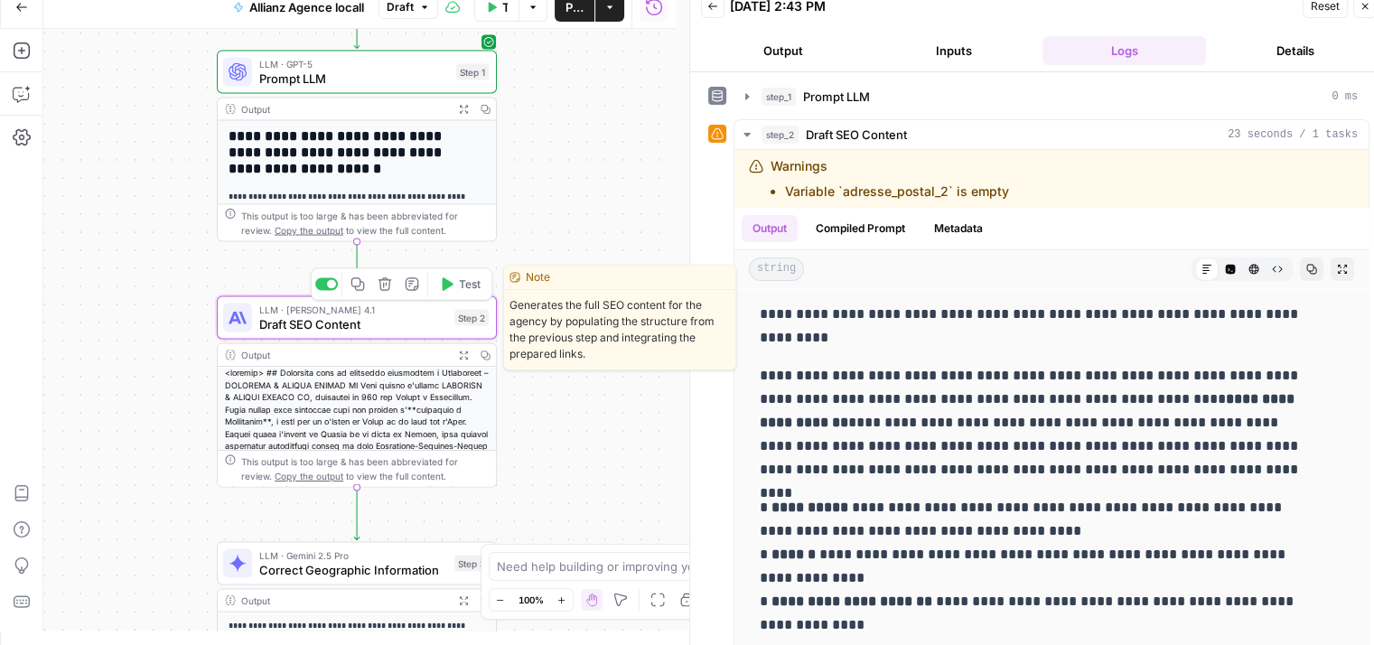
click at [292, 332] on span "Draft SEO Content" at bounding box center [353, 324] width 188 height 18
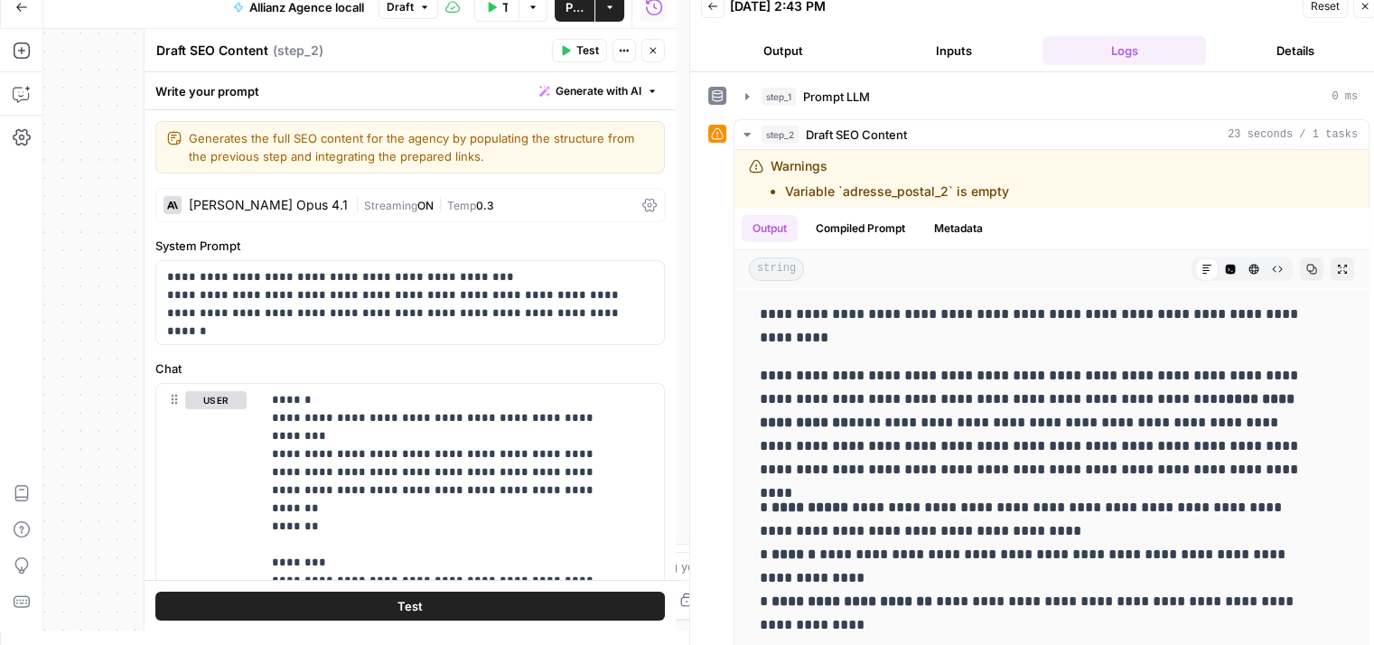
click at [642, 206] on icon at bounding box center [649, 206] width 14 height 14
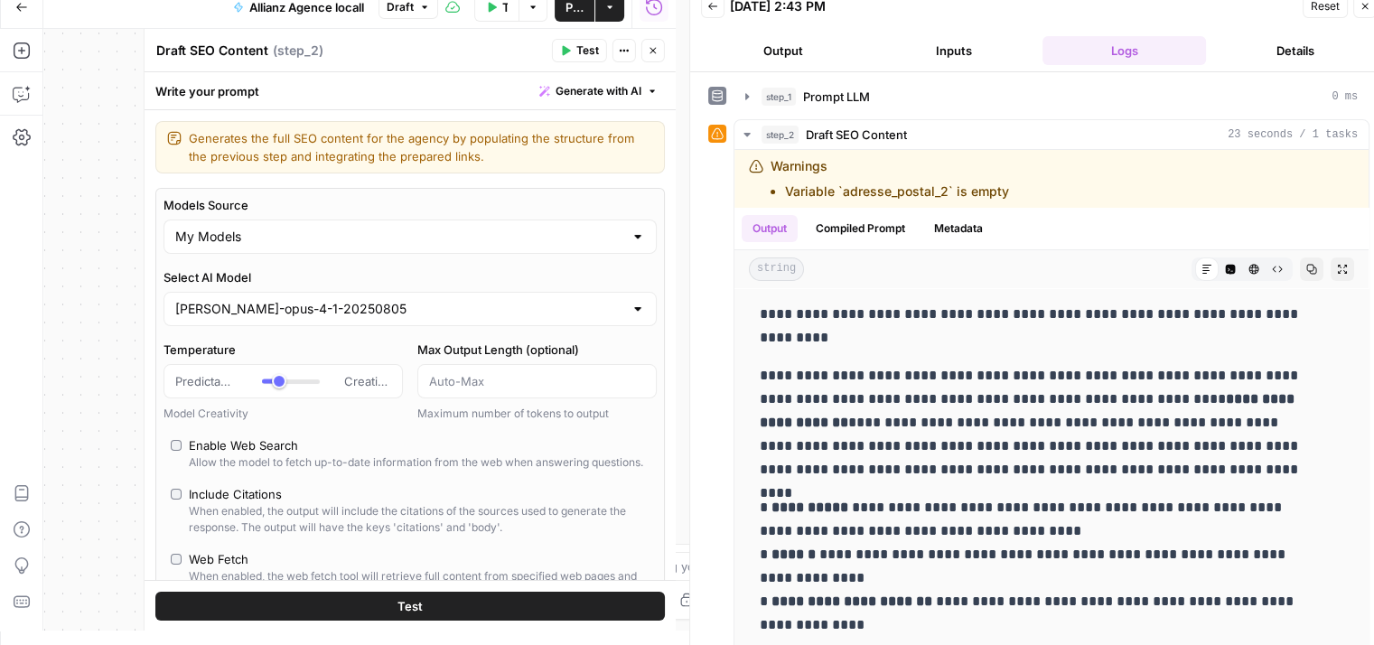
click at [635, 207] on label "Models Source" at bounding box center [409, 205] width 493 height 18
click at [623, 228] on input "My Models" at bounding box center [399, 237] width 448 height 18
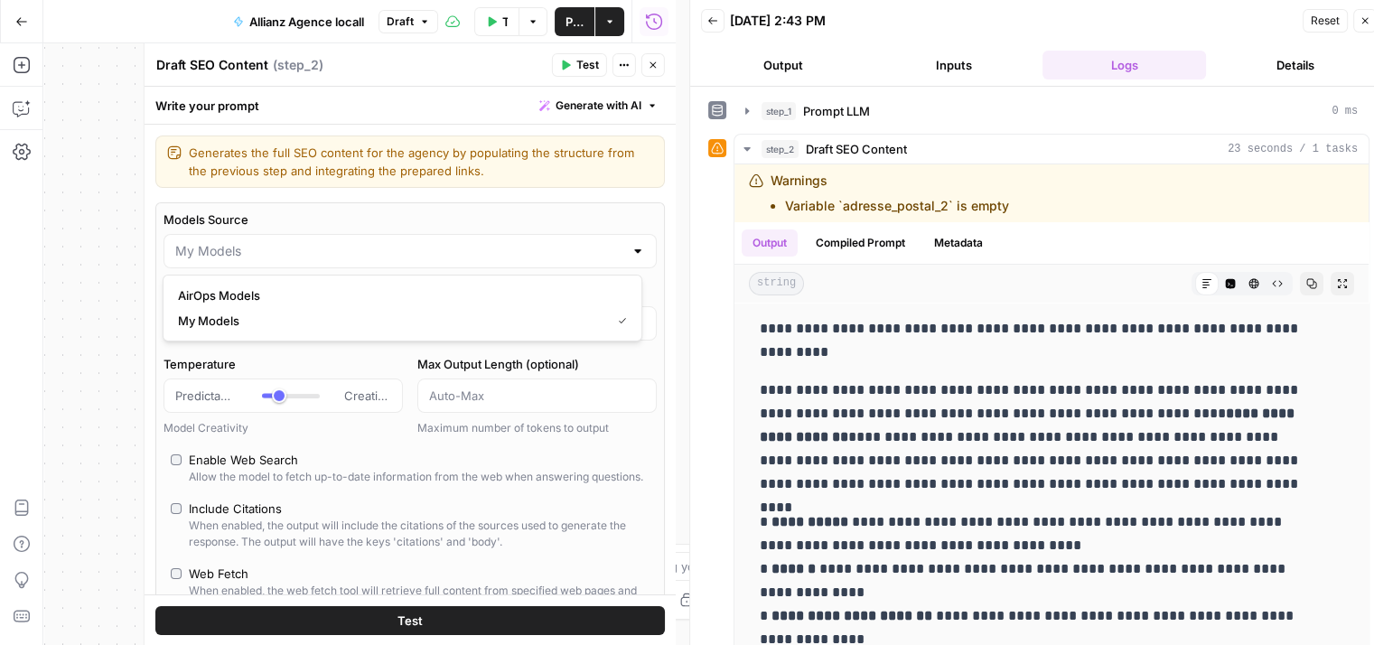
type input "My Models"
click at [574, 23] on span "Publish" at bounding box center [574, 22] width 18 height 18
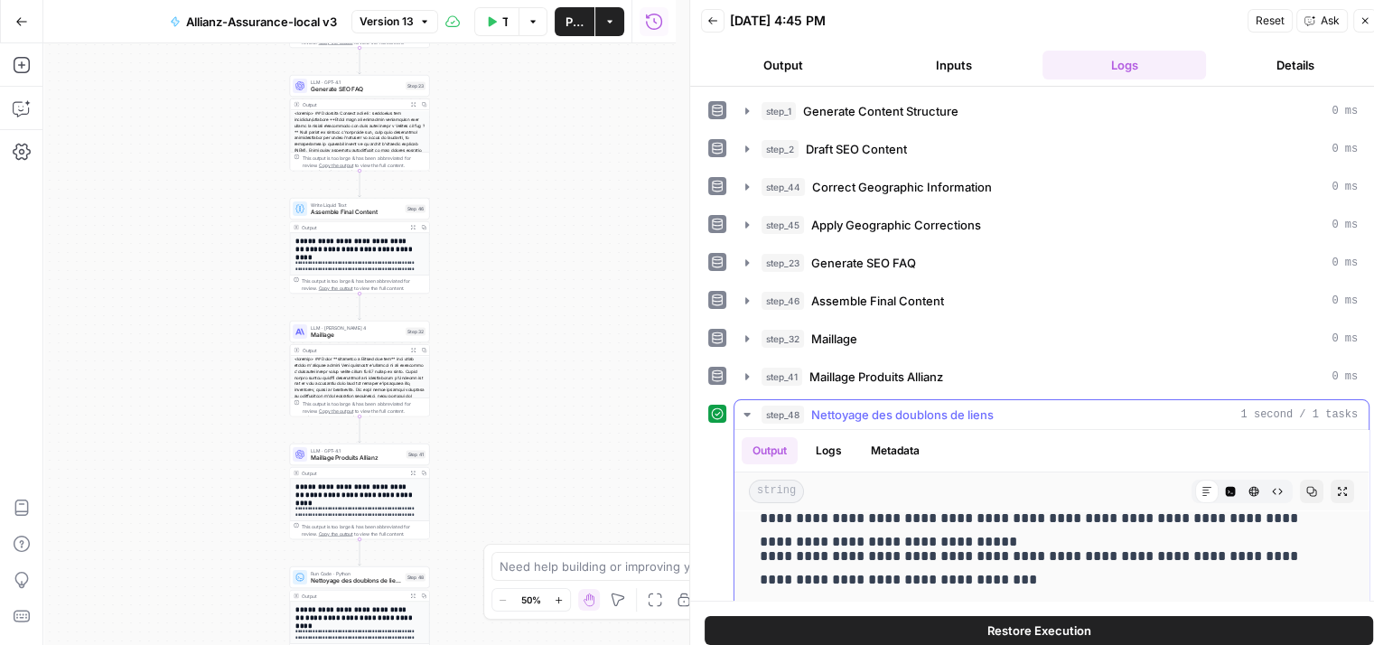
scroll to position [483, 0]
